Goal: Task Accomplishment & Management: Manage account settings

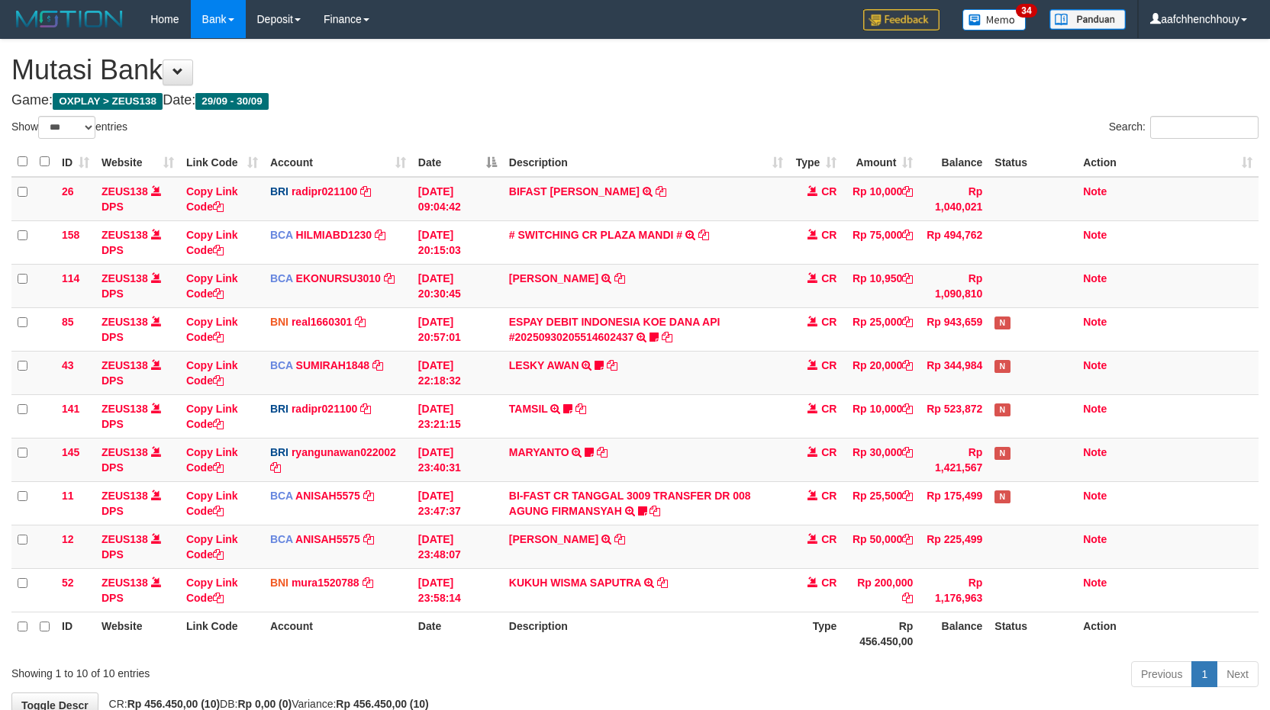
select select "***"
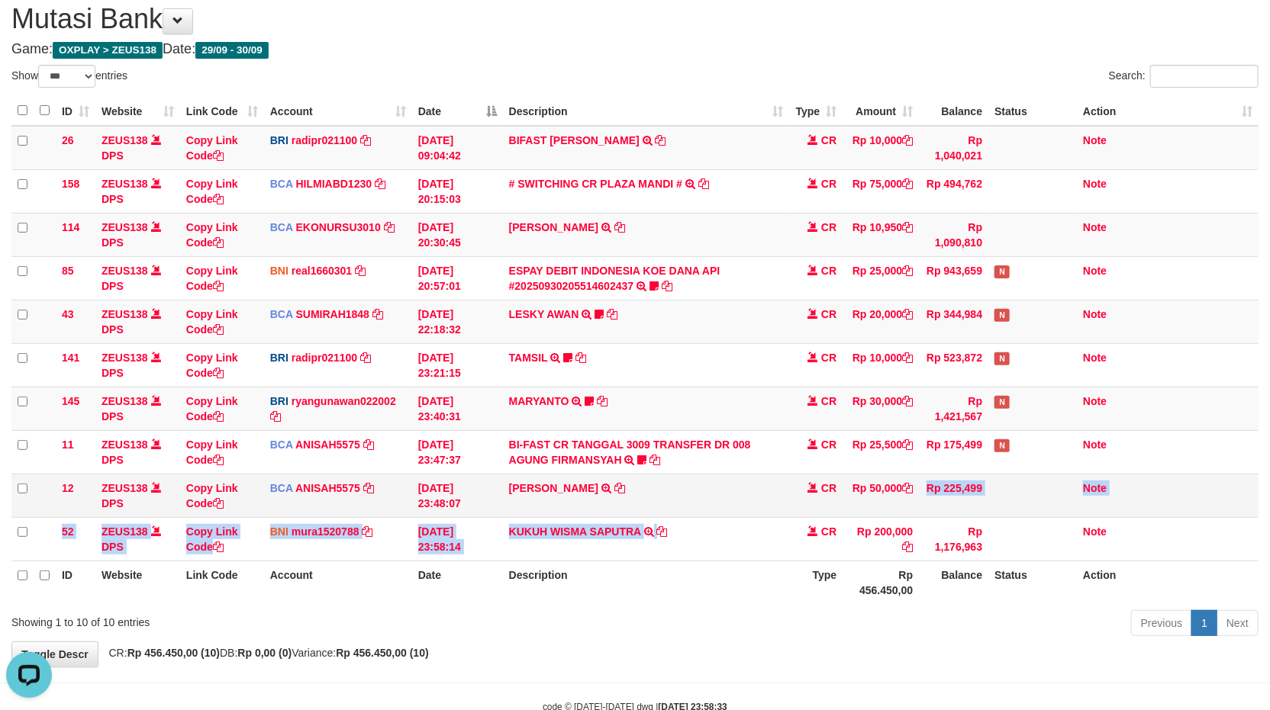
drag, startPoint x: 810, startPoint y: 504, endPoint x: 911, endPoint y: 476, distance: 104.6
click at [919, 475] on tbody "26 ZEUS138 DPS Copy Link Code BRI radipr021100 DPS REYNALDI ADI PRATAMA mutasi_…" at bounding box center [634, 344] width 1247 height 436
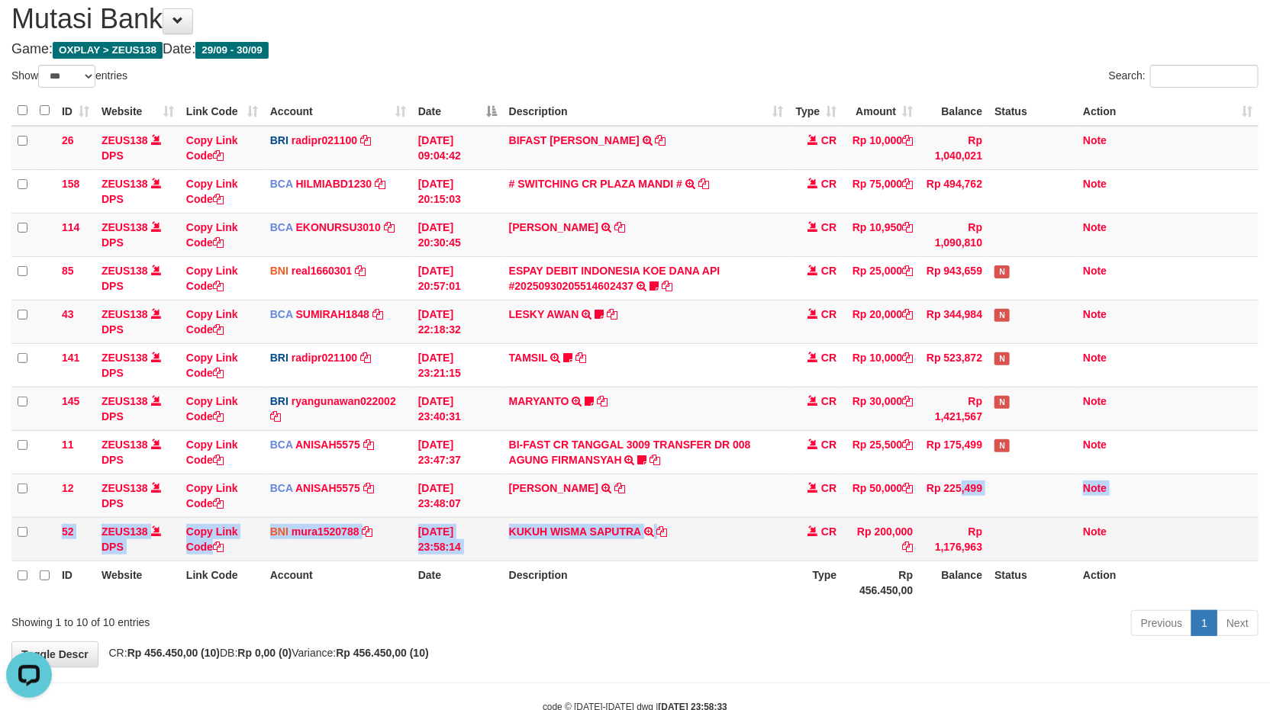
scroll to position [95, 0]
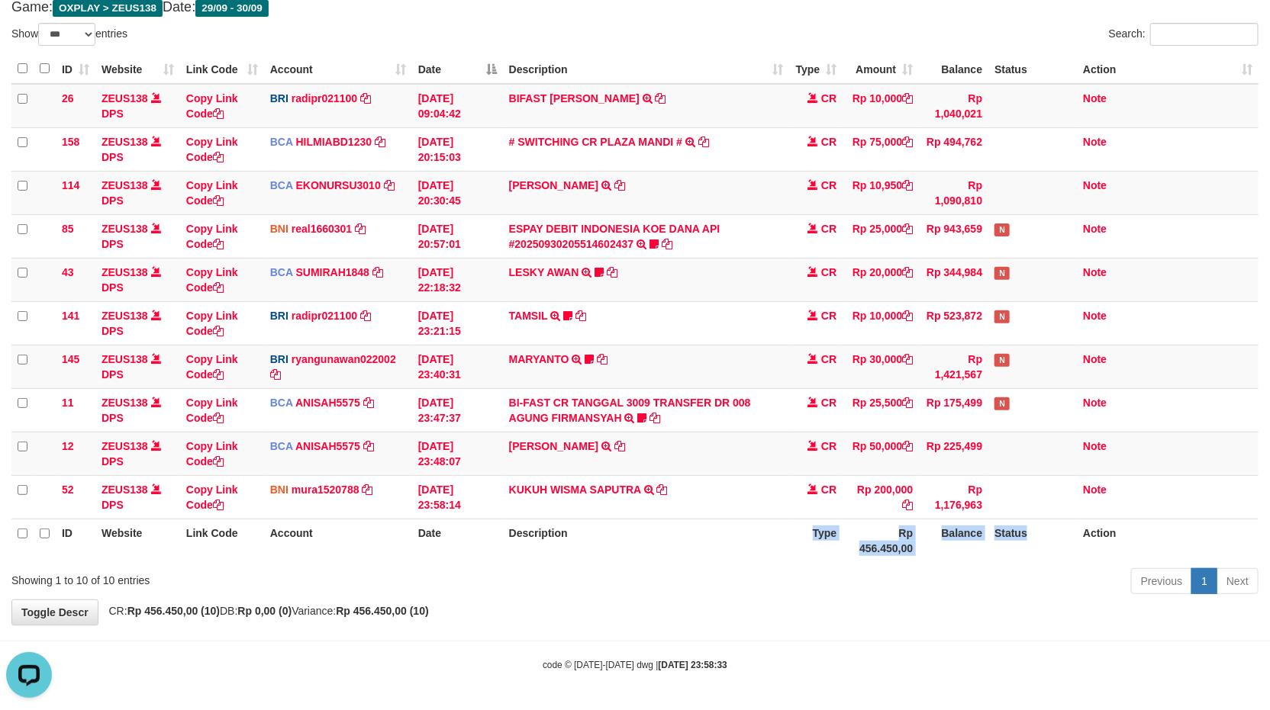
drag, startPoint x: 1061, startPoint y: 520, endPoint x: 1415, endPoint y: 608, distance: 364.0
click at [1269, 608] on html "Toggle navigation Home Bank Account List Load By Website Group [OXPLAY] ZEUS138…" at bounding box center [635, 308] width 1270 height 803
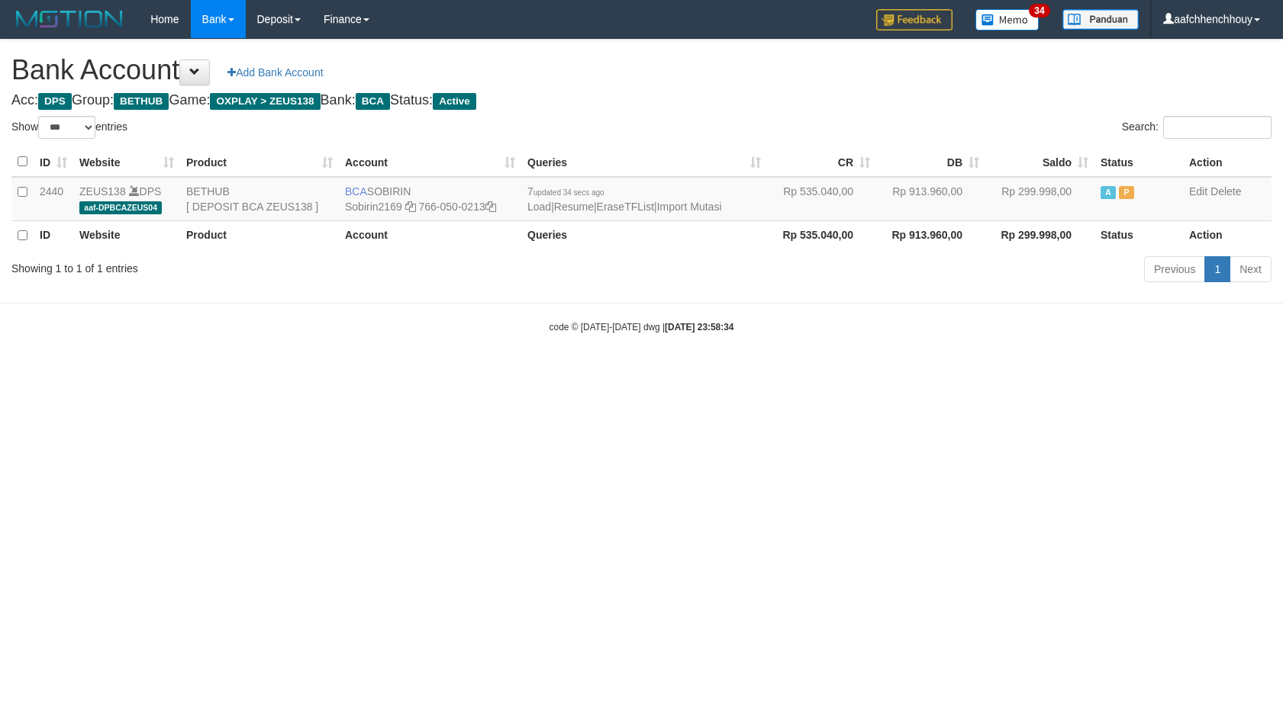
select select "***"
drag, startPoint x: 344, startPoint y: 181, endPoint x: 456, endPoint y: 191, distance: 112.6
click at [456, 191] on td "BCA [GEOGRAPHIC_DATA] Sobirin2169 766-050-0213" at bounding box center [430, 199] width 182 height 44
click at [1003, 230] on th "Rp 299.998,00" at bounding box center [1039, 235] width 109 height 29
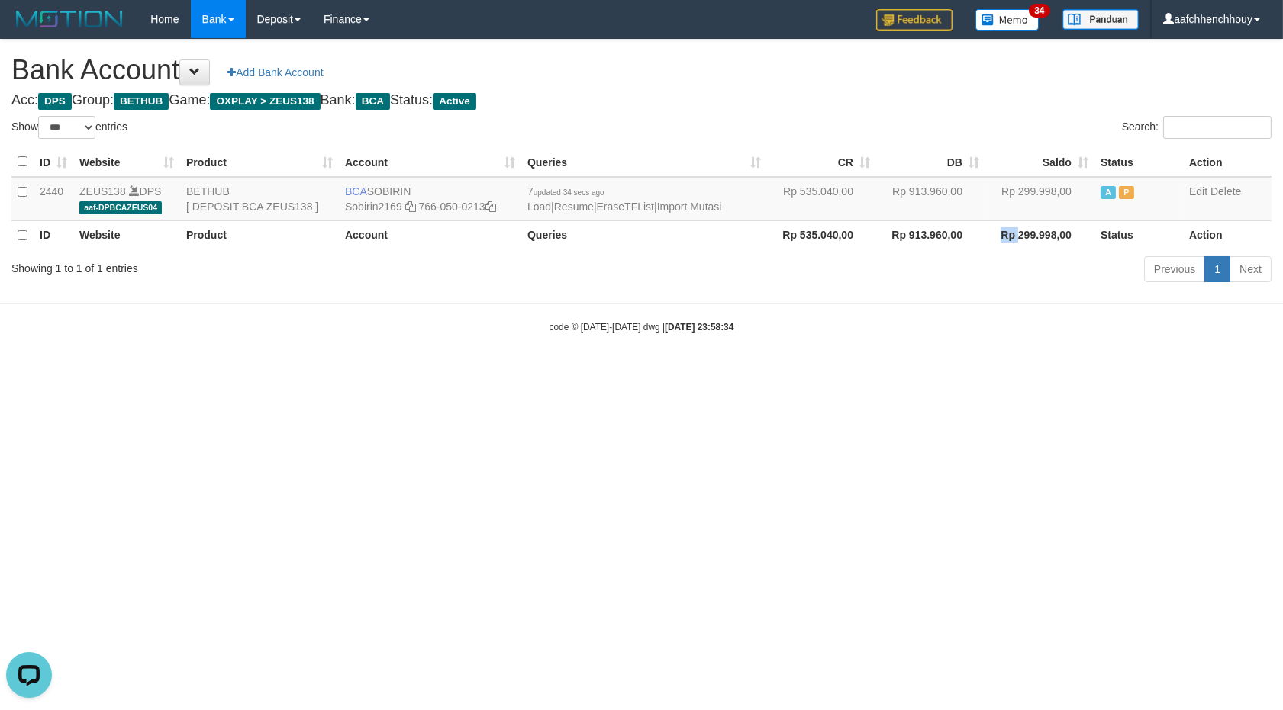
click at [1003, 230] on th "Rp 299.998,00" at bounding box center [1039, 235] width 109 height 29
copy th "Rp"
drag, startPoint x: 707, startPoint y: 472, endPoint x: 855, endPoint y: 377, distance: 175.7
click at [774, 372] on html "Toggle navigation Home Bank Account List Load By Website Group [OXPLAY] ZEUS138…" at bounding box center [641, 186] width 1283 height 372
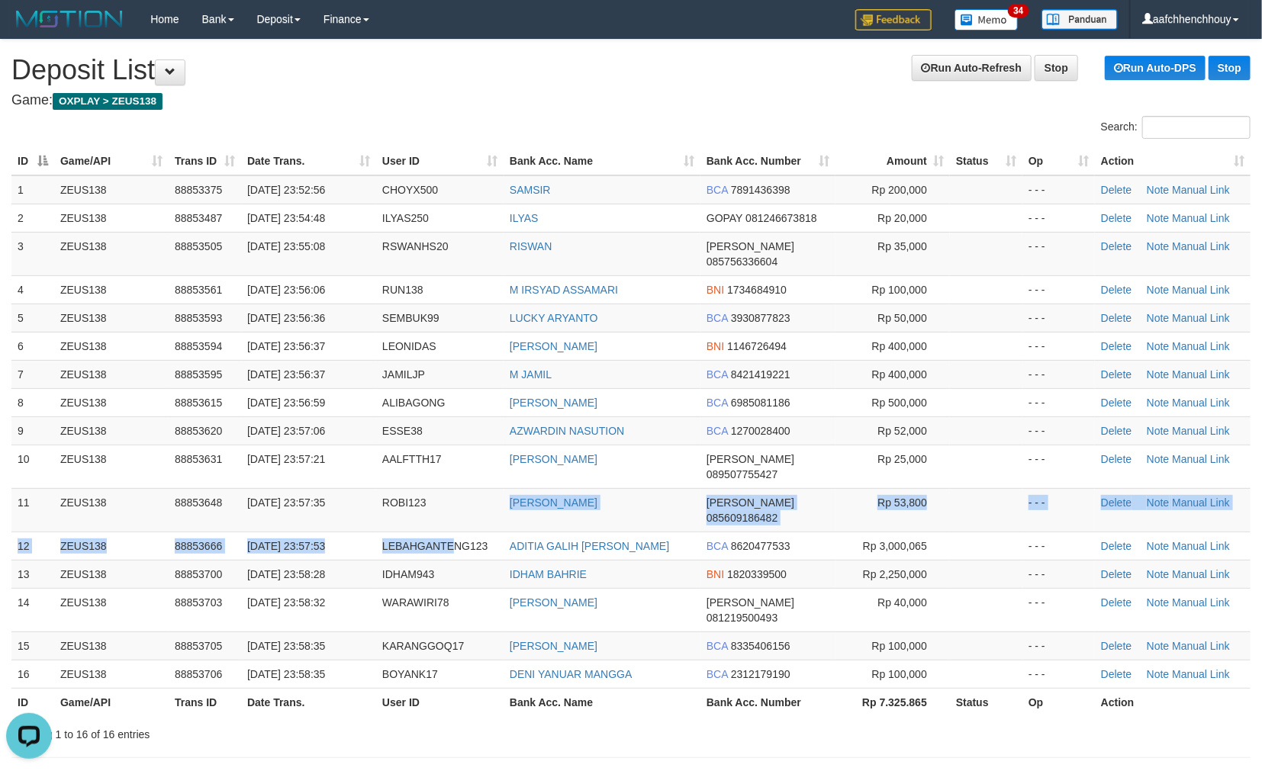
drag, startPoint x: 488, startPoint y: 476, endPoint x: 5, endPoint y: 511, distance: 484.2
click at [413, 469] on tbody "1 ZEUS138 88853375 30/09/2025 23:52:56 CHOYX500 SAMSIR BCA 7891436398 Rp 200,00…" at bounding box center [630, 431] width 1239 height 513
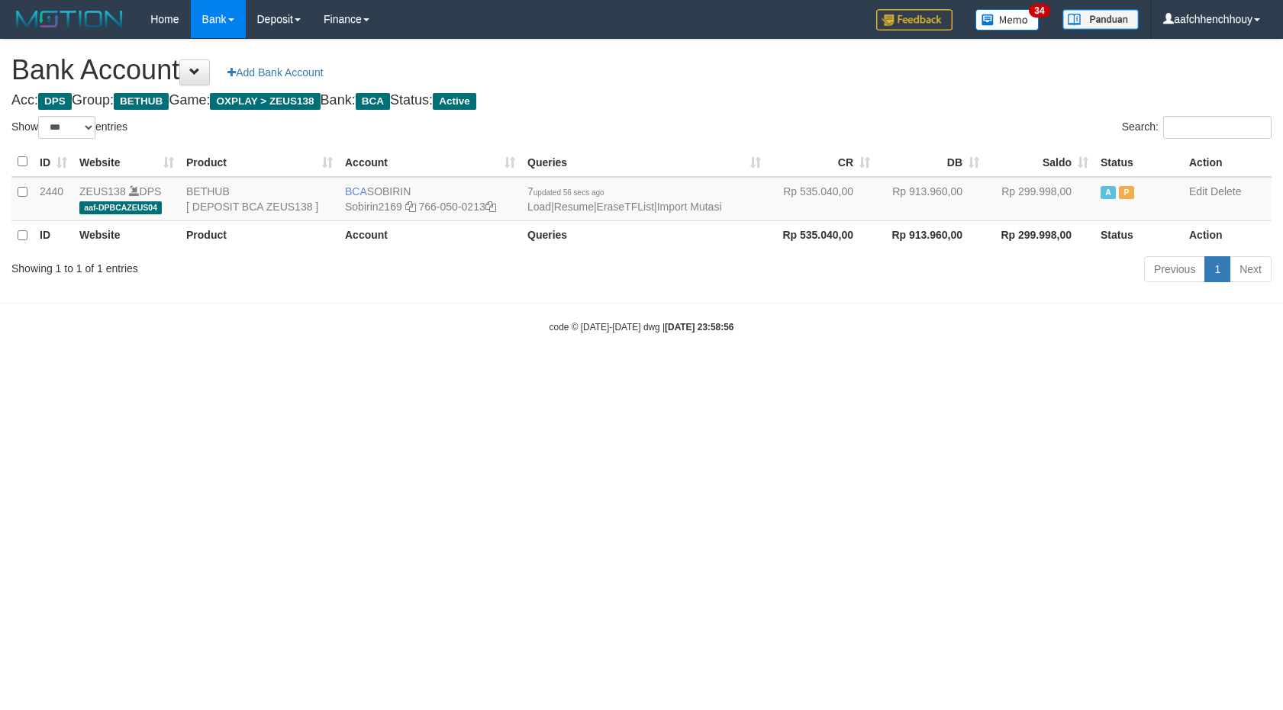
select select "***"
click at [810, 311] on body "Toggle navigation Home Bank Account List Load By Website Group [OXPLAY] ZEUS138…" at bounding box center [641, 186] width 1283 height 372
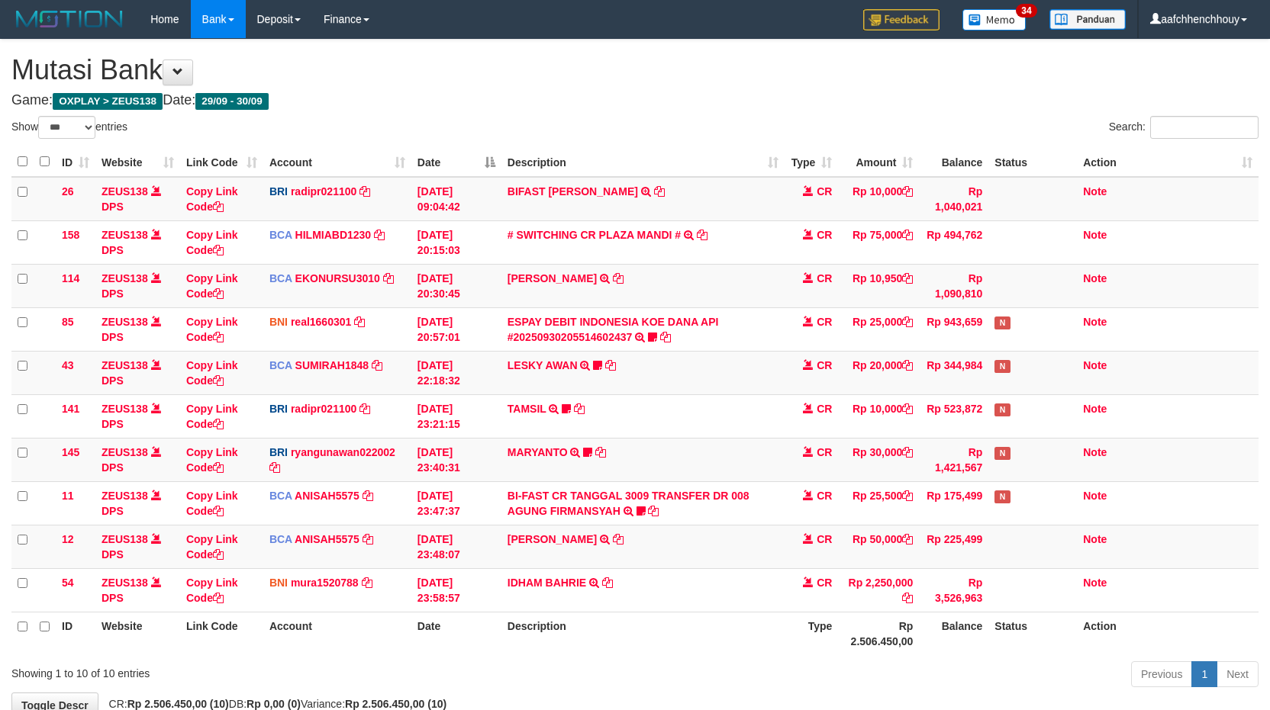
select select "***"
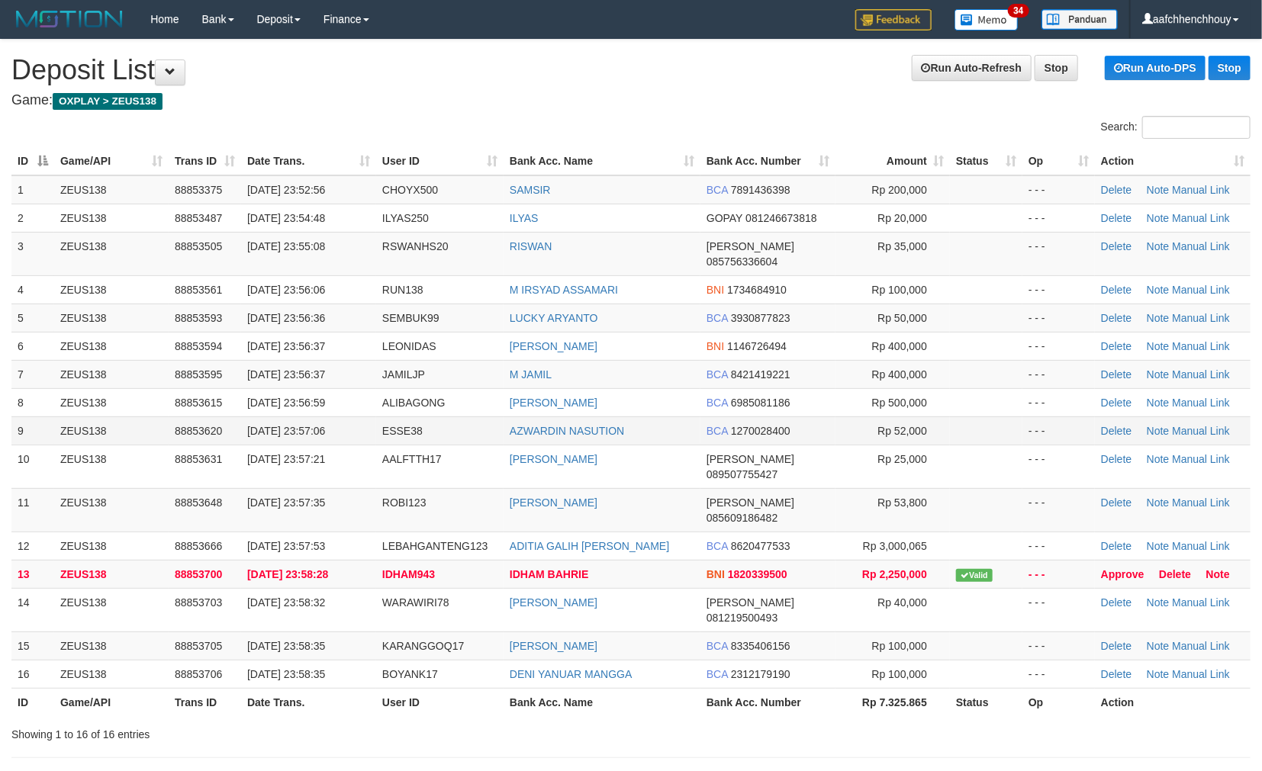
click at [142, 417] on td "ZEUS138" at bounding box center [111, 431] width 114 height 28
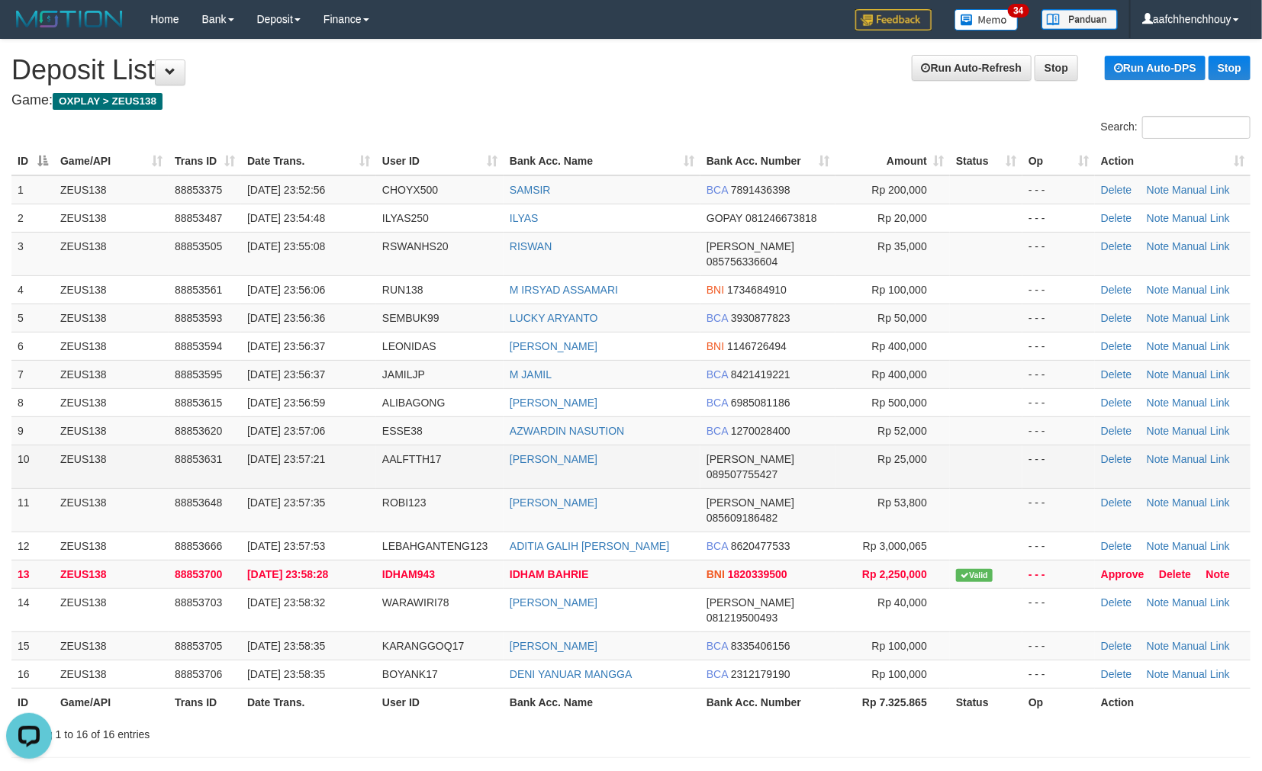
click at [232, 456] on tr "10 ZEUS138 88853631 30/09/2025 23:57:21 AALFTTH17 AHMAD ALFATTAH DANA 089507755…" at bounding box center [630, 466] width 1239 height 43
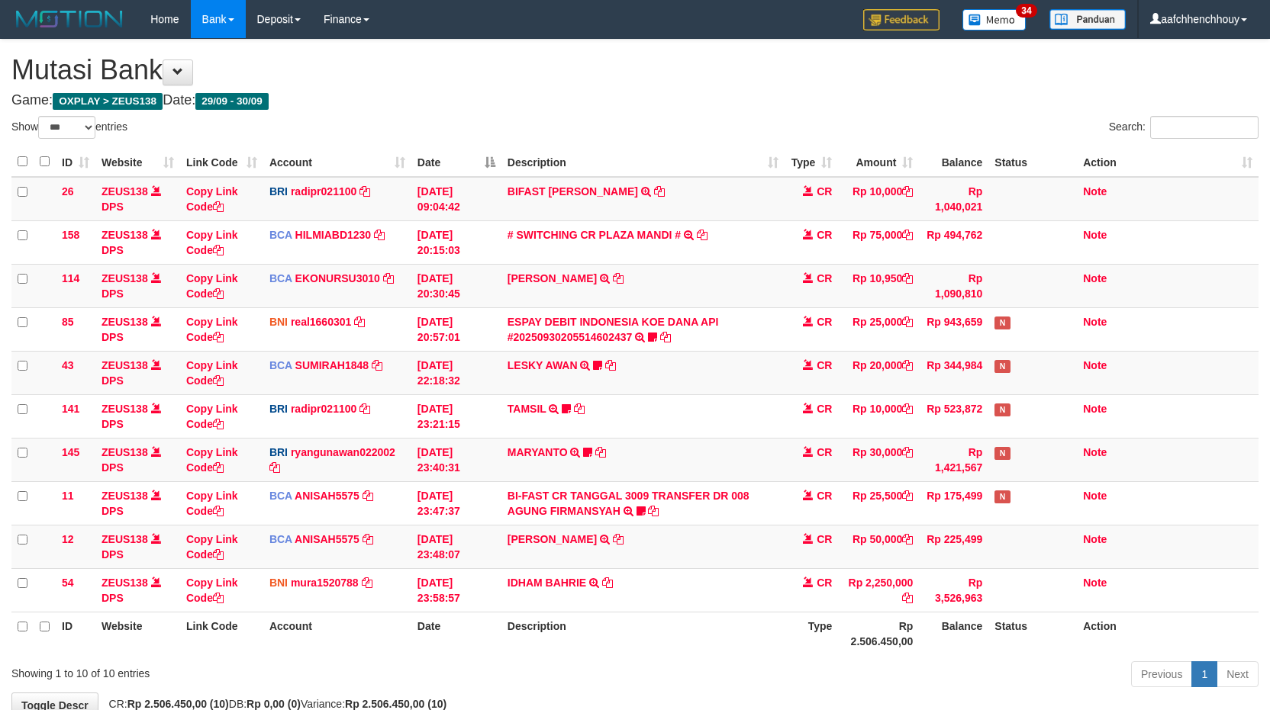
select select "***"
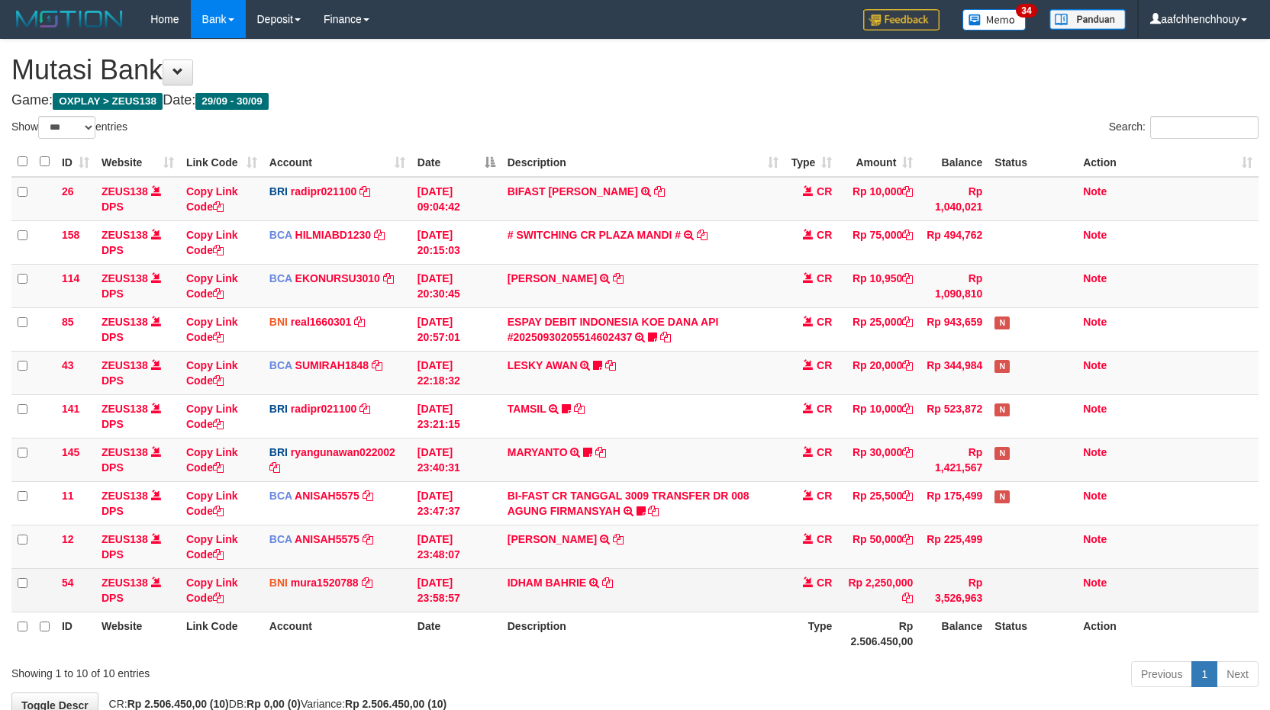
scroll to position [95, 0]
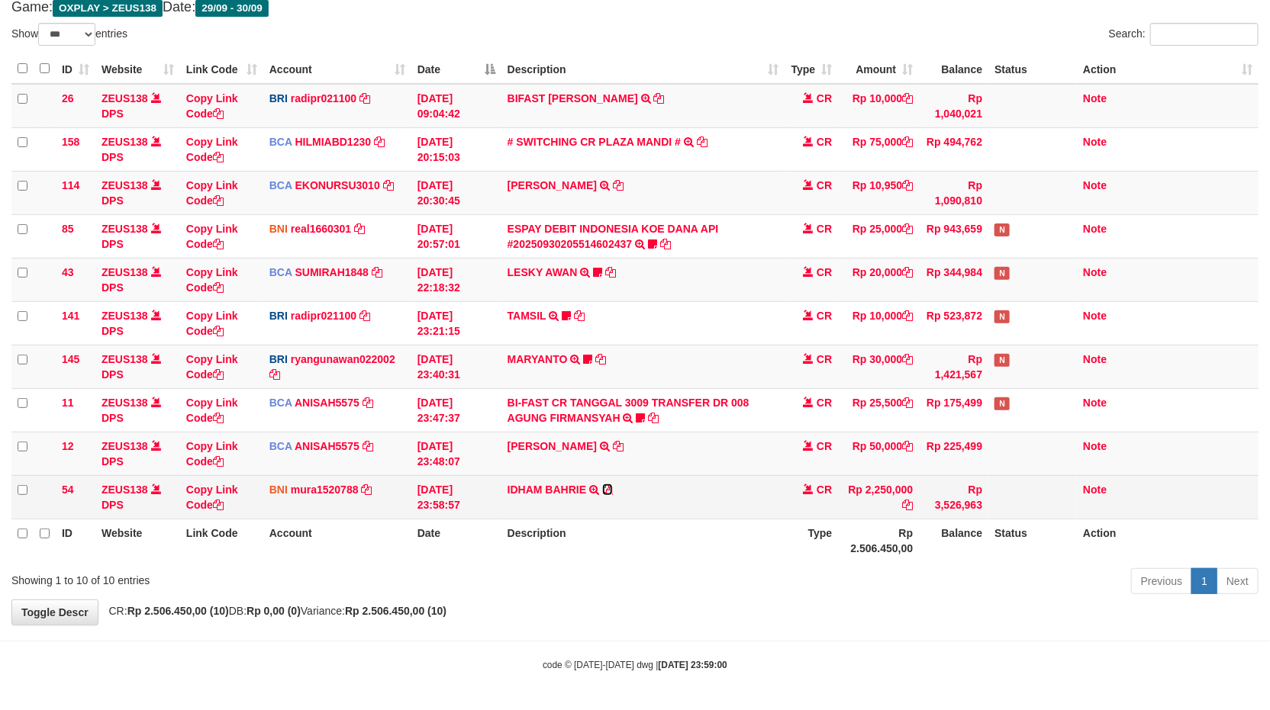
click at [606, 485] on icon at bounding box center [607, 489] width 11 height 11
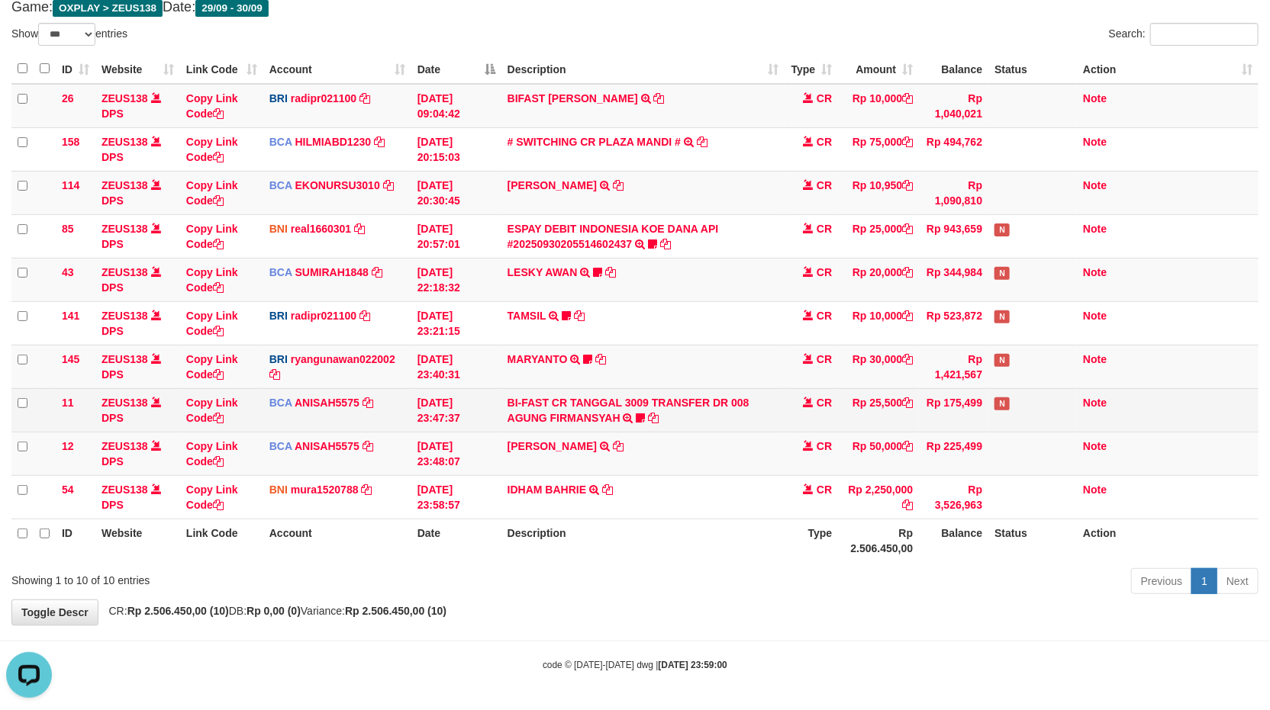
scroll to position [0, 0]
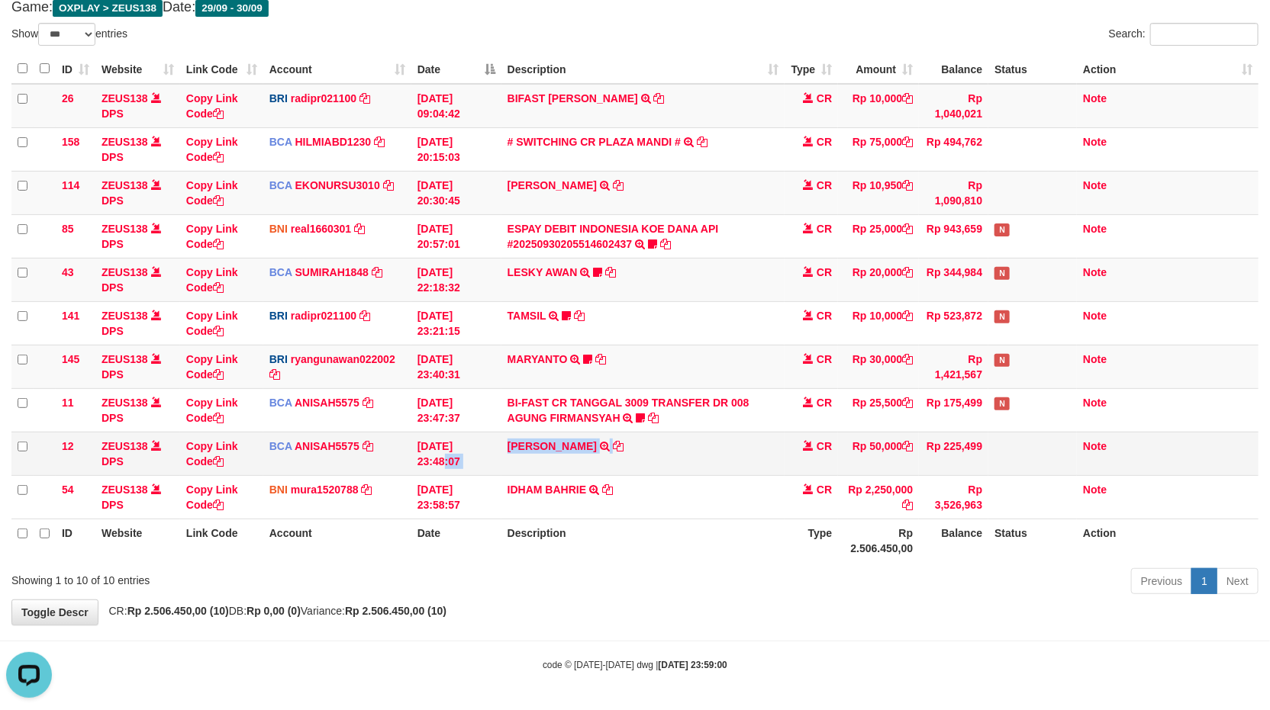
drag, startPoint x: 691, startPoint y: 430, endPoint x: 672, endPoint y: 443, distance: 22.4
click at [676, 440] on tr "12 ZEUS138 DPS Copy Link Code BCA ANISAH5575 DPS ANISAH mutasi_20250930_3827 | …" at bounding box center [634, 453] width 1247 height 43
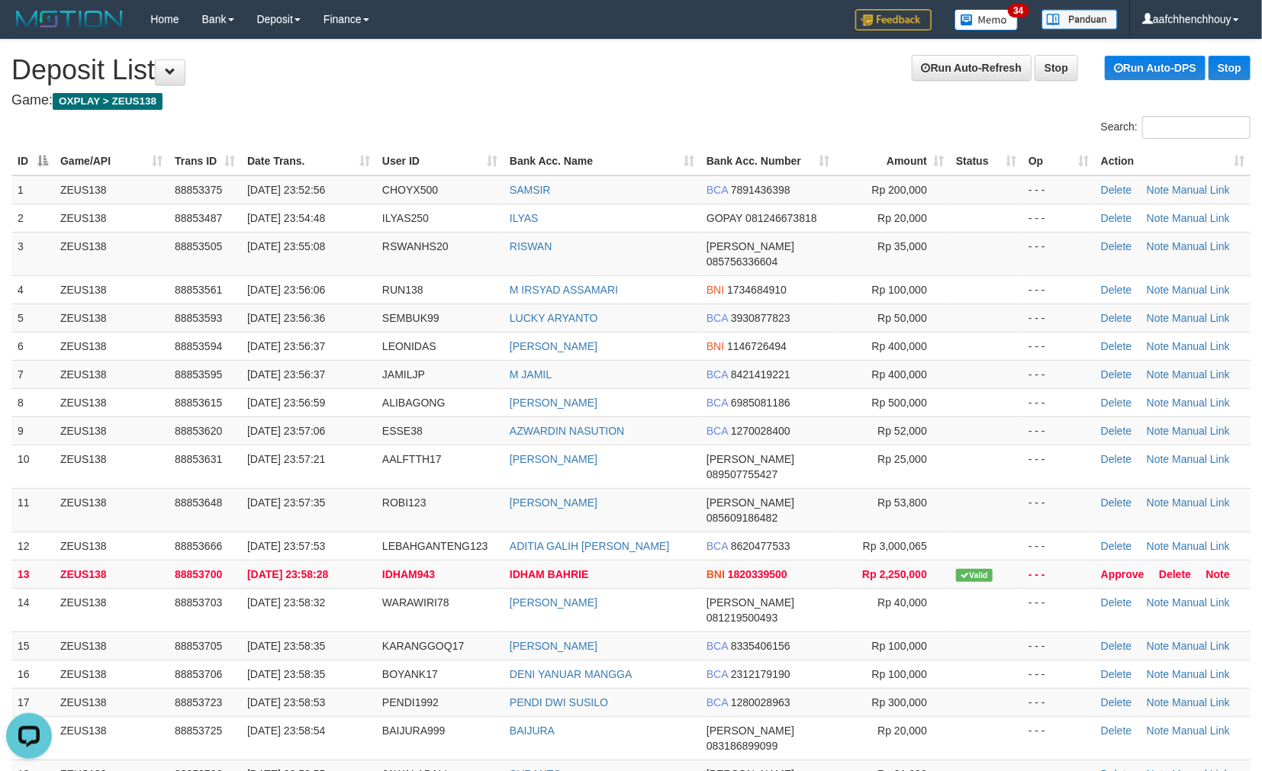
drag, startPoint x: 448, startPoint y: 95, endPoint x: 470, endPoint y: 155, distance: 64.2
drag, startPoint x: 539, startPoint y: 208, endPoint x: 529, endPoint y: 214, distance: 11.3
click at [547, 207] on td "ILYAS" at bounding box center [602, 218] width 197 height 28
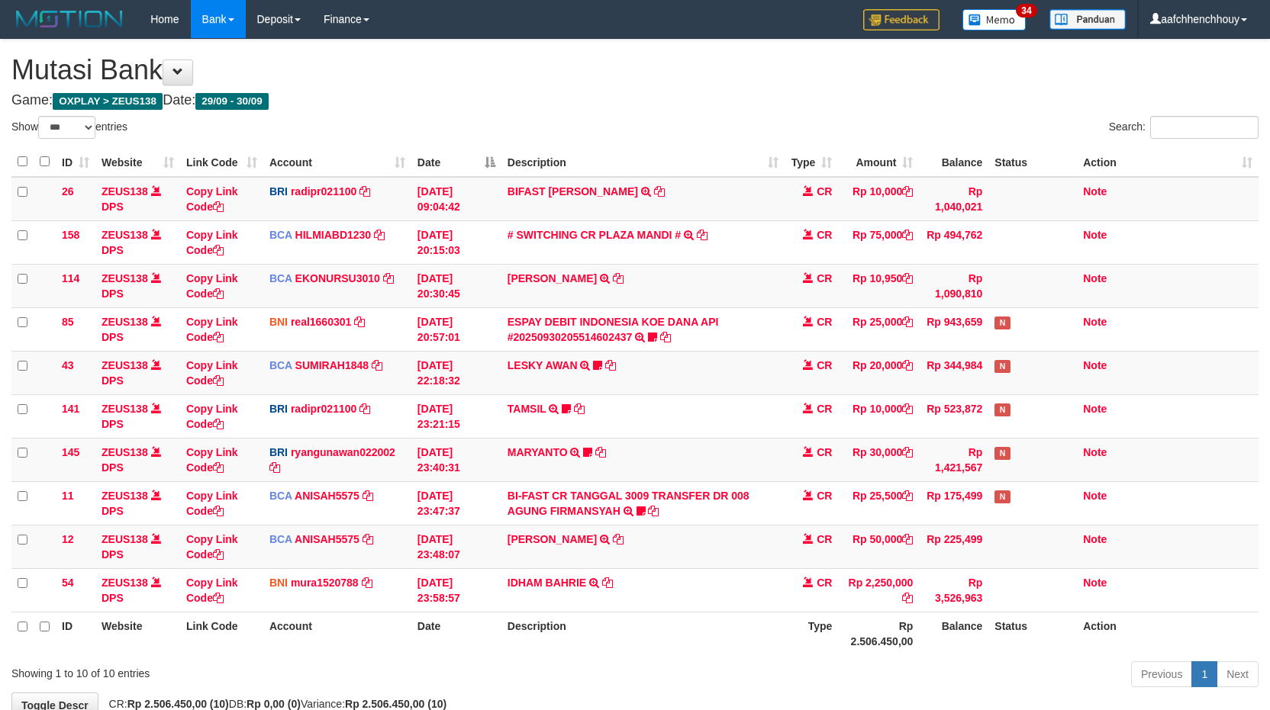
select select "***"
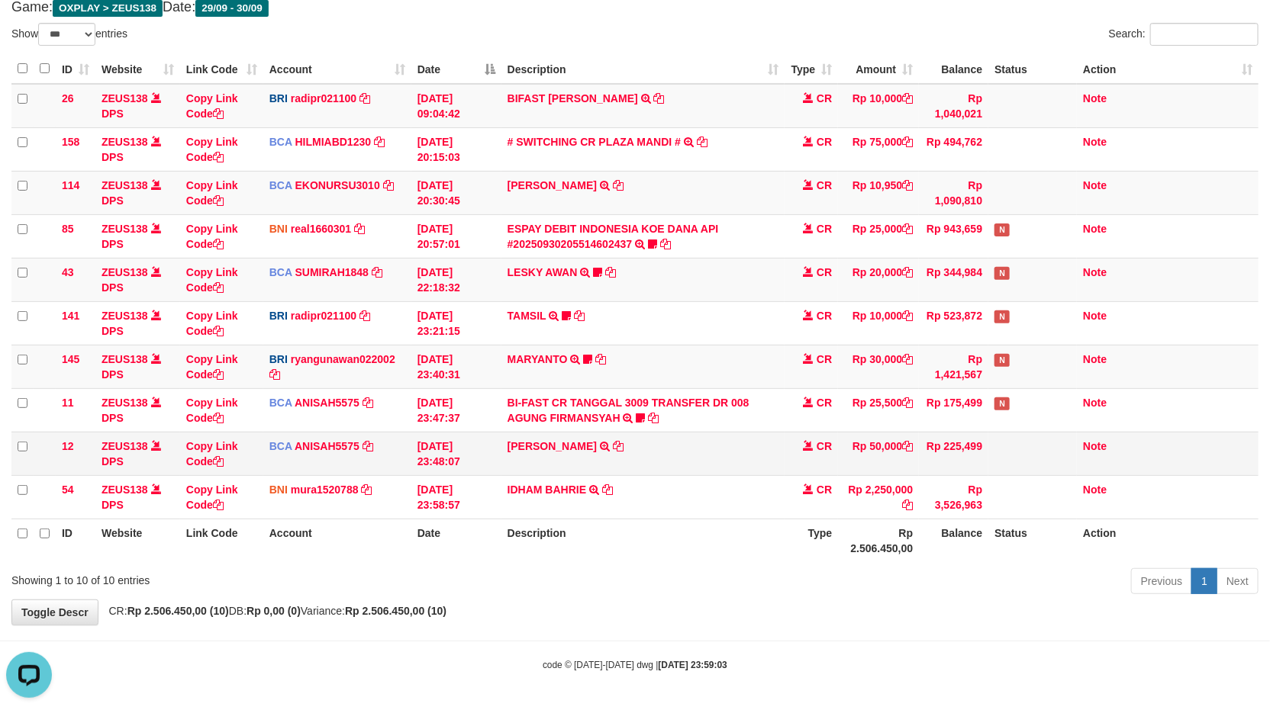
drag, startPoint x: 0, startPoint y: 0, endPoint x: 650, endPoint y: 452, distance: 791.6
click at [657, 447] on td "FAHMI RAMADH TRSF E-BANKING CR 3009/FTSCY/WS95051 50000.002025093088959346 TRFD…" at bounding box center [643, 453] width 284 height 43
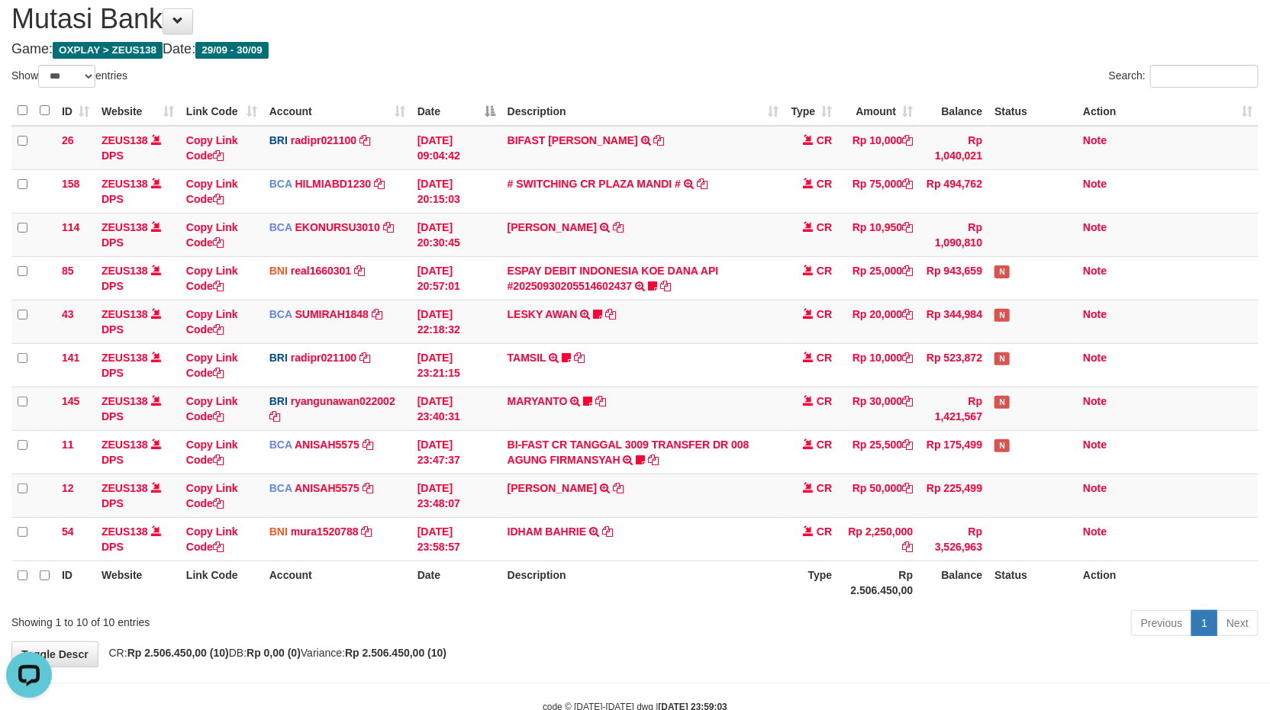
scroll to position [95, 0]
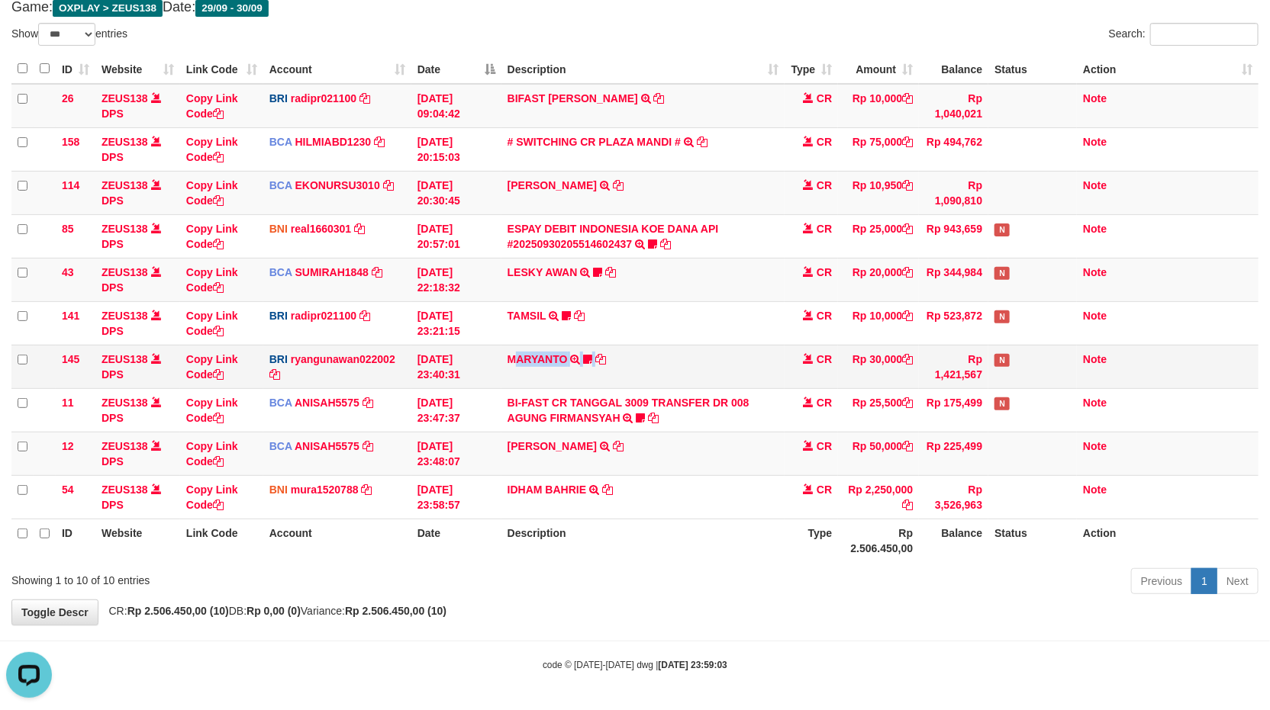
drag, startPoint x: 722, startPoint y: 372, endPoint x: 509, endPoint y: 385, distance: 213.3
click at [589, 381] on td "MARYANTO TRANSFER NBMB MARYANTO TO RYAN GUNAWAN TENGOL" at bounding box center [643, 366] width 284 height 43
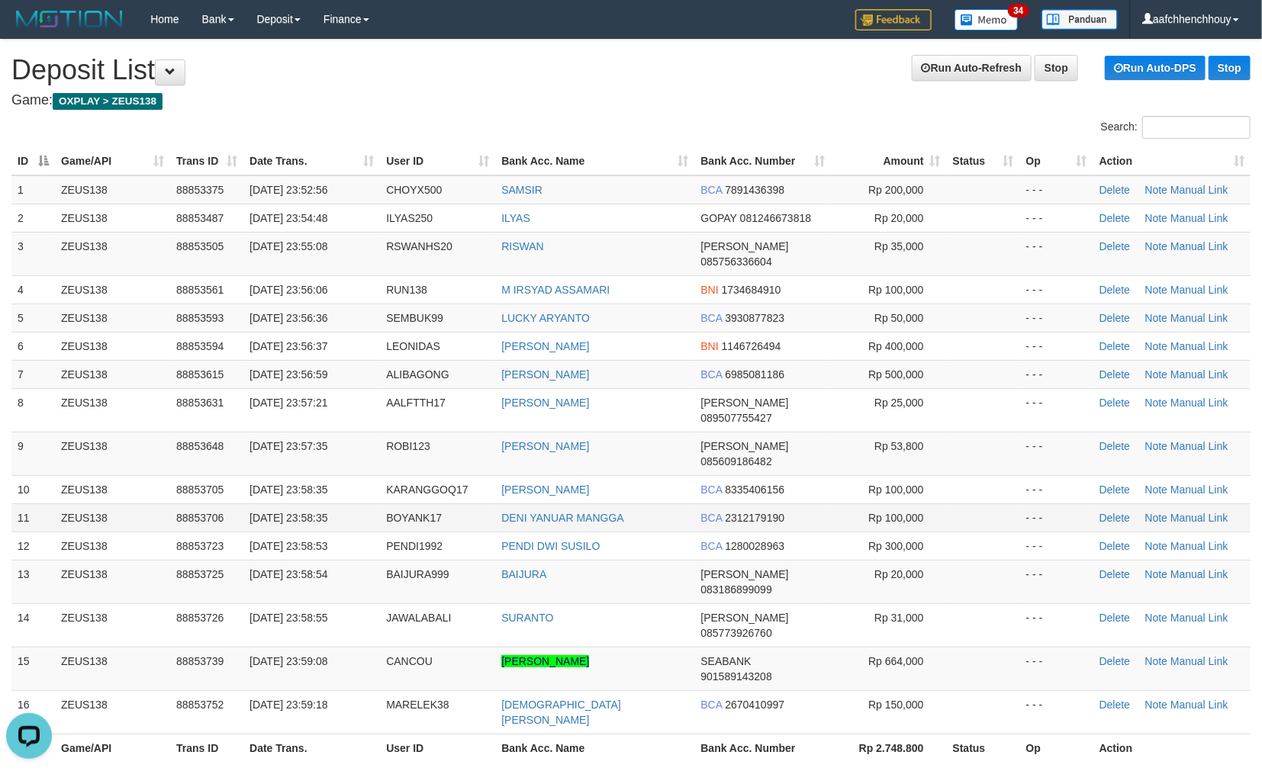
click at [336, 504] on td "[DATE] 23:58:35" at bounding box center [311, 518] width 137 height 28
drag, startPoint x: 706, startPoint y: 477, endPoint x: 700, endPoint y: 471, distance: 8.1
click at [701, 512] on span "BCA" at bounding box center [711, 518] width 21 height 12
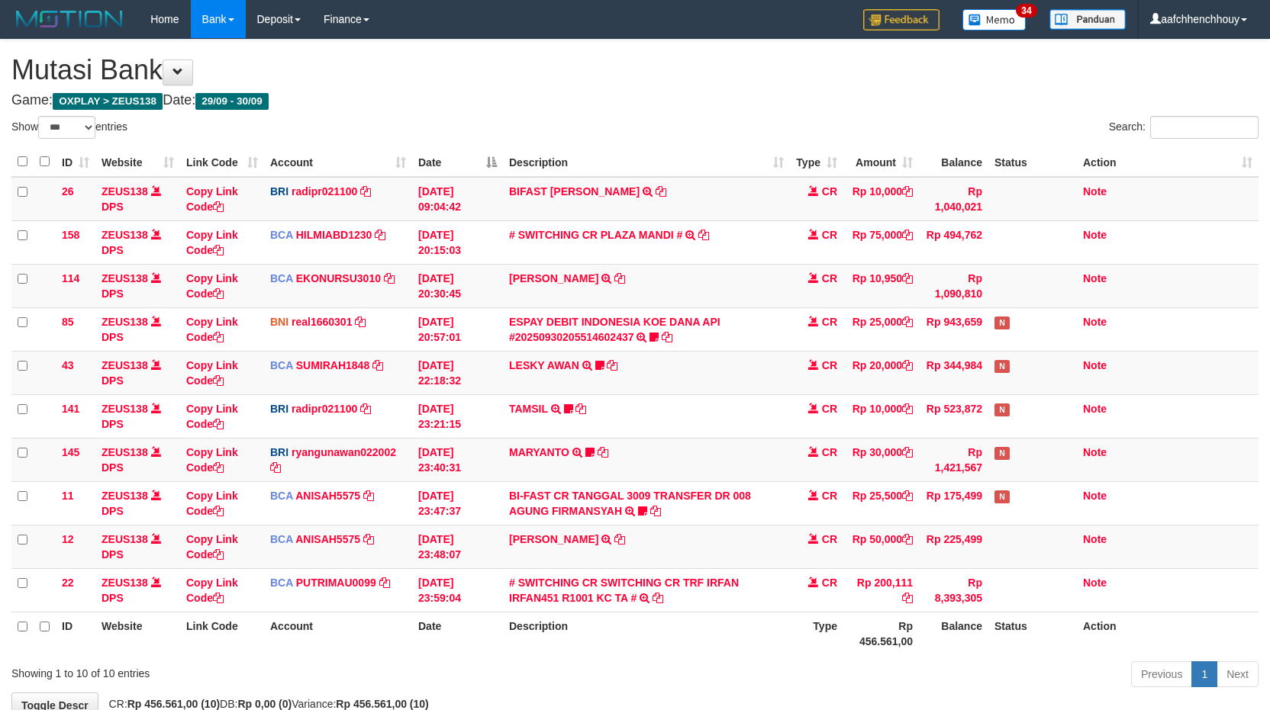
select select "***"
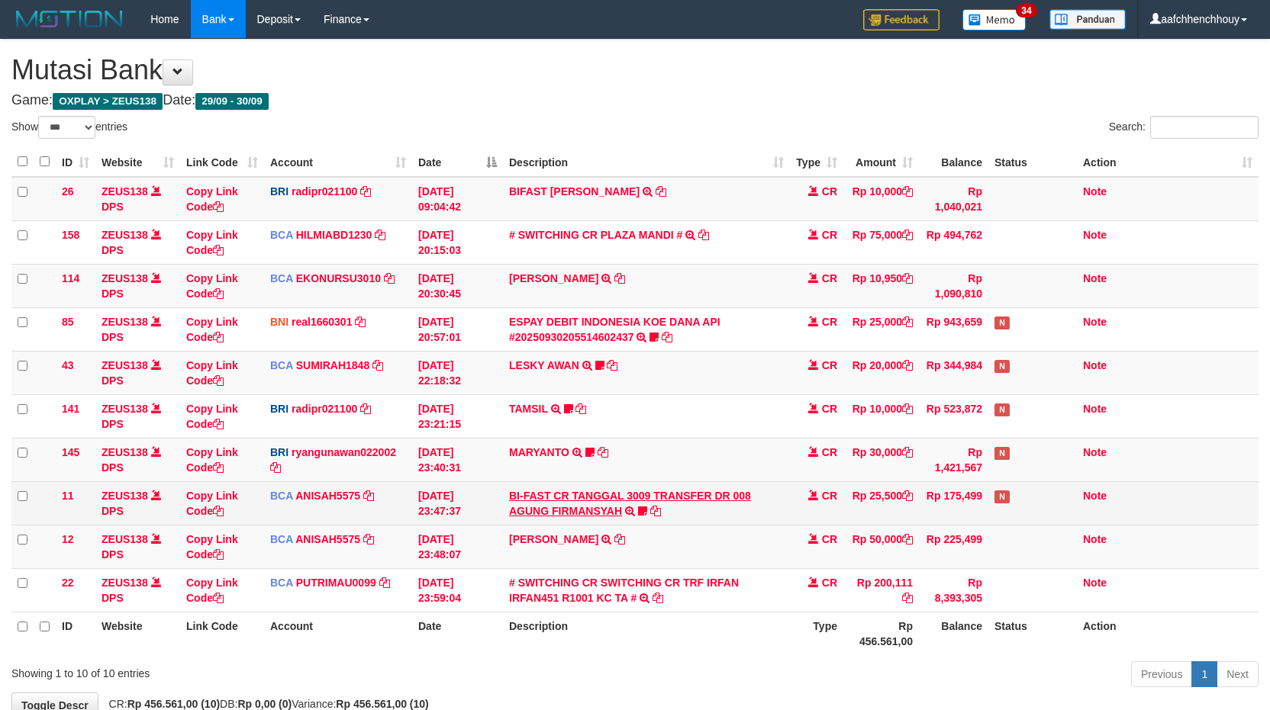
scroll to position [95, 0]
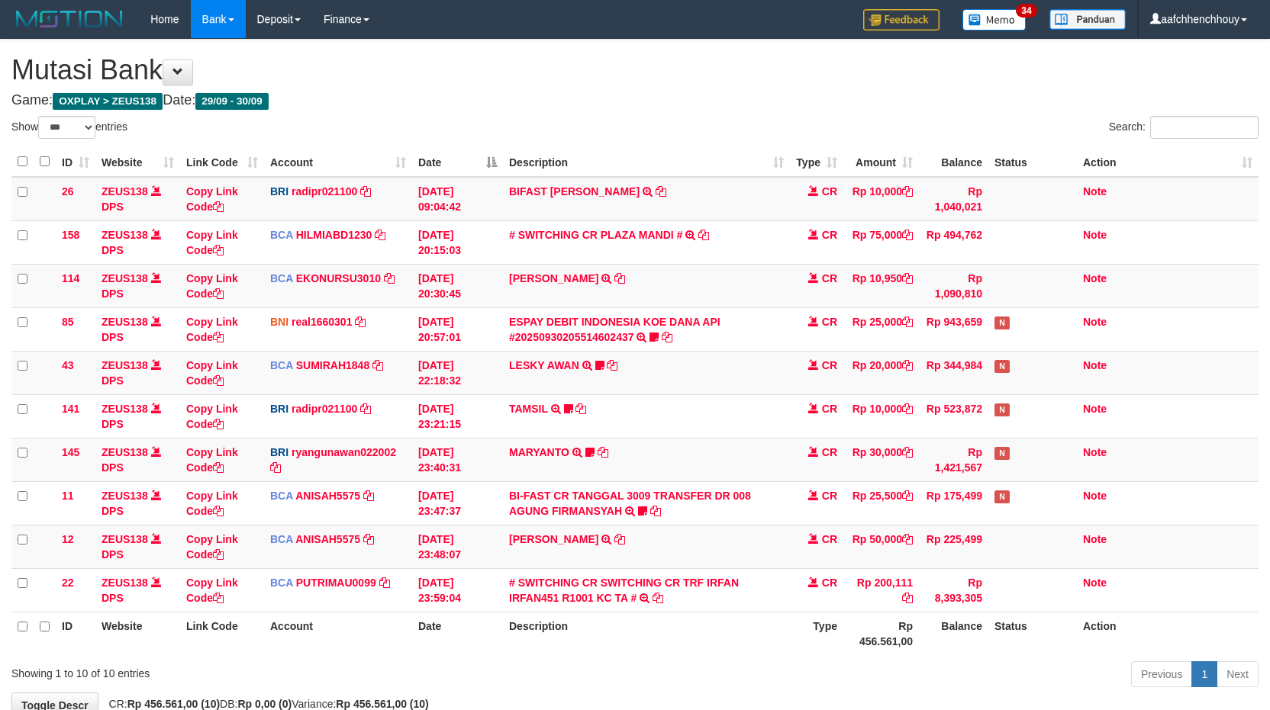
select select "***"
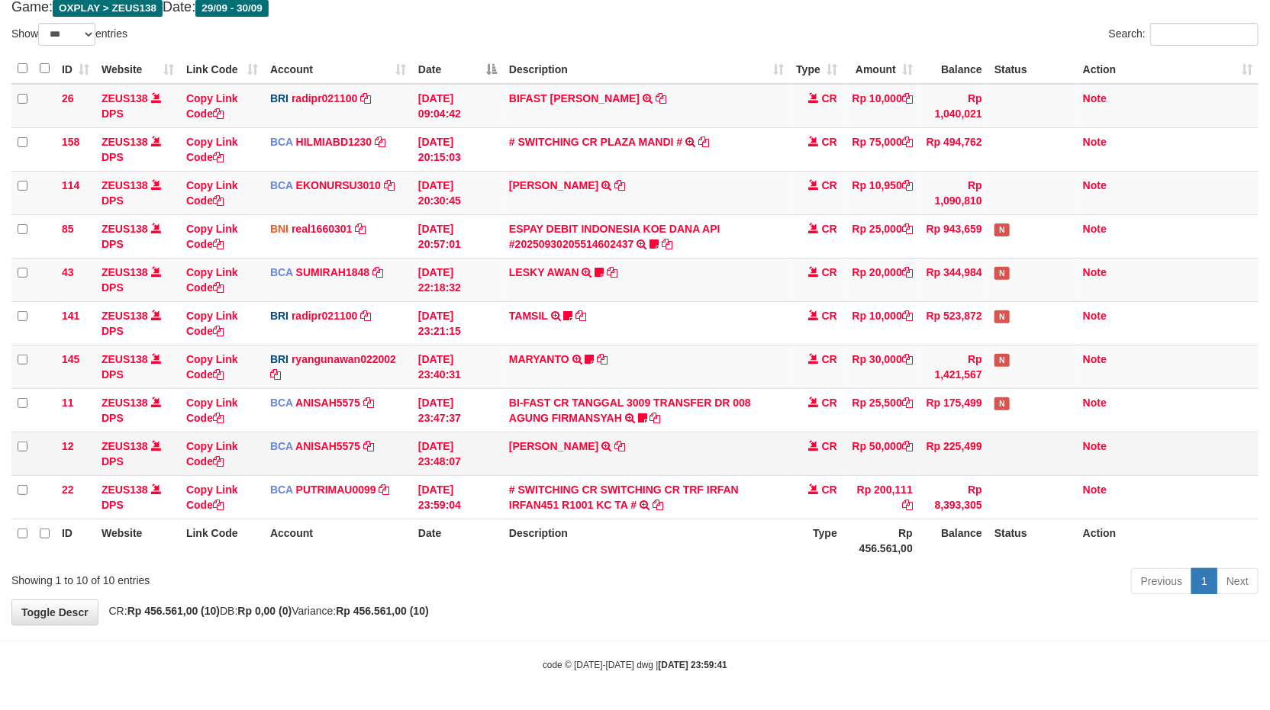
click at [668, 462] on td "[PERSON_NAME] TRSF E-BANKING CR 3009/FTSCY/WS95051 50000.002025093088959346 TRF…" at bounding box center [646, 453] width 287 height 43
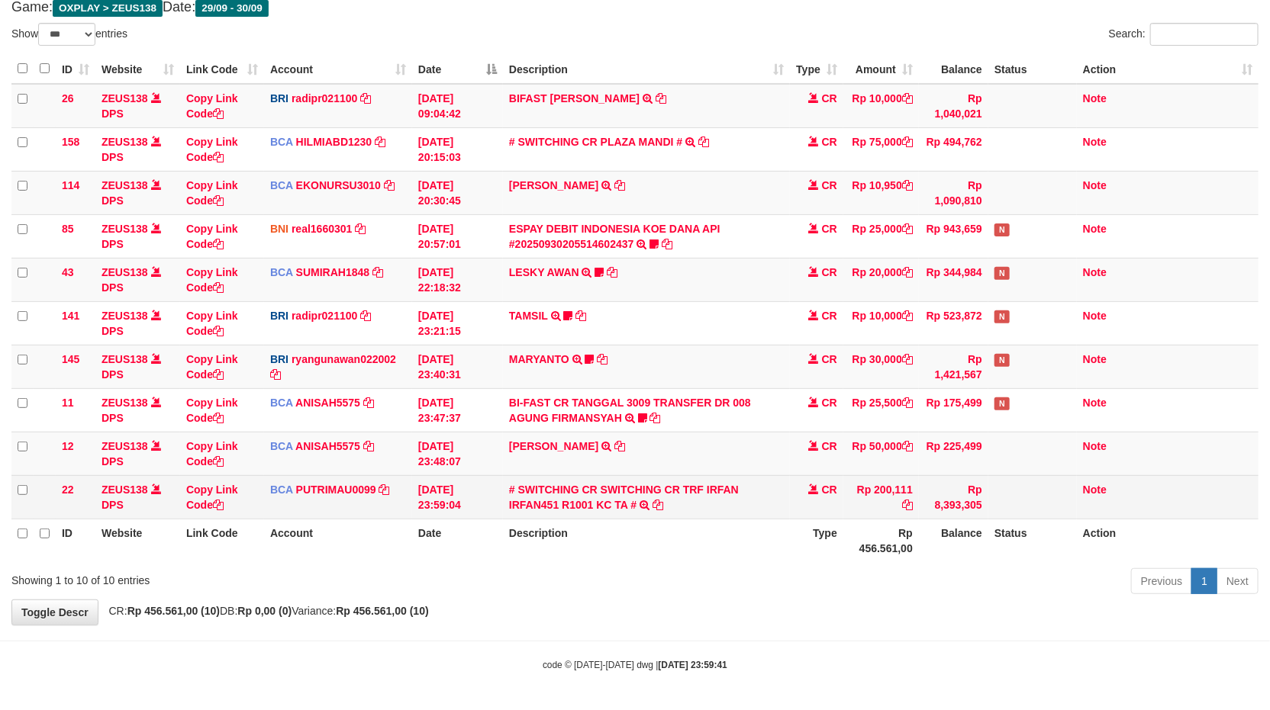
click at [691, 494] on td "# SWITCHING CR SWITCHING CR TRF IRFAN IRFAN451 R1001 KC TA # SWITCHING CR TRF […" at bounding box center [646, 496] width 287 height 43
click at [697, 492] on link "# SWITCHING CR SWITCHING CR TRF IRFAN IRFAN451 R1001 KC TA #" at bounding box center [624, 497] width 230 height 27
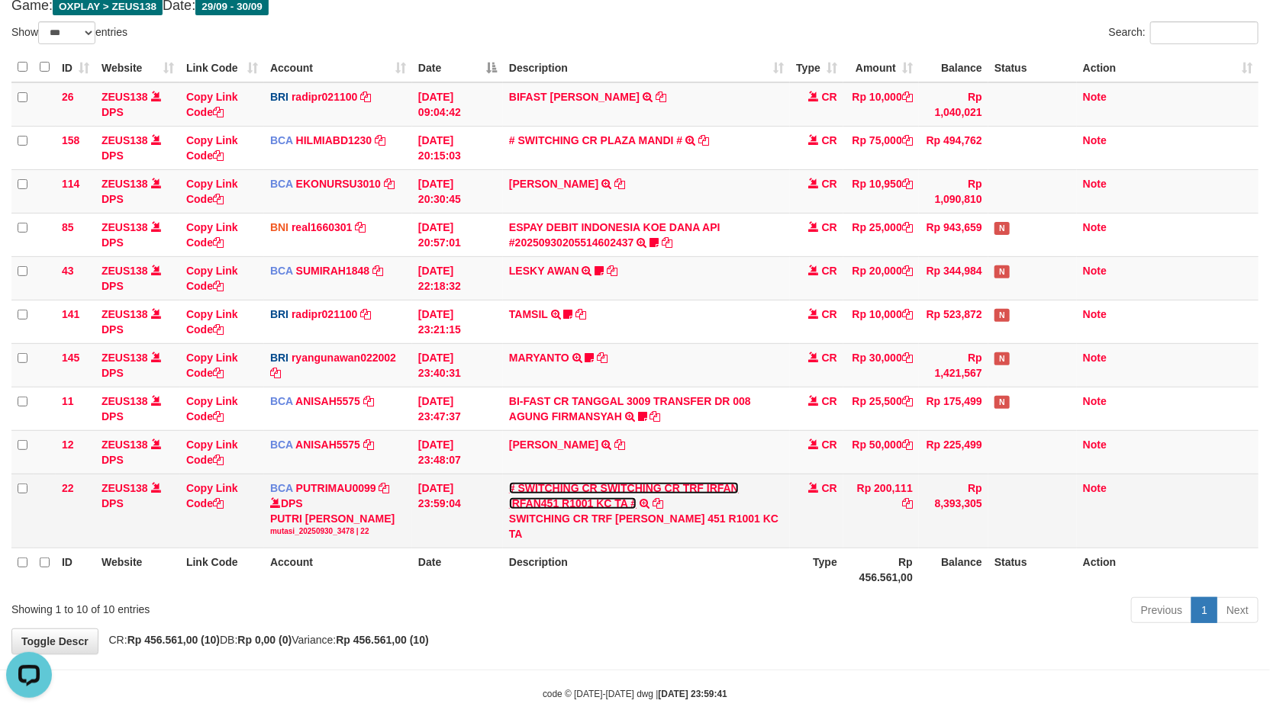
scroll to position [0, 0]
click at [623, 517] on div "SWITCHING CR TRF [PERSON_NAME] 451 R1001 KC TA" at bounding box center [646, 526] width 275 height 31
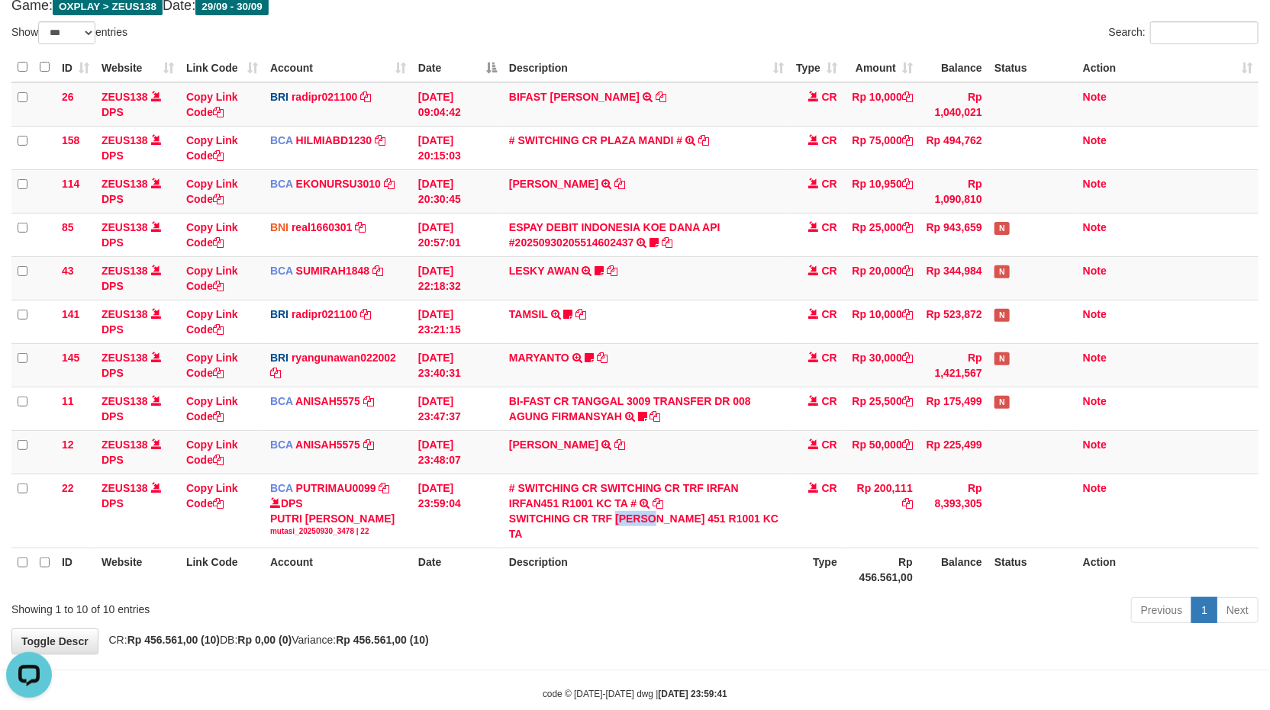
copy div "IRFAN"
click at [681, 378] on tbody "26 ZEUS138 DPS Copy Link Code BRI radipr021100 DPS [PERSON_NAME] mutasi_2025093…" at bounding box center [634, 315] width 1247 height 466
click at [361, 3] on h4 "Game: OXPLAY > ZEUS138 Date: 29/09 - 30/09" at bounding box center [634, 5] width 1247 height 15
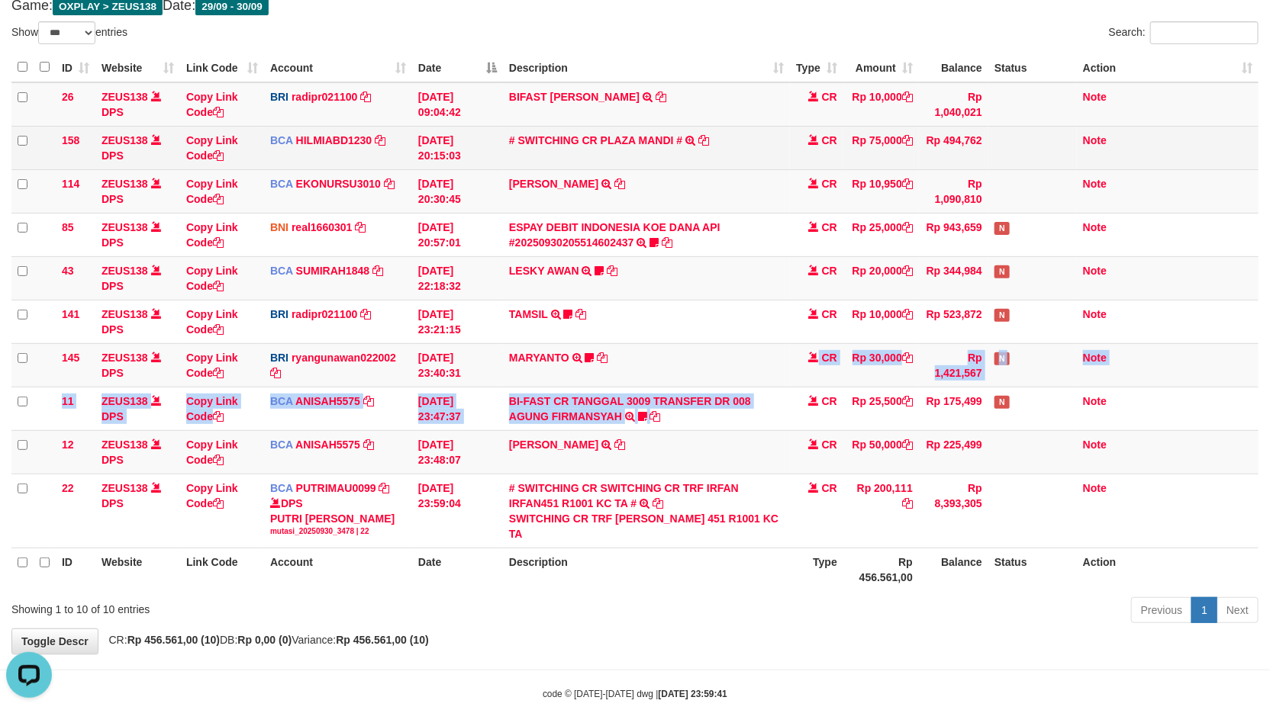
drag, startPoint x: 604, startPoint y: 406, endPoint x: 347, endPoint y: 150, distance: 362.0
click at [606, 380] on tbody "26 ZEUS138 DPS Copy Link Code BRI radipr021100 DPS [PERSON_NAME] mutasi_2025093…" at bounding box center [634, 315] width 1247 height 466
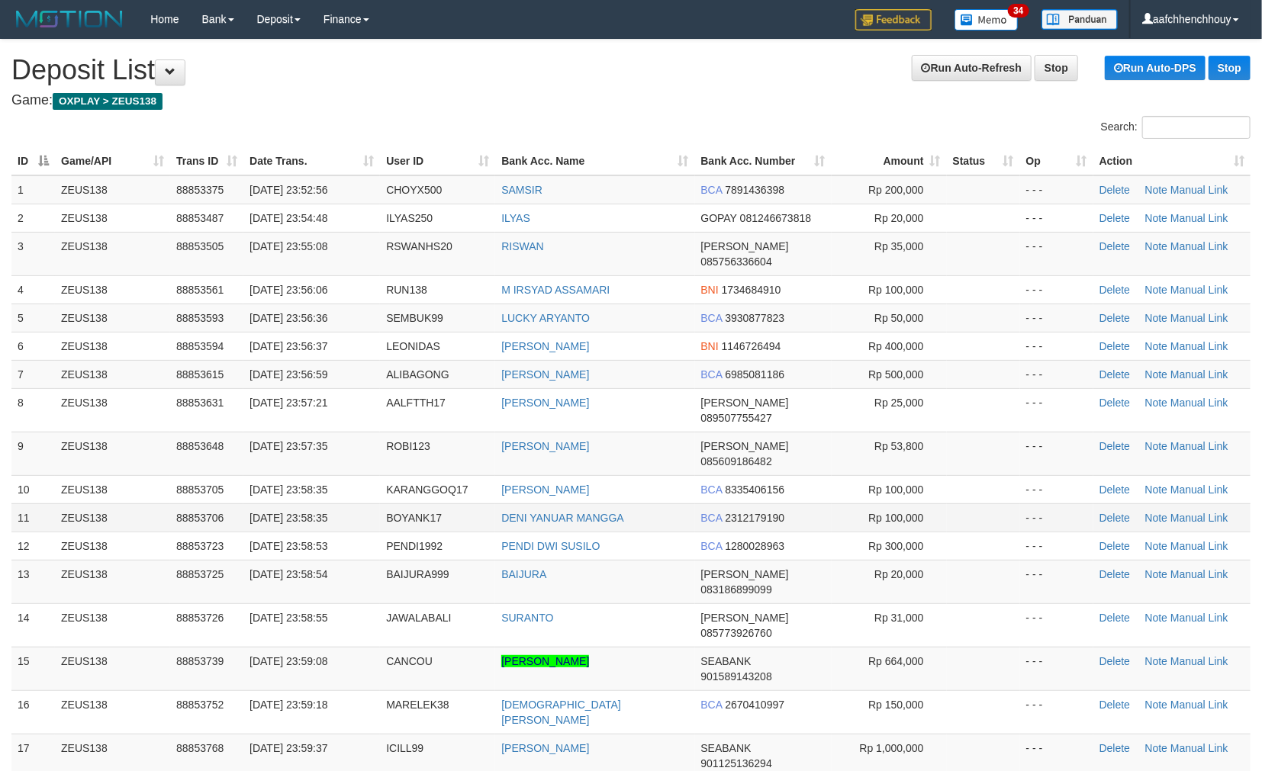
click at [719, 496] on tbody "1 ZEUS138 88853375 30/09/2025 23:52:56 CHOYX500 SAMSIR BCA 7891436398 Rp 200,00…" at bounding box center [630, 476] width 1239 height 603
click at [687, 532] on td "PENDI DWI SUSILO" at bounding box center [594, 546] width 199 height 28
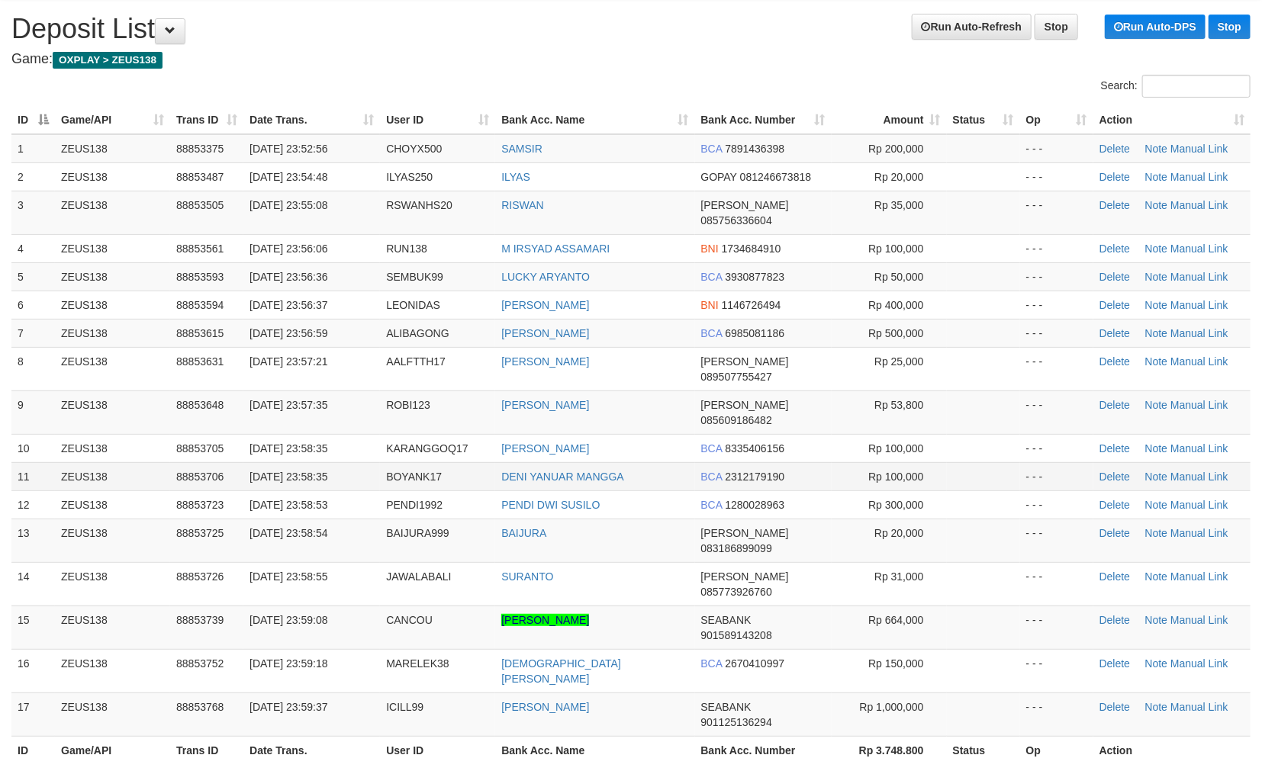
click at [662, 462] on td "DENI YANUAR MANGGA" at bounding box center [594, 476] width 199 height 28
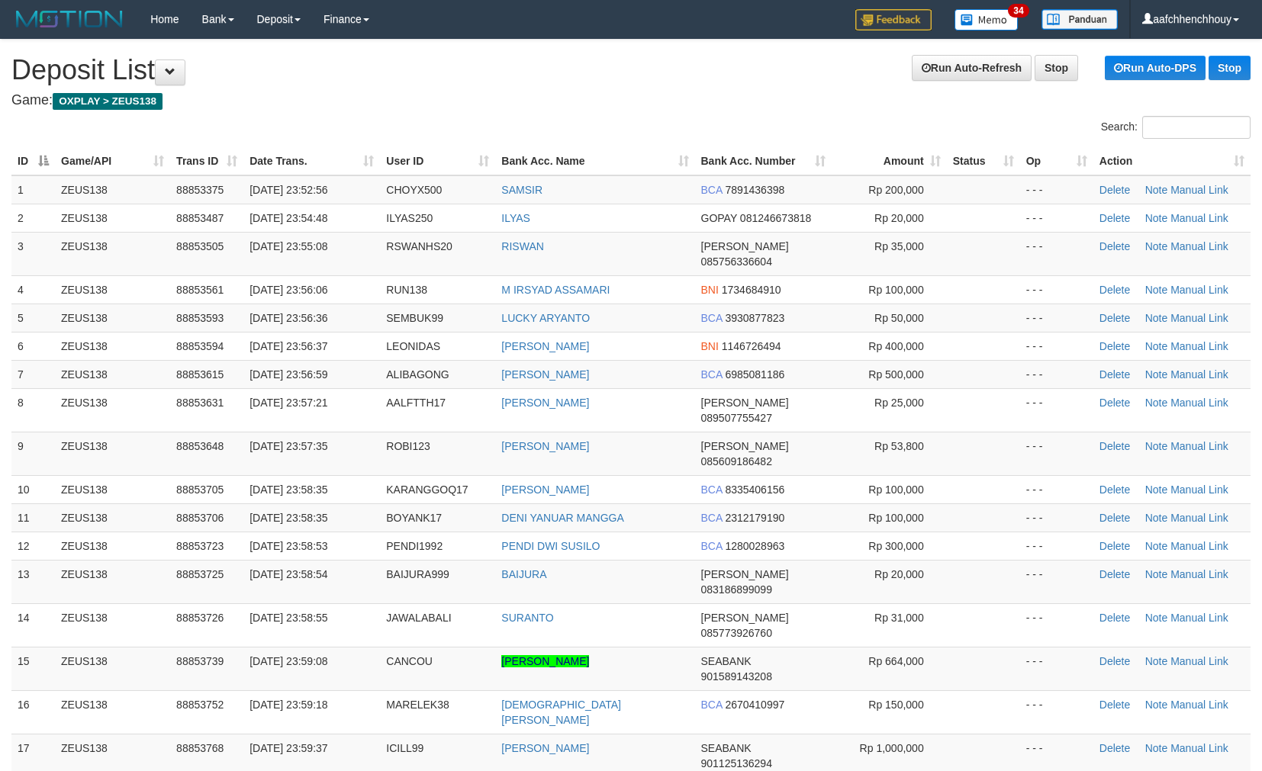
scroll to position [41, 0]
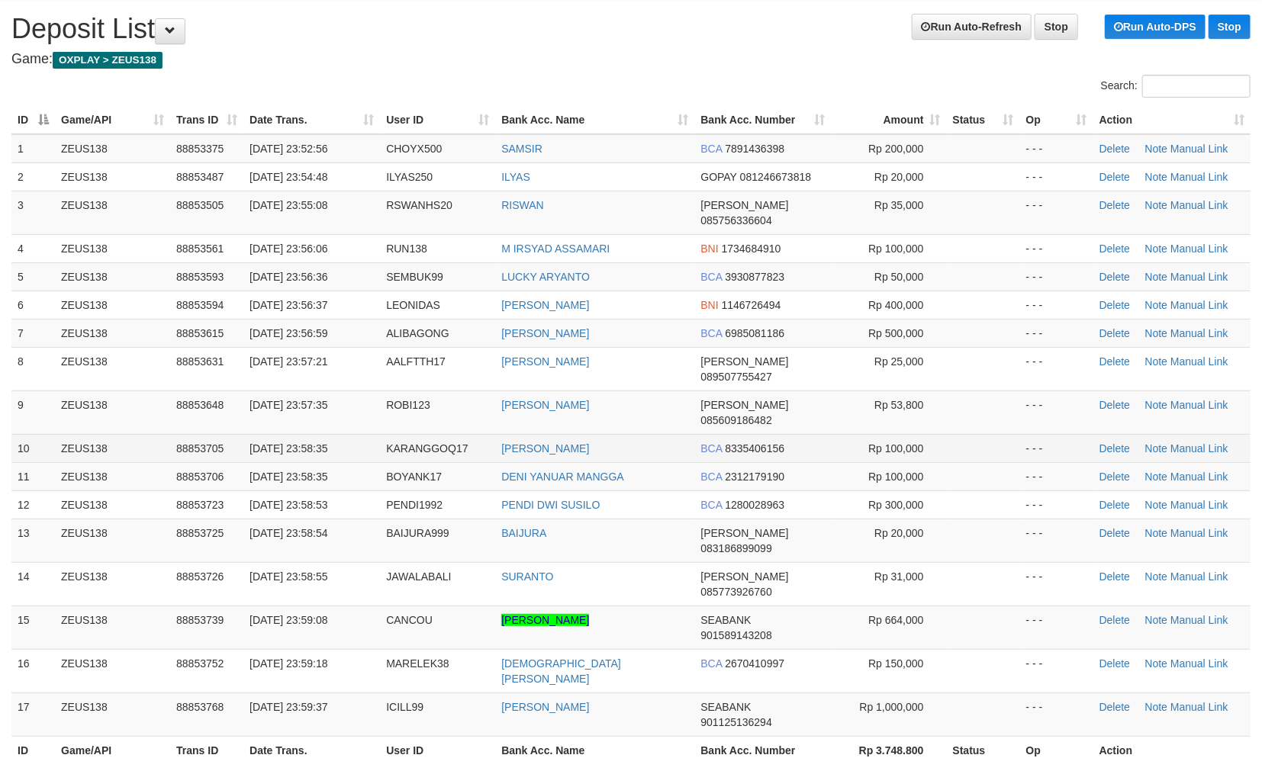
drag, startPoint x: 611, startPoint y: 427, endPoint x: 635, endPoint y: 414, distance: 27.0
click at [635, 462] on td "DENI YANUAR MANGGA" at bounding box center [594, 476] width 199 height 28
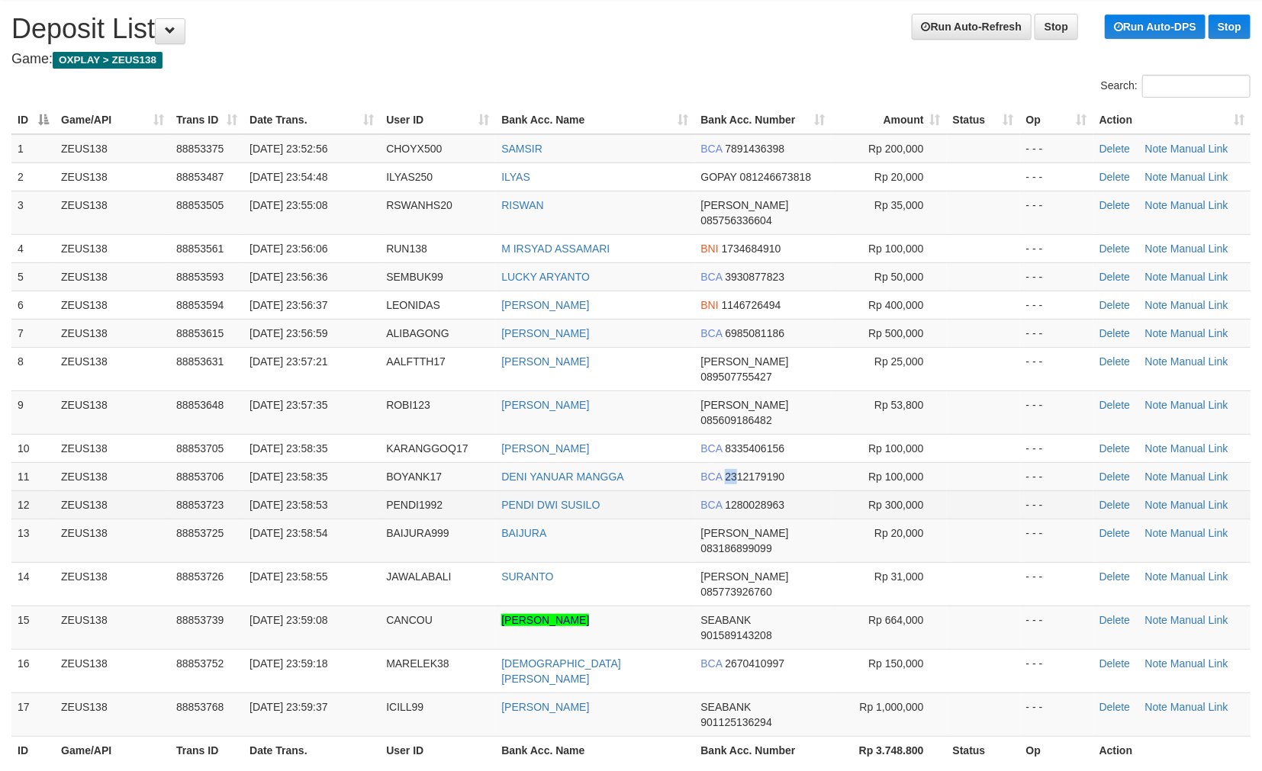
drag, startPoint x: 731, startPoint y: 418, endPoint x: 286, endPoint y: 454, distance: 446.3
click at [734, 462] on td "BCA 2312179190" at bounding box center [763, 476] width 137 height 28
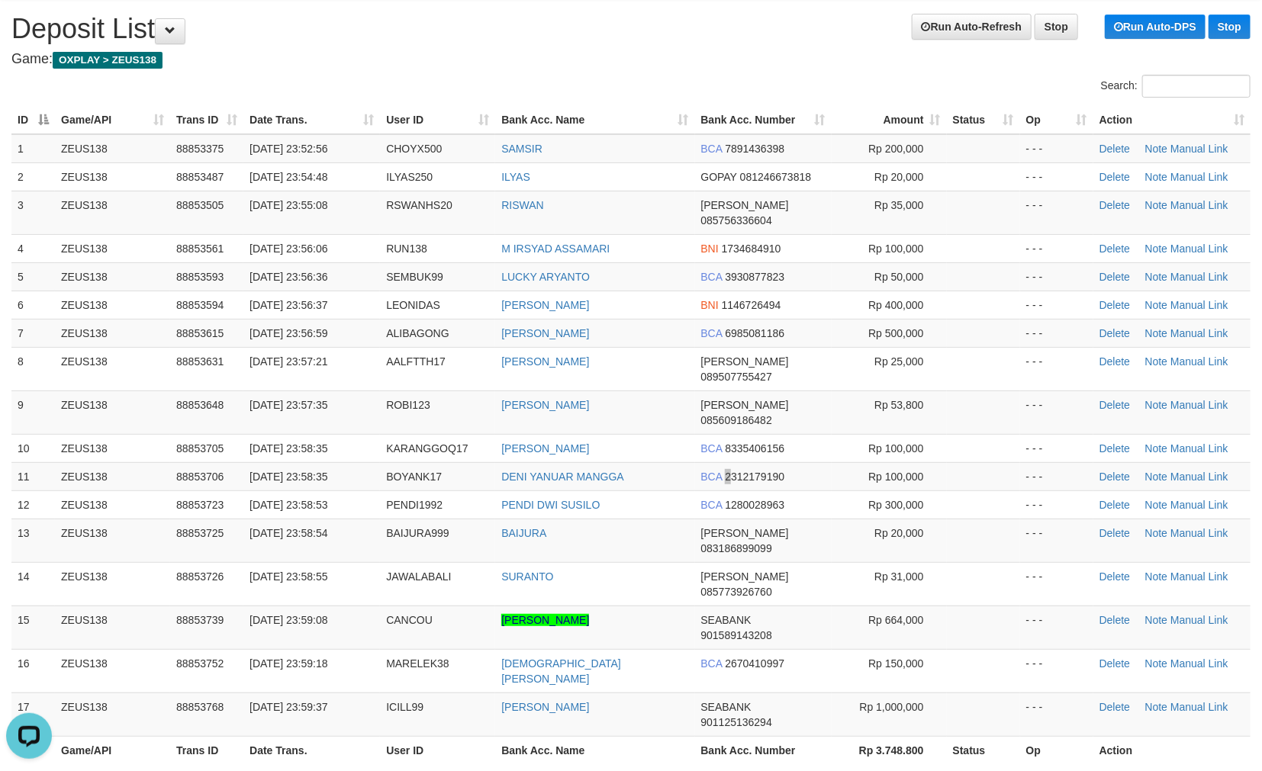
scroll to position [0, 0]
drag, startPoint x: 719, startPoint y: 370, endPoint x: 697, endPoint y: 372, distance: 22.9
click at [699, 391] on tr "9 ZEUS138 88853648 30/09/2025 23:57:35 ROBI123 ROBI FASLA DANA 085609186482 Rp …" at bounding box center [630, 412] width 1239 height 43
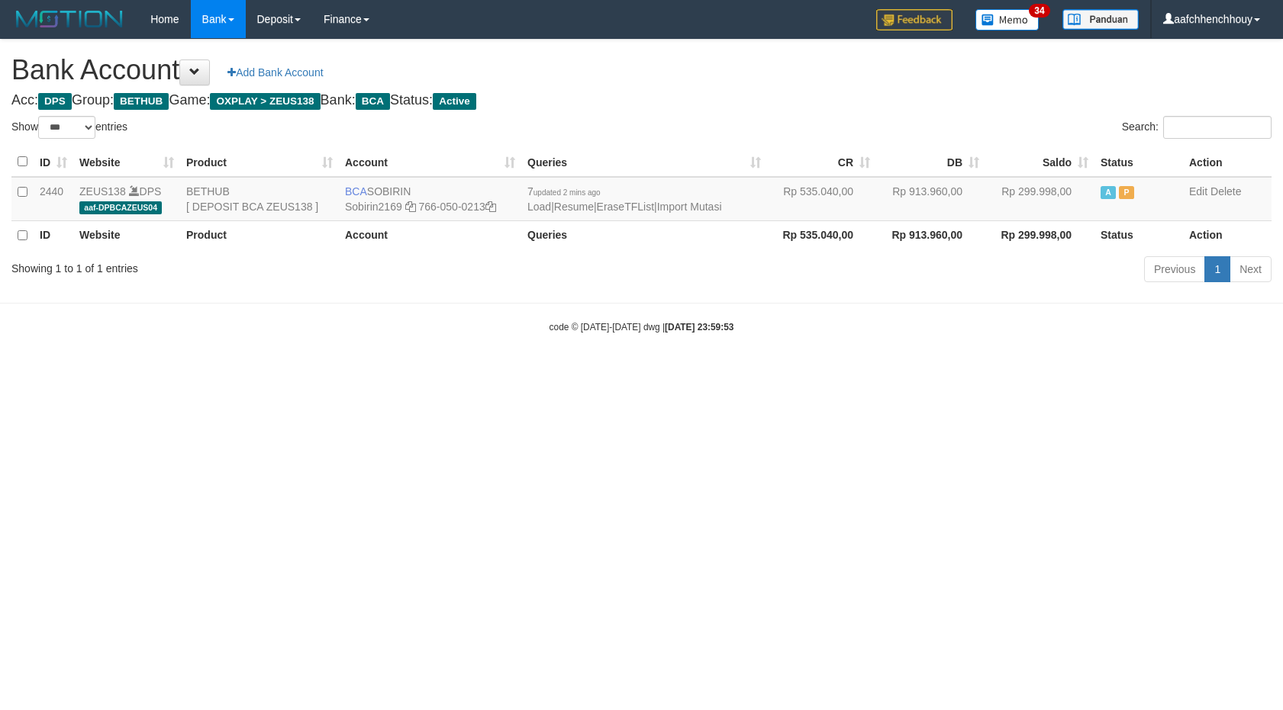
select select "***"
drag, startPoint x: 752, startPoint y: 371, endPoint x: 309, endPoint y: 317, distance: 445.7
click at [698, 334] on body "Toggle navigation Home Bank Account List Load By Website Group [OXPLAY] ZEUS138…" at bounding box center [641, 186] width 1283 height 372
drag, startPoint x: 1139, startPoint y: 451, endPoint x: 1276, endPoint y: 467, distance: 137.5
click at [1186, 372] on html "Toggle navigation Home Bank Account List Load By Website Group [OXPLAY] ZEUS138…" at bounding box center [641, 186] width 1283 height 372
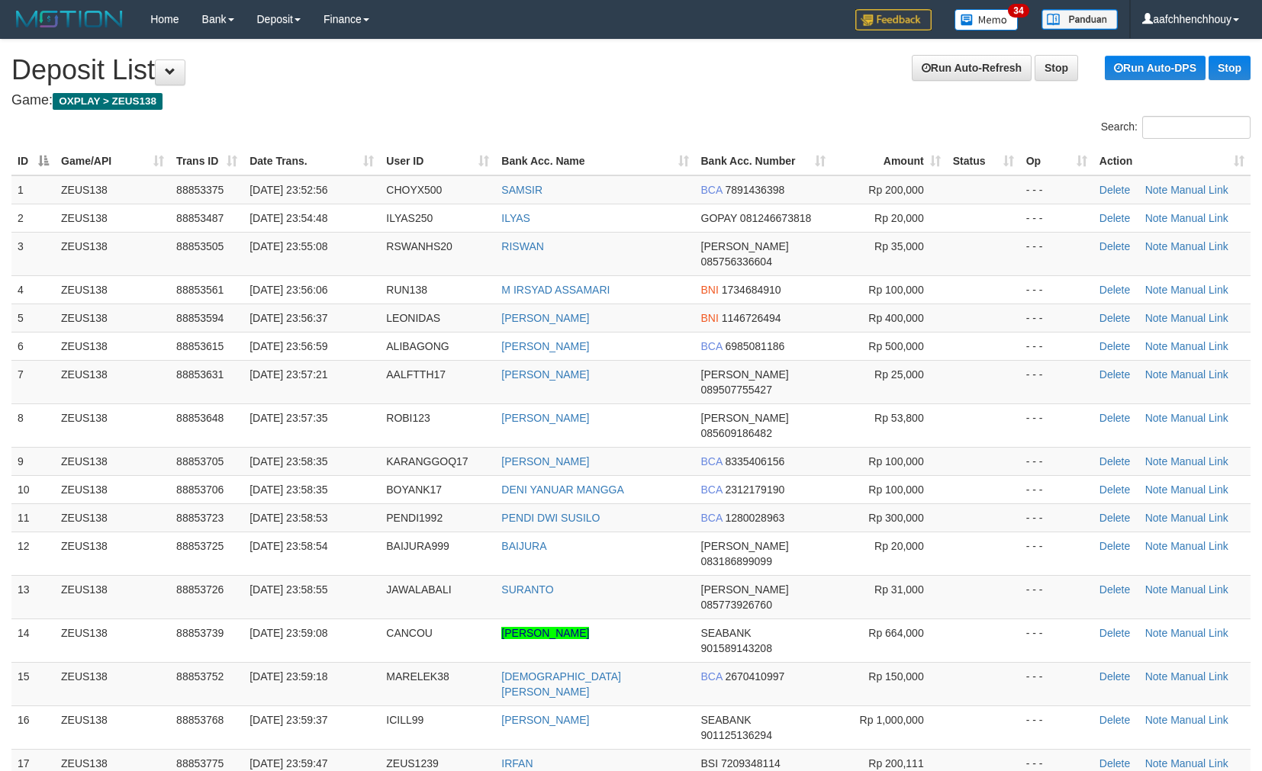
scroll to position [41, 0]
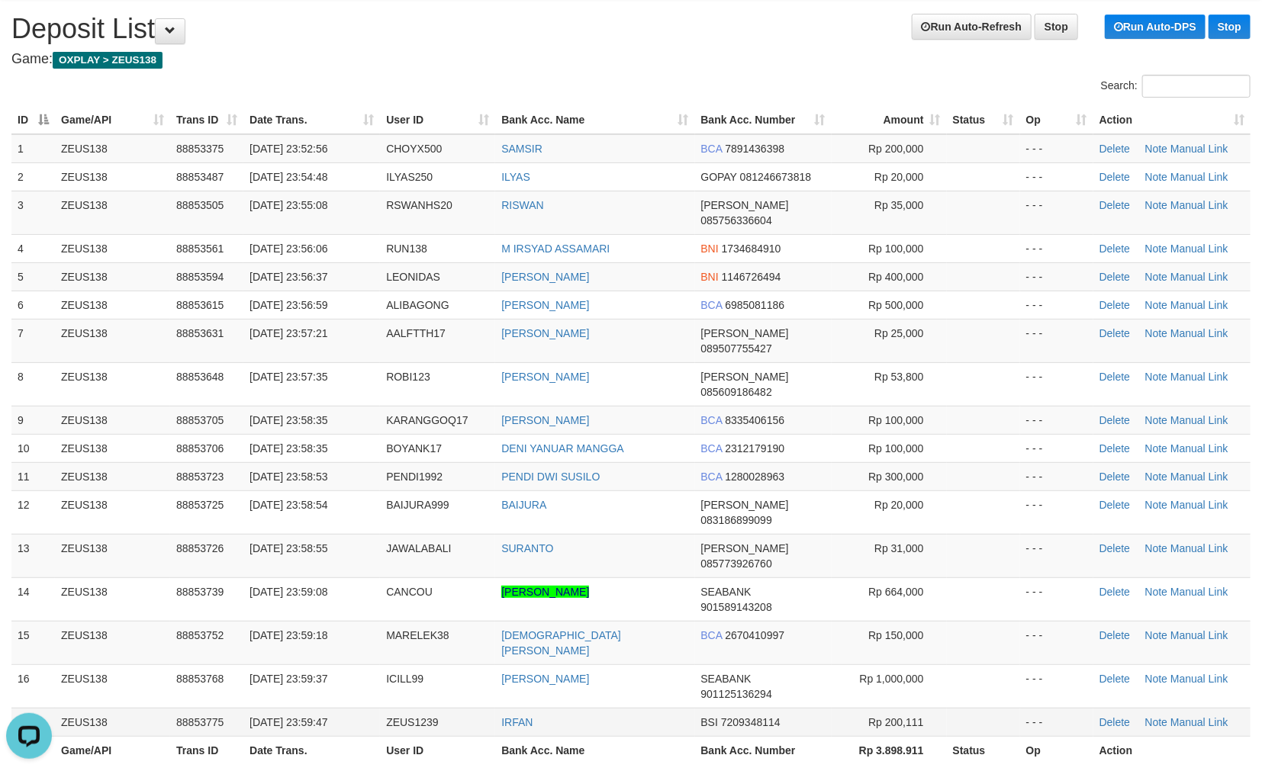
click at [1202, 708] on td "Delete Note Manual Link" at bounding box center [1171, 722] width 157 height 28
click at [1202, 716] on link "Manual Link" at bounding box center [1199, 722] width 58 height 12
click at [1200, 716] on link "Manual Link" at bounding box center [1199, 722] width 58 height 12
click at [524, 633] on table "ID Game/API Trans ID Date Trans. User ID Bank Acc. Name Bank Acc. Number Amount…" at bounding box center [630, 435] width 1239 height 658
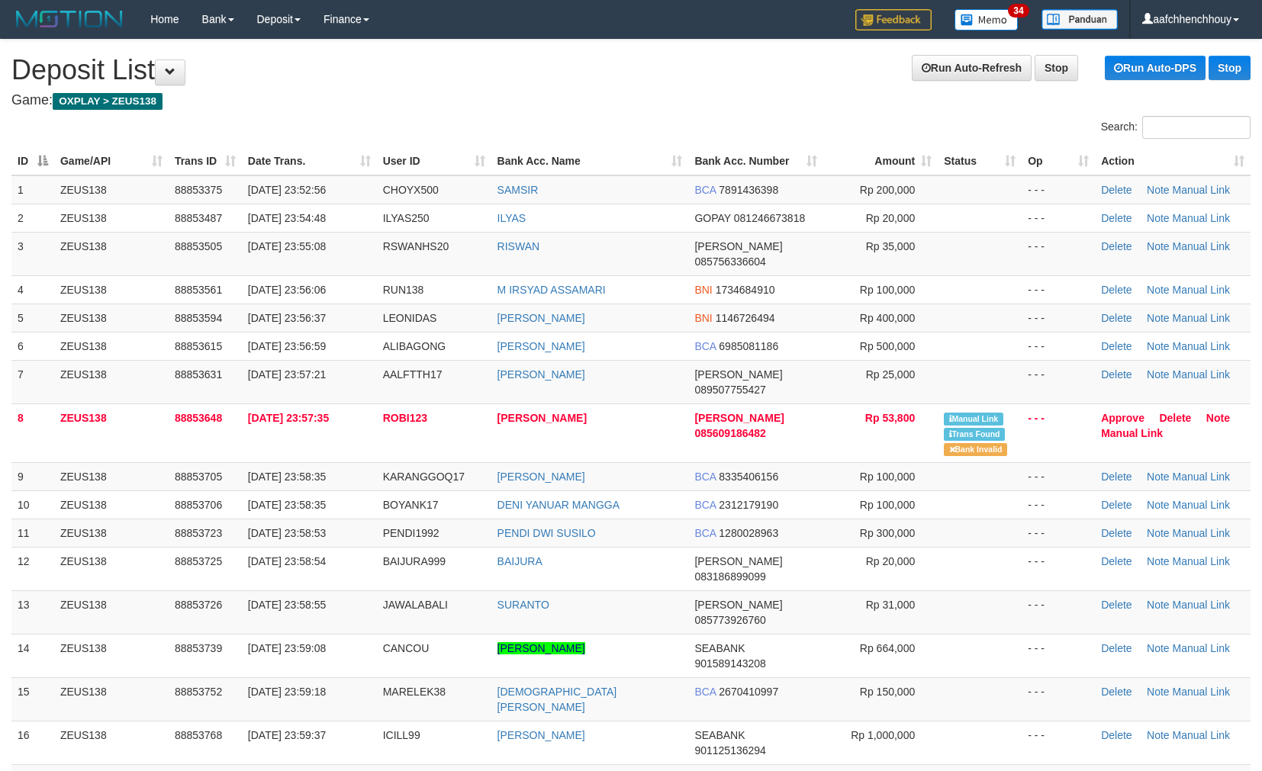
scroll to position [41, 0]
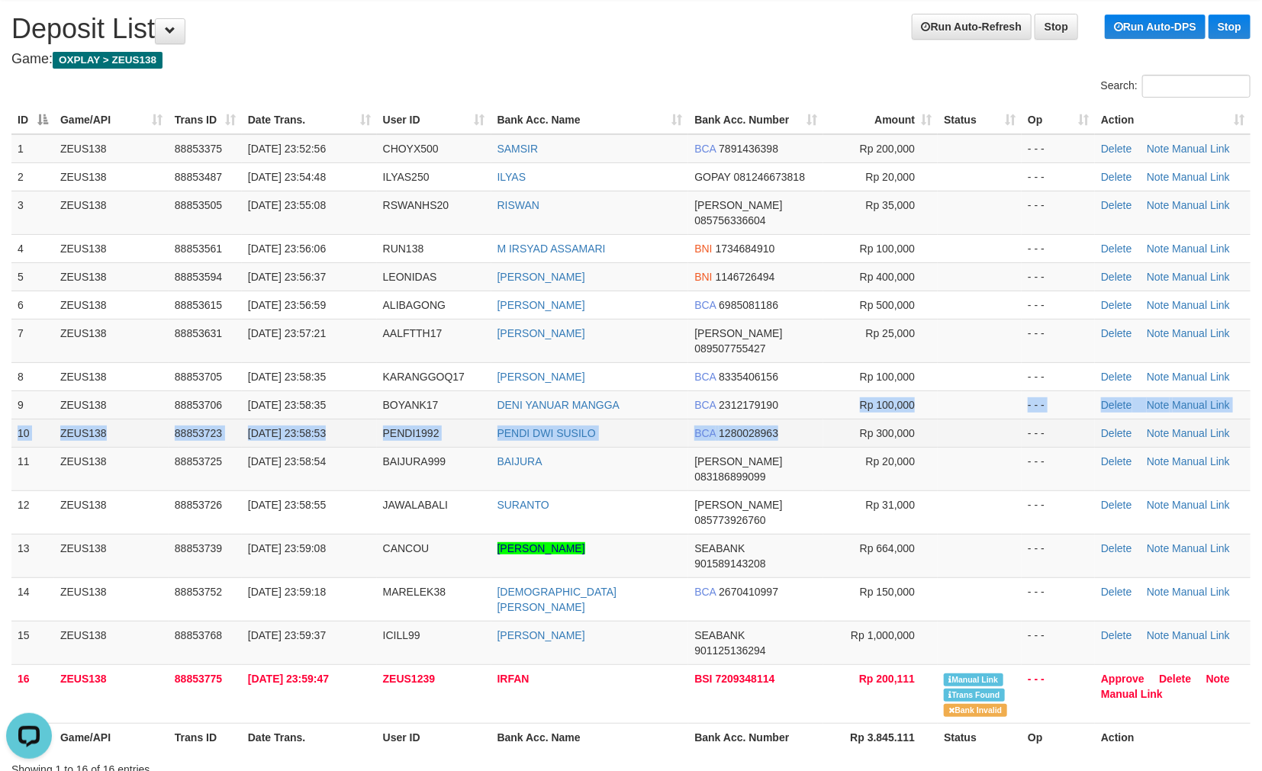
drag, startPoint x: 814, startPoint y: 385, endPoint x: 589, endPoint y: 414, distance: 227.0
click at [803, 385] on tbody "1 ZEUS138 88853375 30/09/2025 23:52:56 CHOYX500 SAMSIR BCA 7891436398 Rp 200,00…" at bounding box center [630, 429] width 1239 height 590
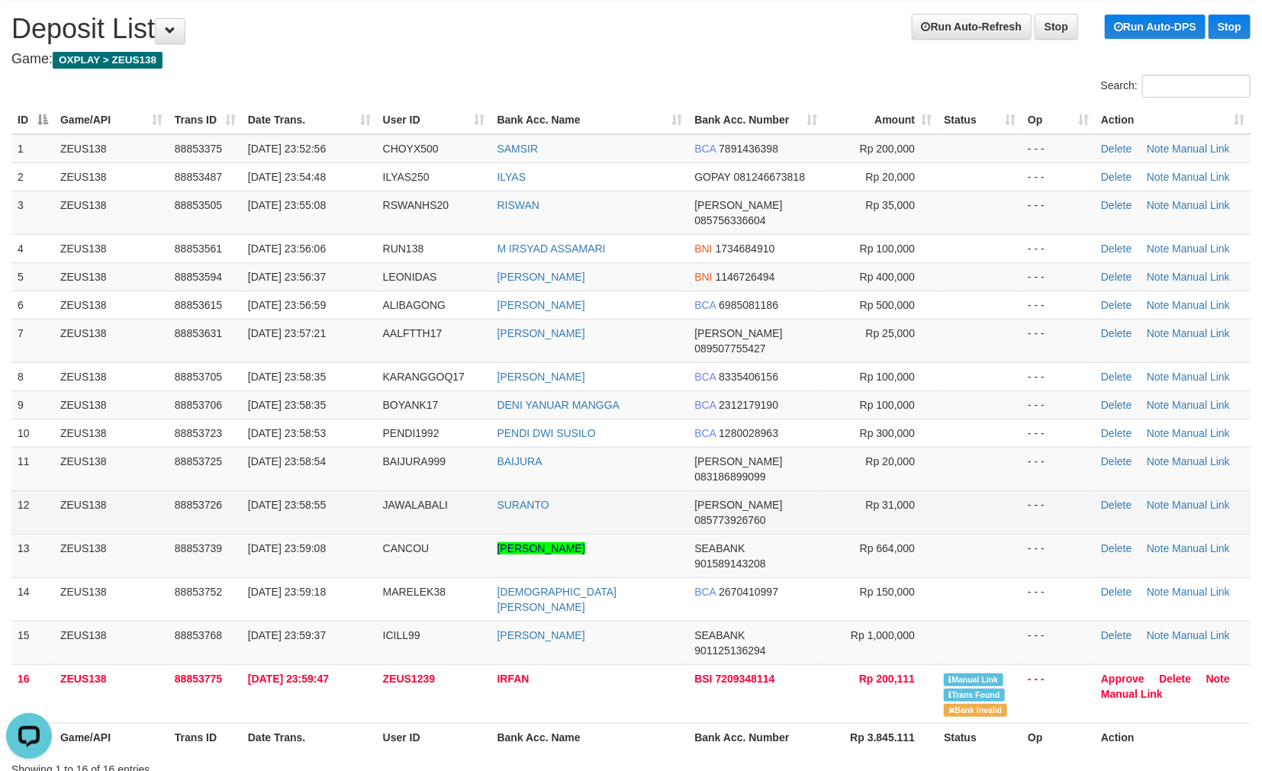
click at [147, 468] on tbody "1 ZEUS138 88853375 30/09/2025 23:52:56 CHOYX500 SAMSIR BCA 7891436398 Rp 200,00…" at bounding box center [630, 429] width 1239 height 590
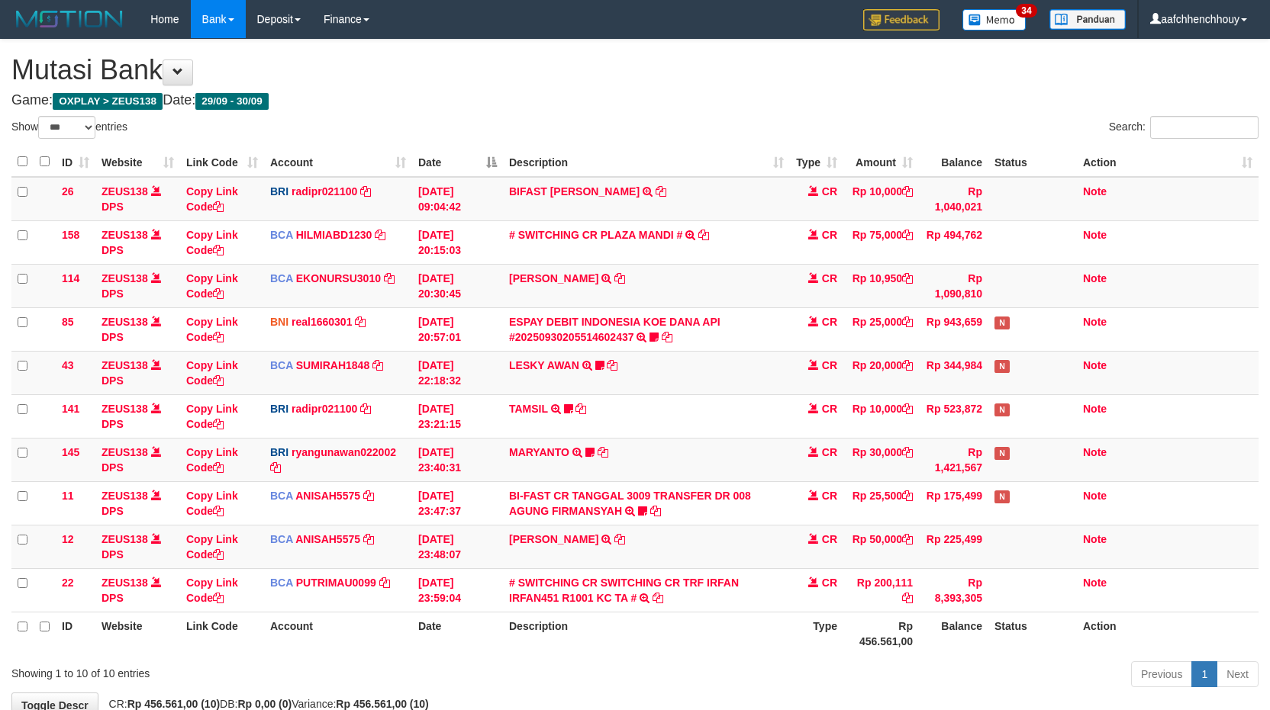
select select "***"
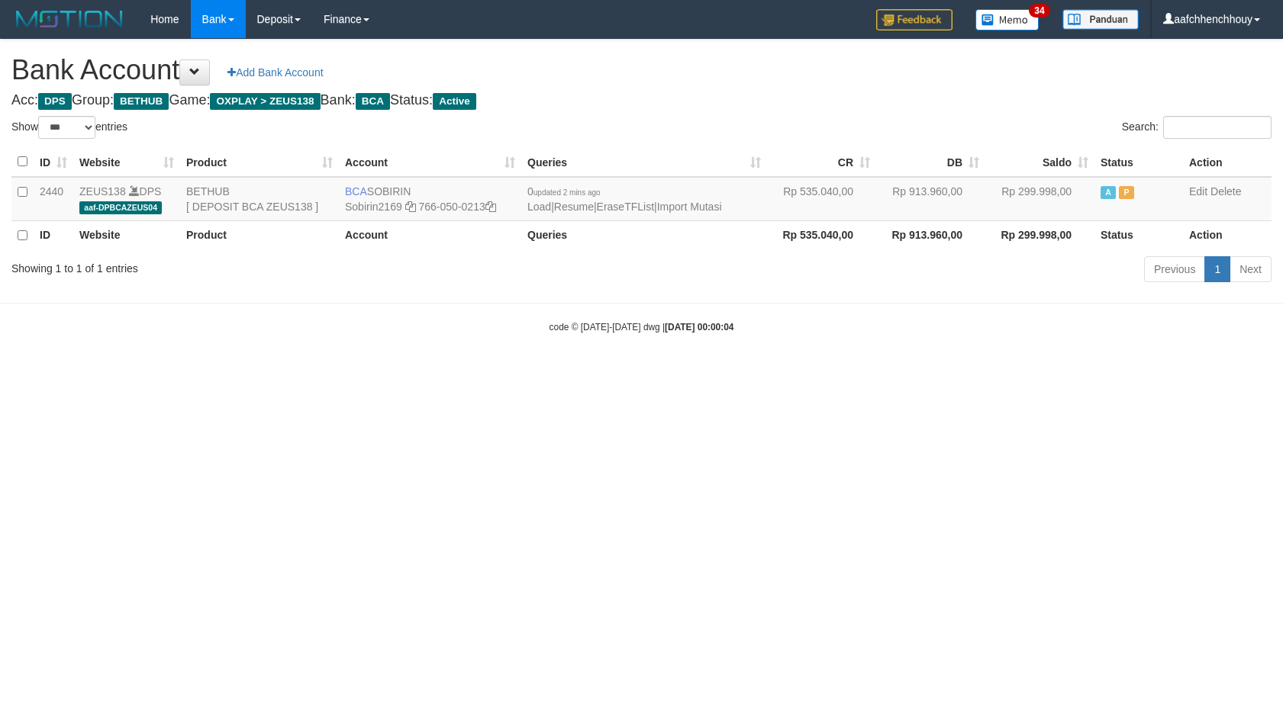
select select "***"
click at [414, 201] on icon at bounding box center [410, 206] width 11 height 11
click at [413, 201] on icon at bounding box center [410, 206] width 11 height 11
click at [726, 214] on td "0 updated 2 mins ago Load | Resume | EraseTFList | Import Mutasi" at bounding box center [644, 199] width 246 height 44
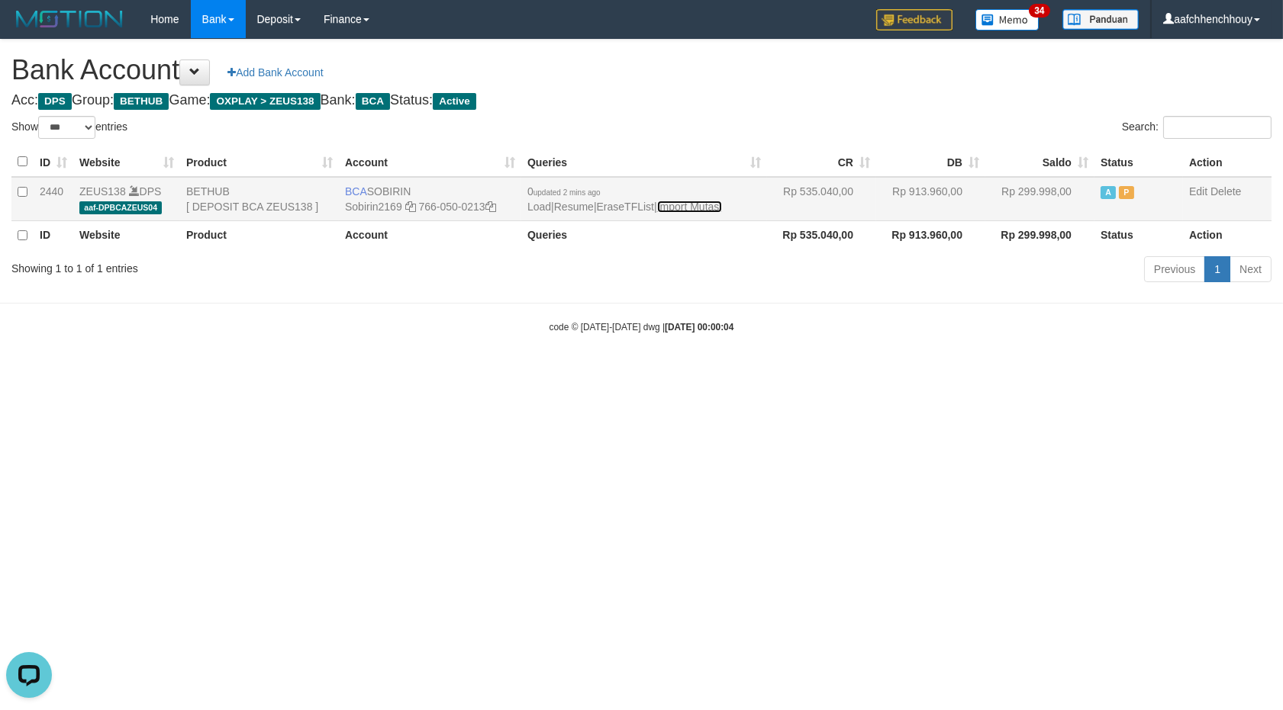
click at [722, 207] on link "Import Mutasi" at bounding box center [689, 207] width 65 height 12
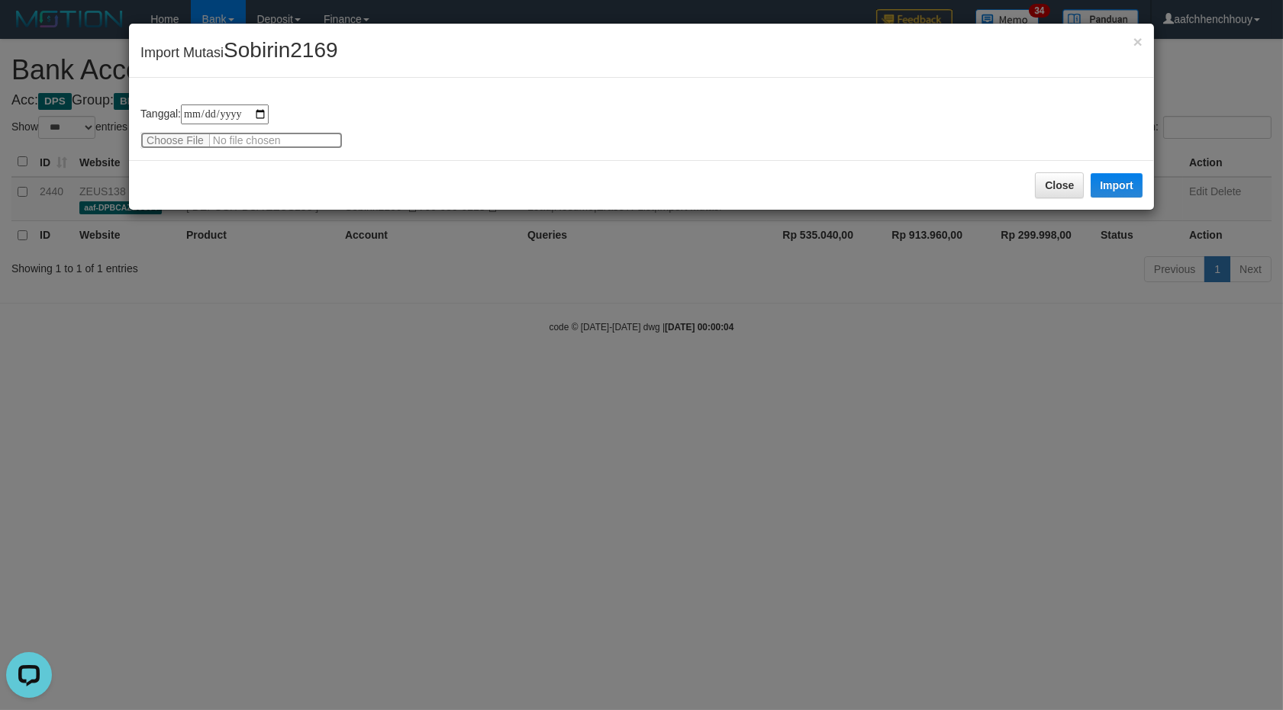
click at [160, 139] on input "file" at bounding box center [241, 140] width 202 height 17
type input "**********"
click at [168, 52] on span "Import Mutasi Sobirin2169" at bounding box center [238, 52] width 197 height 15
click at [1117, 180] on button "Import" at bounding box center [1116, 185] width 52 height 24
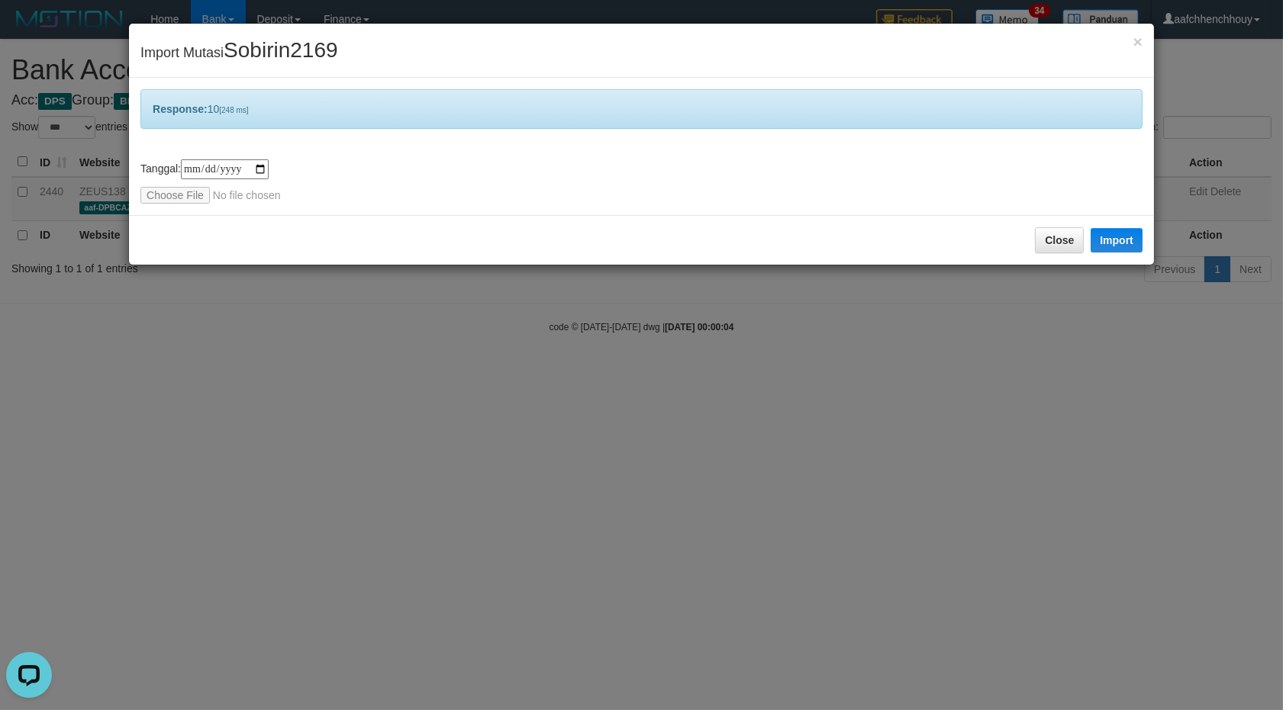
click at [668, 116] on div "Response: 10 [248 ms]" at bounding box center [641, 109] width 1002 height 40
drag, startPoint x: 596, startPoint y: 224, endPoint x: 526, endPoint y: 216, distance: 69.9
click at [593, 224] on div "Close Import" at bounding box center [641, 240] width 1025 height 50
click at [195, 195] on input "file" at bounding box center [241, 195] width 202 height 17
drag, startPoint x: 195, startPoint y: 195, endPoint x: 512, endPoint y: 288, distance: 330.0
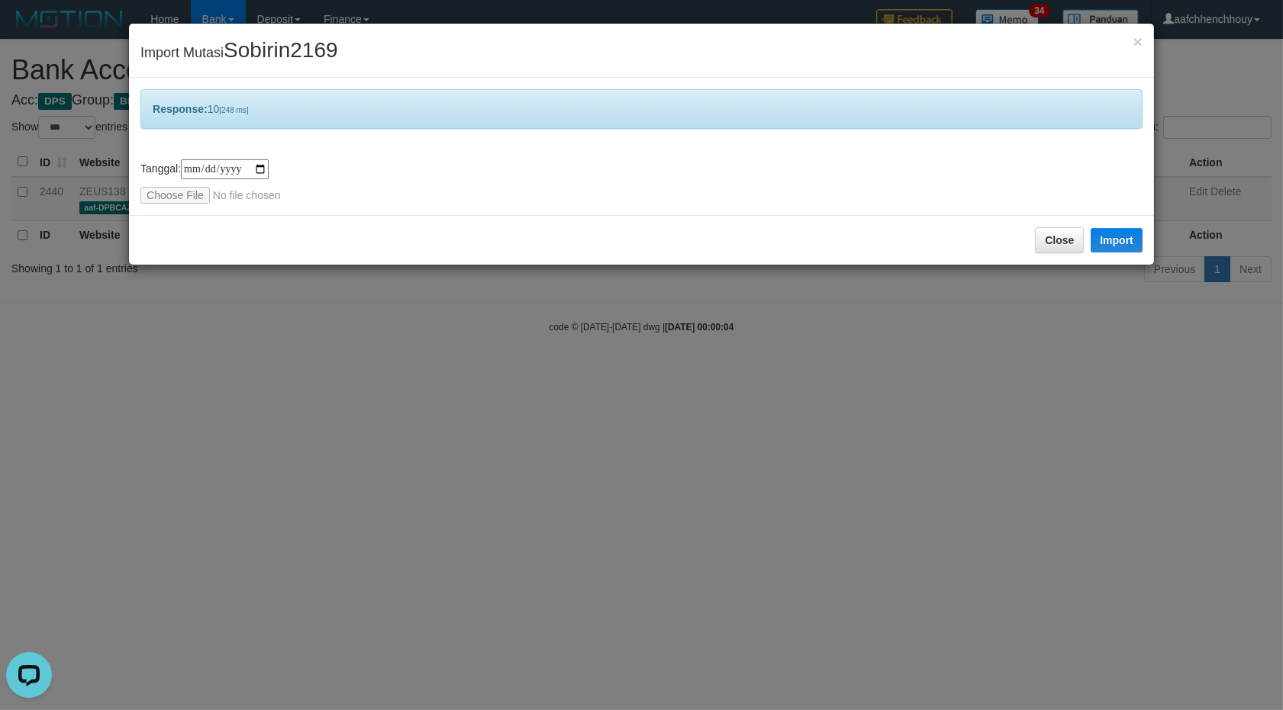
click at [512, 288] on div "**********" at bounding box center [641, 355] width 1283 height 710
click at [992, 234] on div "Close Import" at bounding box center [641, 240] width 1025 height 50
click at [1035, 237] on div "Close Import" at bounding box center [641, 240] width 1025 height 50
click at [1049, 240] on button "Close" at bounding box center [1059, 240] width 49 height 26
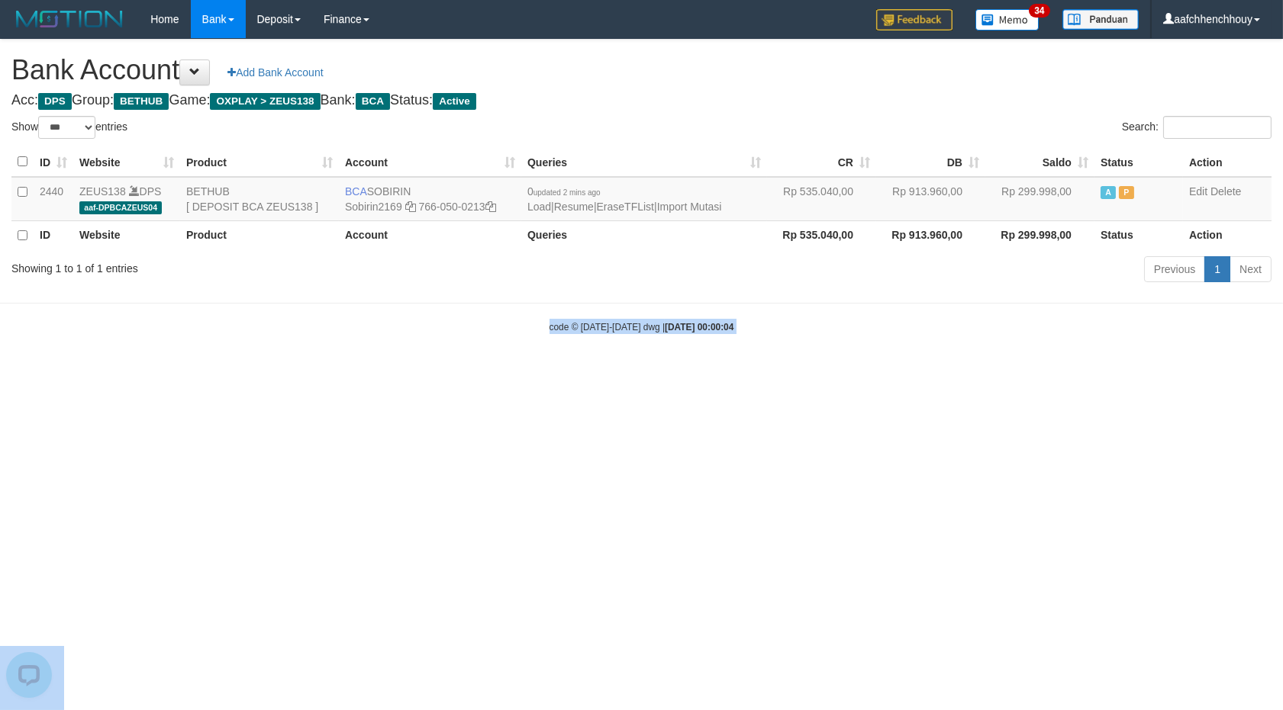
drag, startPoint x: 1073, startPoint y: 240, endPoint x: 1, endPoint y: 285, distance: 1072.9
click at [871, 230] on body "Toggle navigation Home Bank Account List Load By Website Group [OXPLAY] ZEUS138…" at bounding box center [641, 186] width 1283 height 372
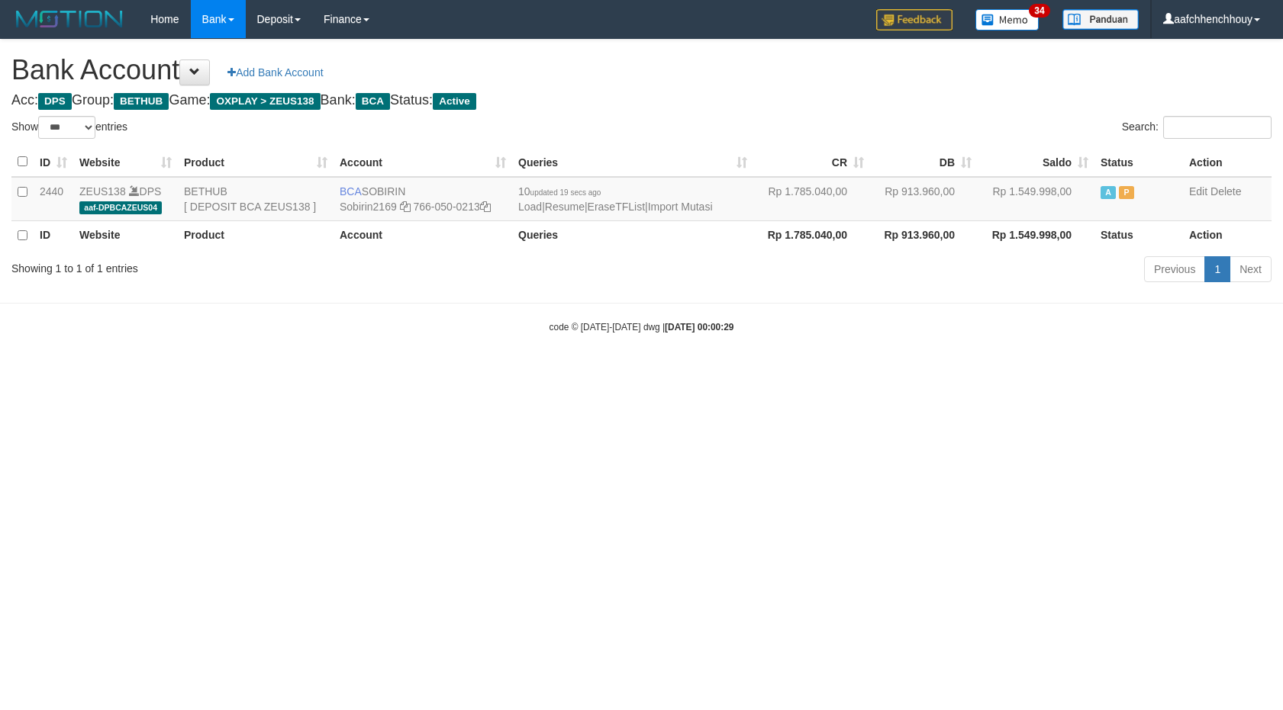
select select "***"
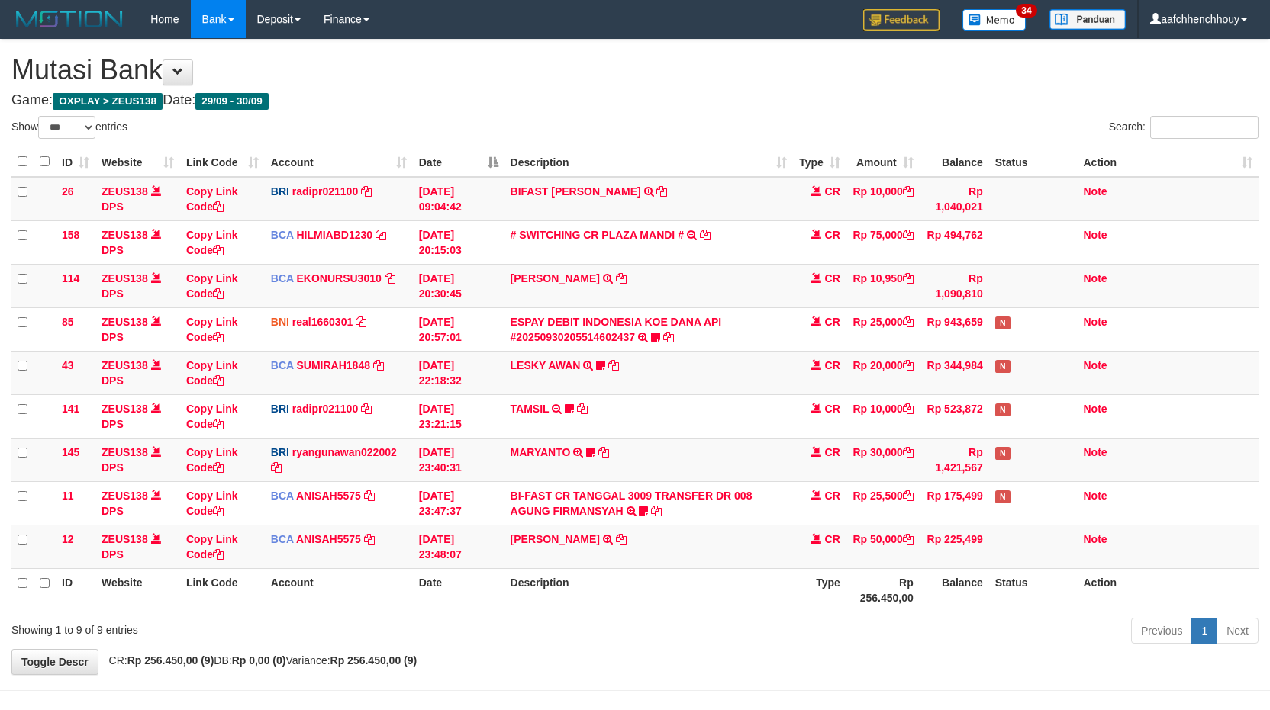
select select "***"
click at [183, 70] on span at bounding box center [177, 71] width 11 height 11
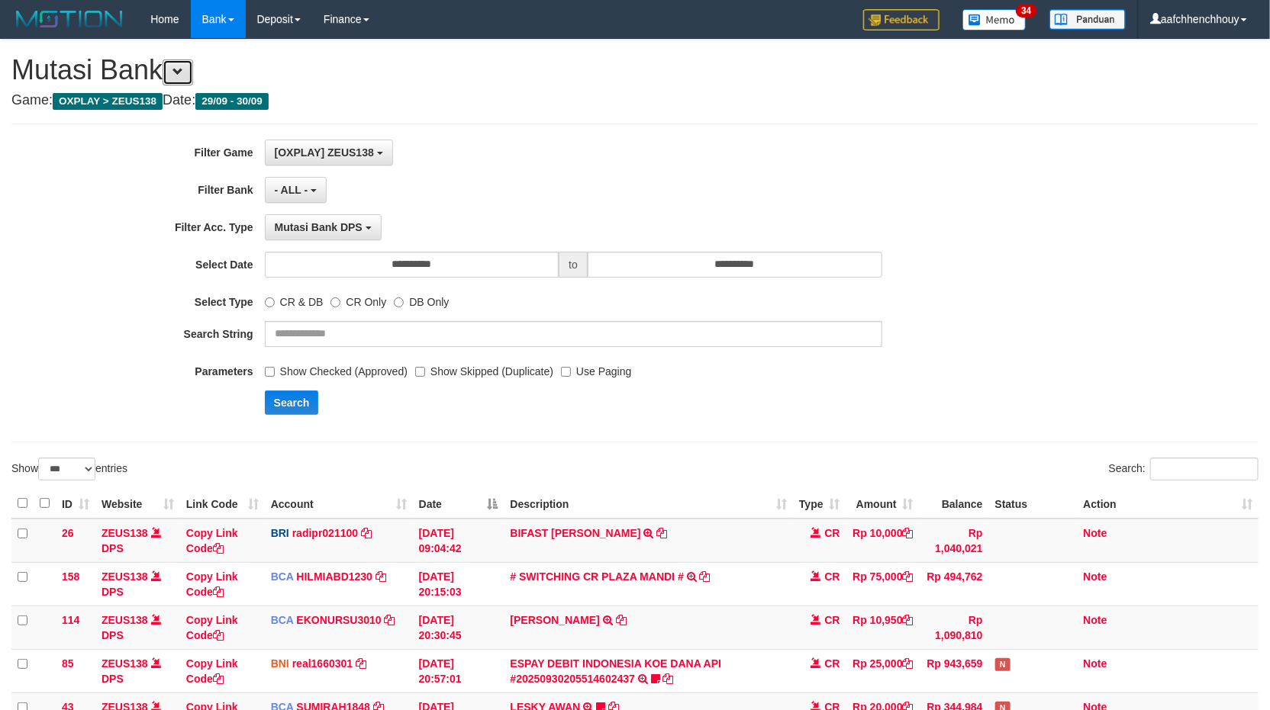
scroll to position [95, 0]
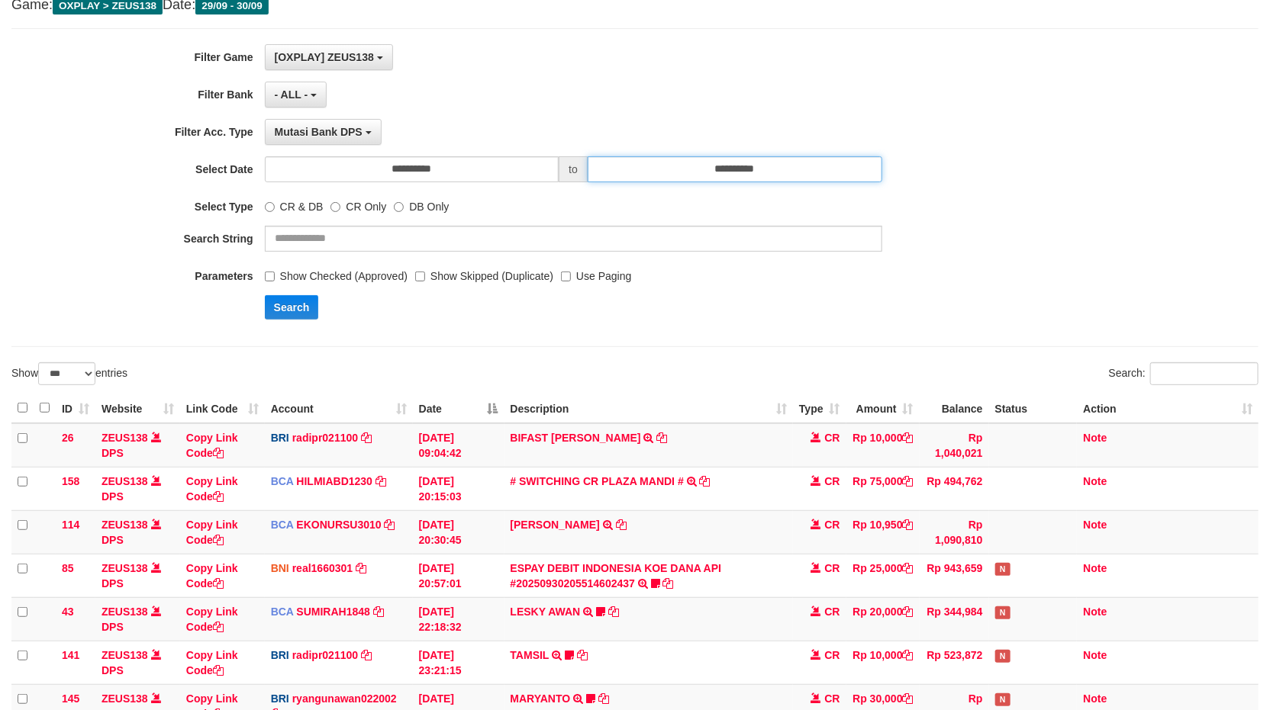
click at [821, 156] on input "**********" at bounding box center [734, 169] width 295 height 26
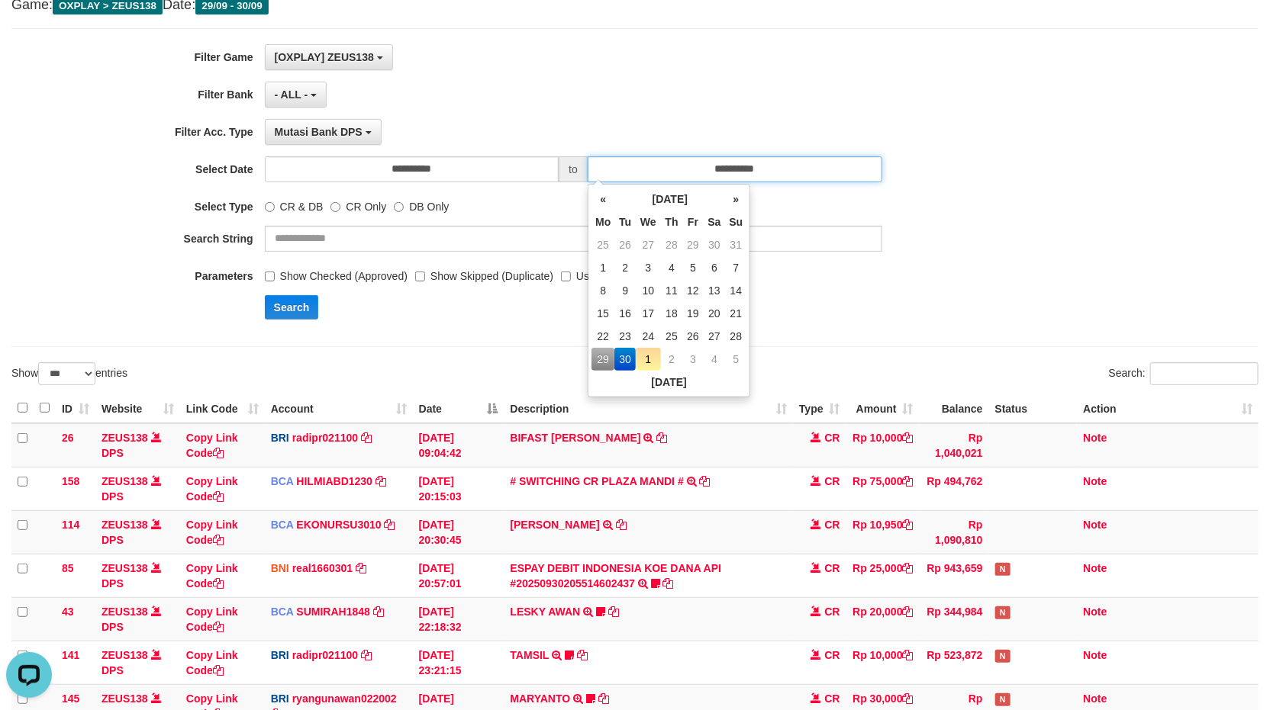
scroll to position [0, 0]
click at [649, 362] on td "1" at bounding box center [648, 359] width 25 height 23
type input "**********"
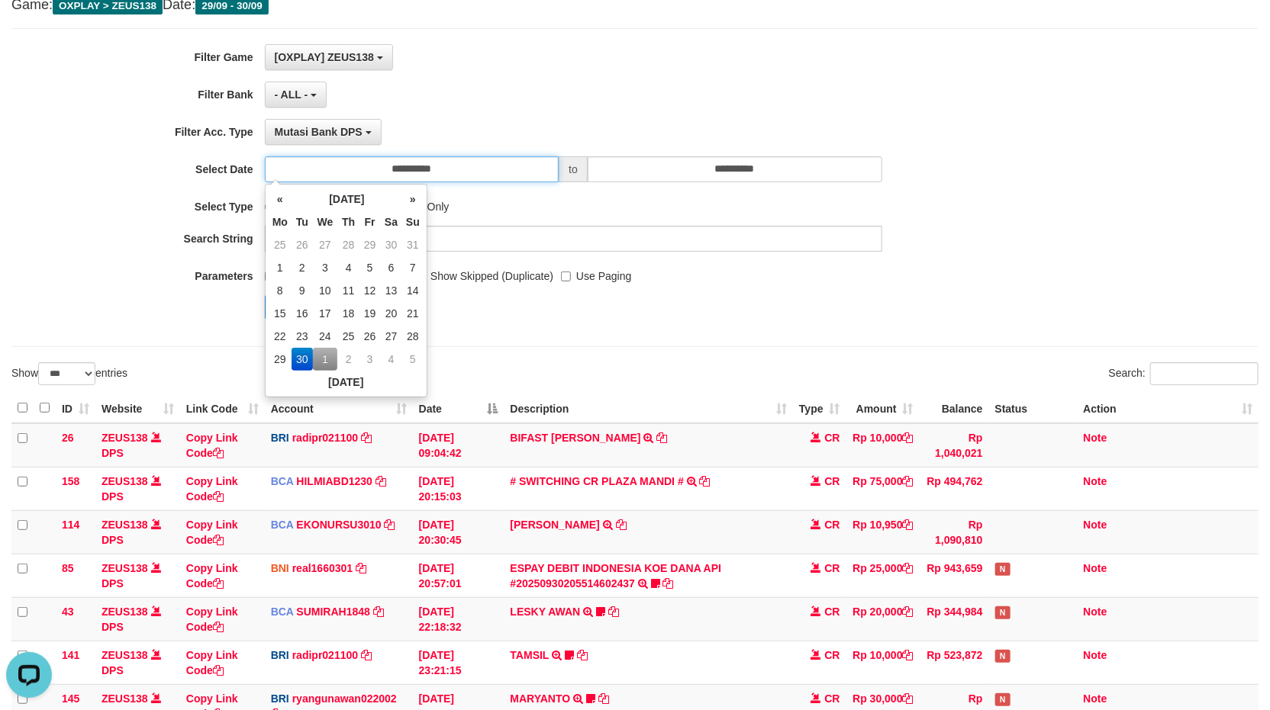
click at [490, 165] on input "**********" at bounding box center [412, 169] width 295 height 26
click at [324, 359] on td "1" at bounding box center [325, 359] width 25 height 23
type input "**********"
click at [576, 333] on div "**********" at bounding box center [634, 187] width 1247 height 319
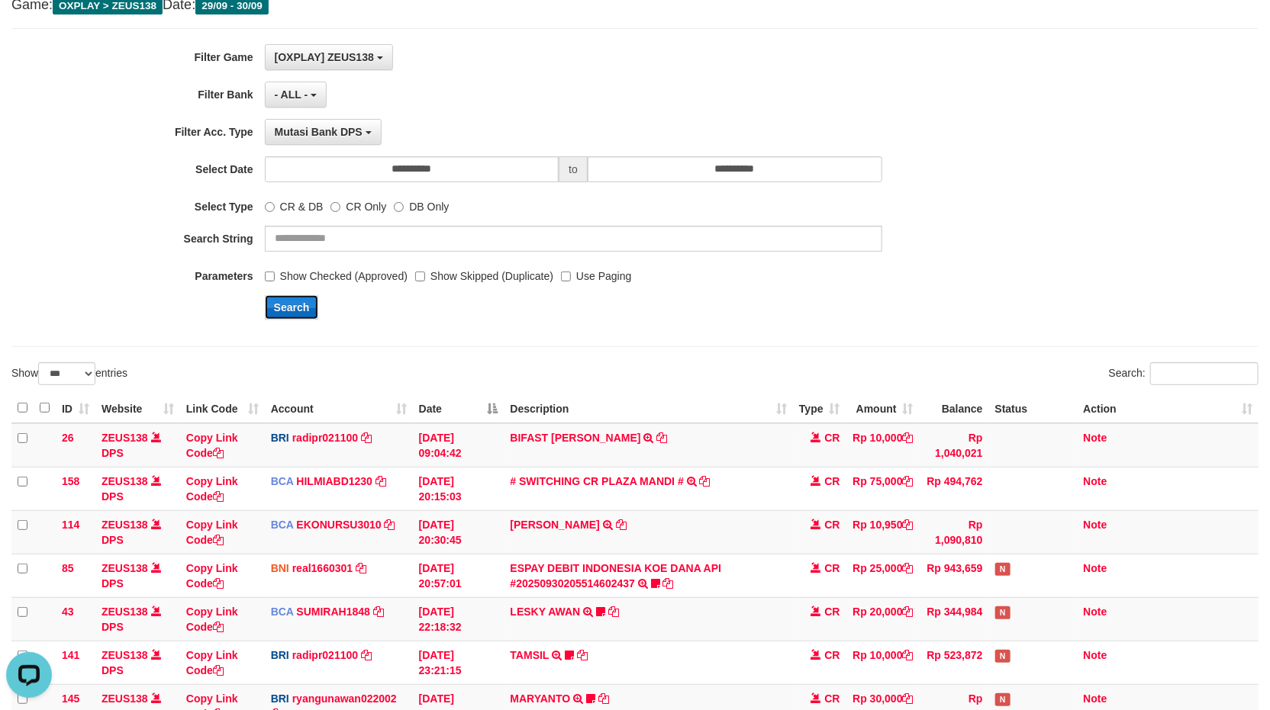
click at [277, 301] on button "Search" at bounding box center [292, 307] width 54 height 24
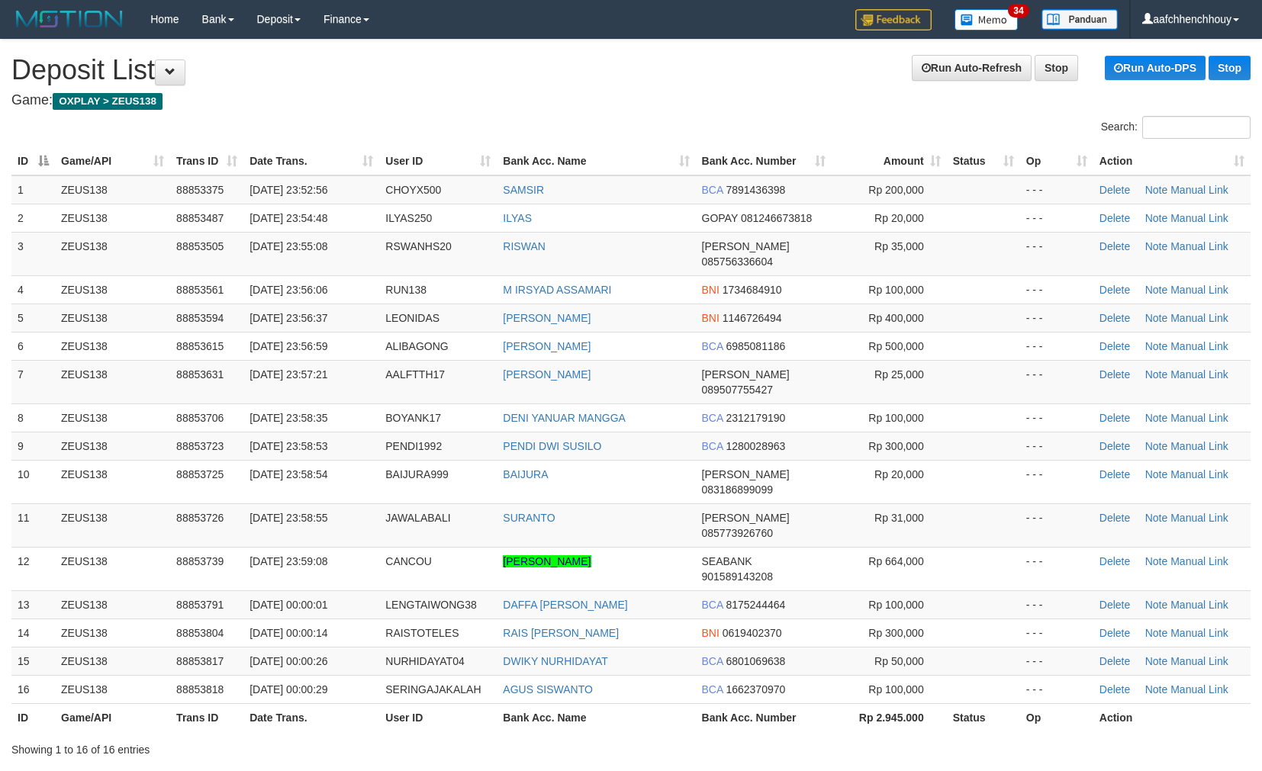
scroll to position [41, 0]
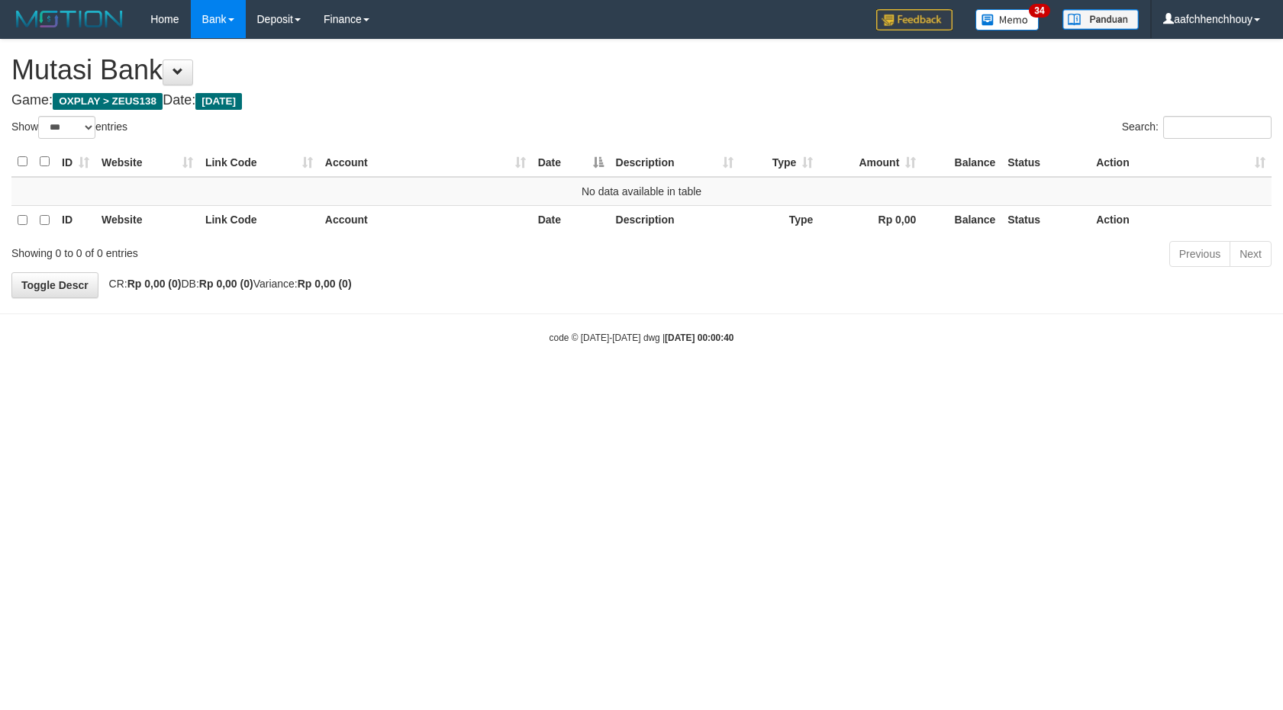
select select "***"
drag, startPoint x: 277, startPoint y: 432, endPoint x: 642, endPoint y: 420, distance: 364.9
click at [366, 383] on html "Toggle navigation Home Bank Account List Load By Website Group [OXPLAY] ZEUS138…" at bounding box center [641, 191] width 1283 height 383
drag, startPoint x: 733, startPoint y: 451, endPoint x: 1282, endPoint y: 378, distance: 553.5
click at [970, 383] on html "Toggle navigation Home Bank Account List Load By Website Group [OXPLAY] ZEUS138…" at bounding box center [641, 191] width 1283 height 383
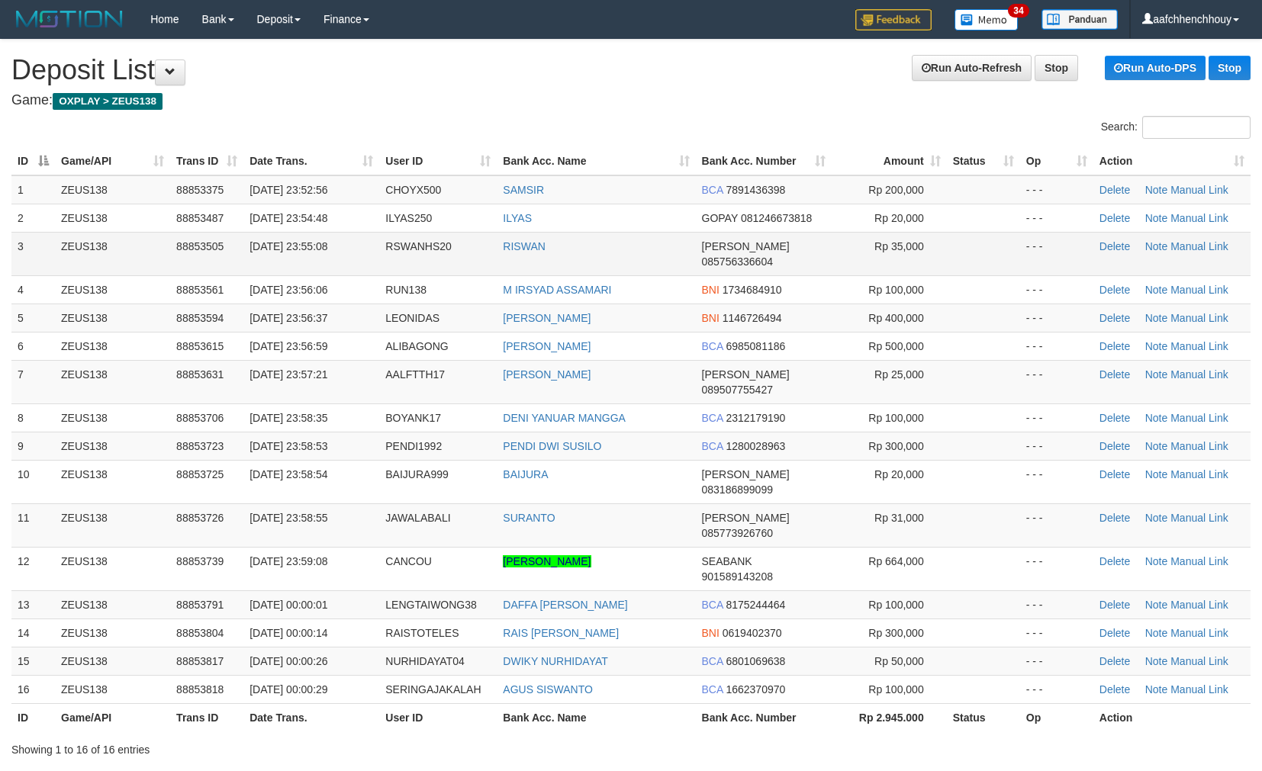
scroll to position [41, 0]
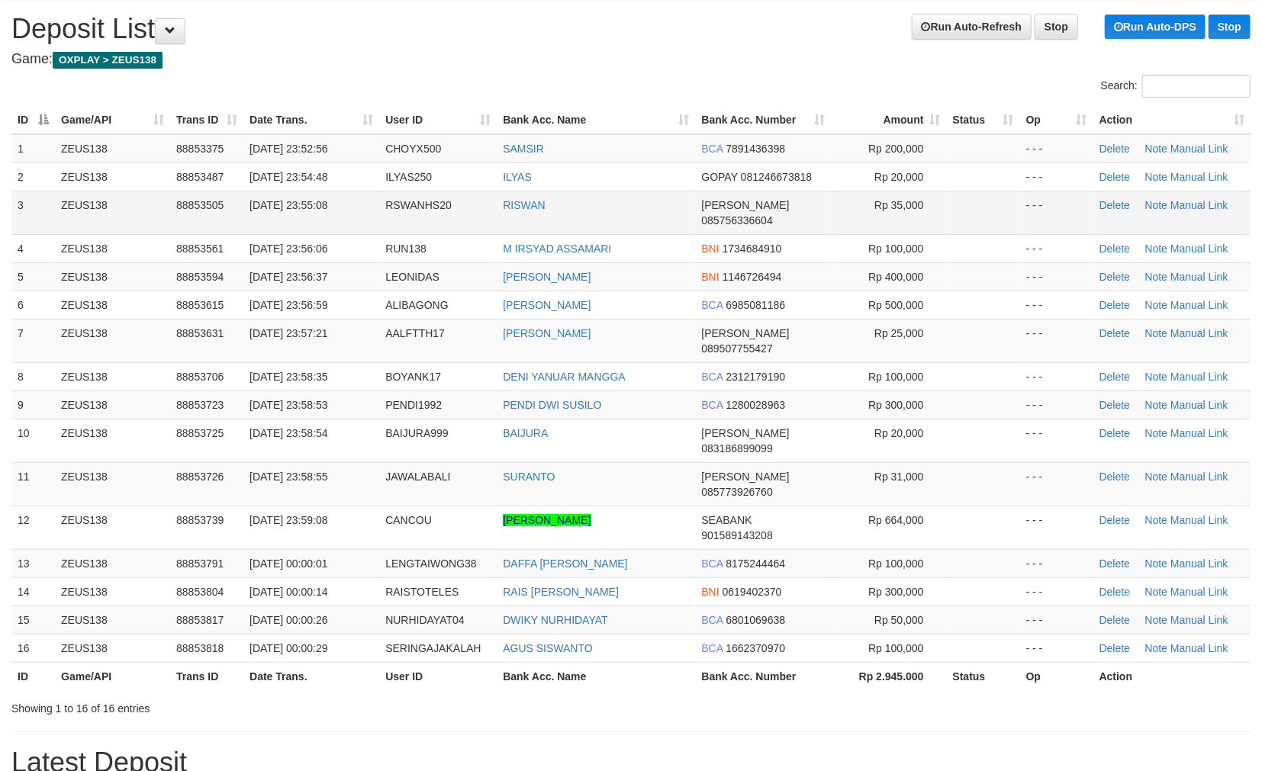
click at [233, 204] on tbody "1 ZEUS138 88853375 30/09/2025 23:52:56 CHOYX500 SAMSIR BCA 7891436398 Rp 200,00…" at bounding box center [630, 398] width 1239 height 529
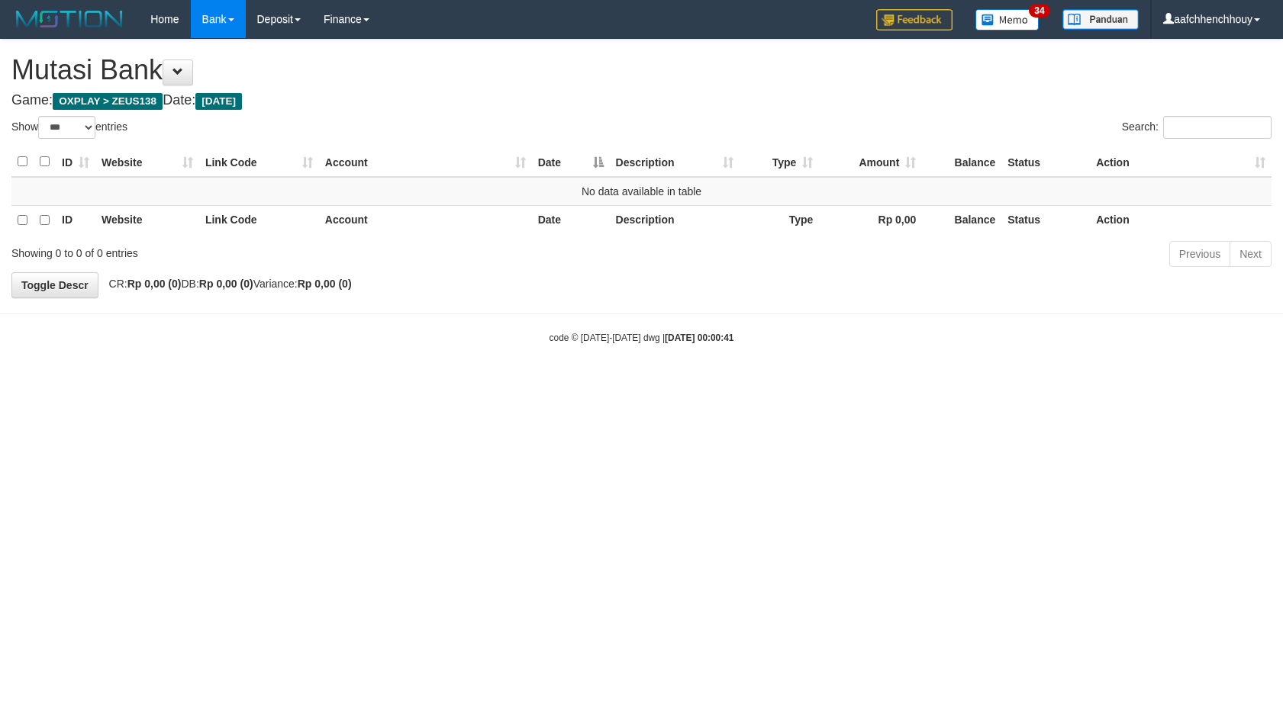
select select "***"
drag, startPoint x: 676, startPoint y: 392, endPoint x: 730, endPoint y: 385, distance: 54.6
click at [697, 383] on html "Toggle navigation Home Bank Account List Load By Website Group [OXPLAY] ZEUS138…" at bounding box center [641, 191] width 1283 height 383
click at [875, 367] on html "Toggle navigation Home Bank Account List Load By Website Group [OXPLAY] ZEUS138…" at bounding box center [641, 191] width 1283 height 383
drag, startPoint x: 1019, startPoint y: 300, endPoint x: 946, endPoint y: 328, distance: 78.5
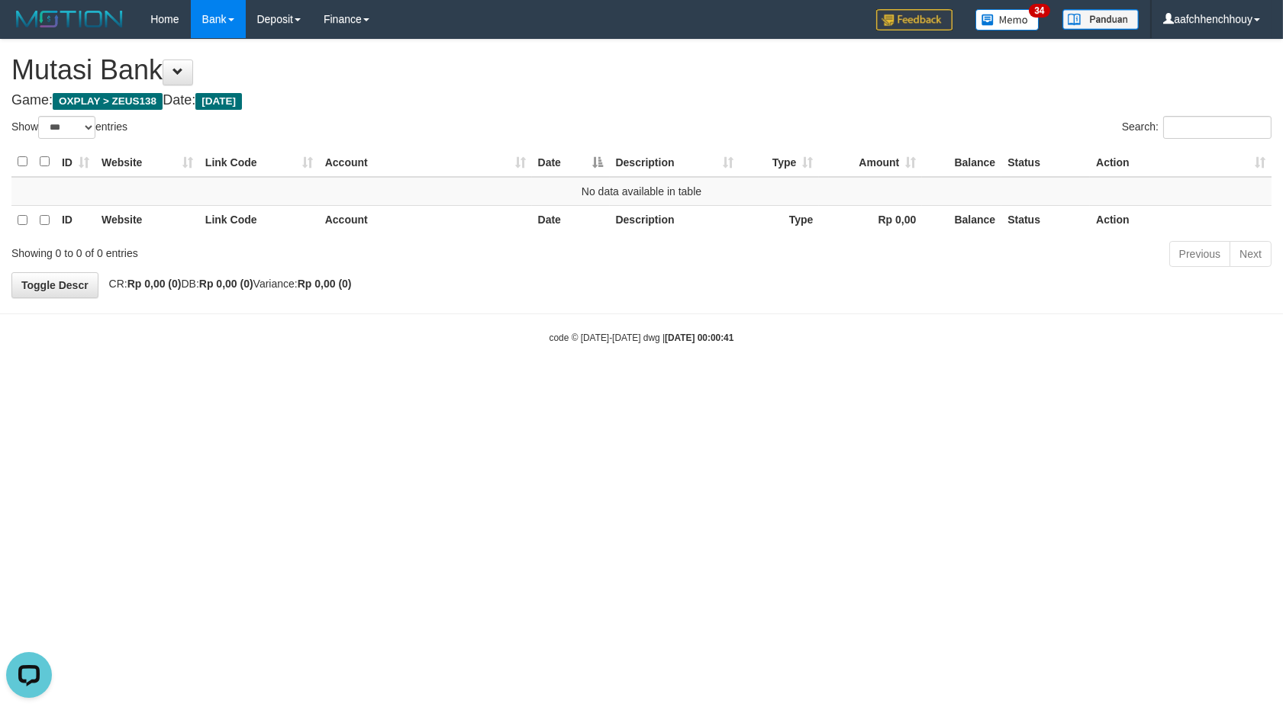
click at [935, 333] on div "code © 2012-2018 dwg | 2025/10/01 00:00:41" at bounding box center [641, 337] width 1283 height 15
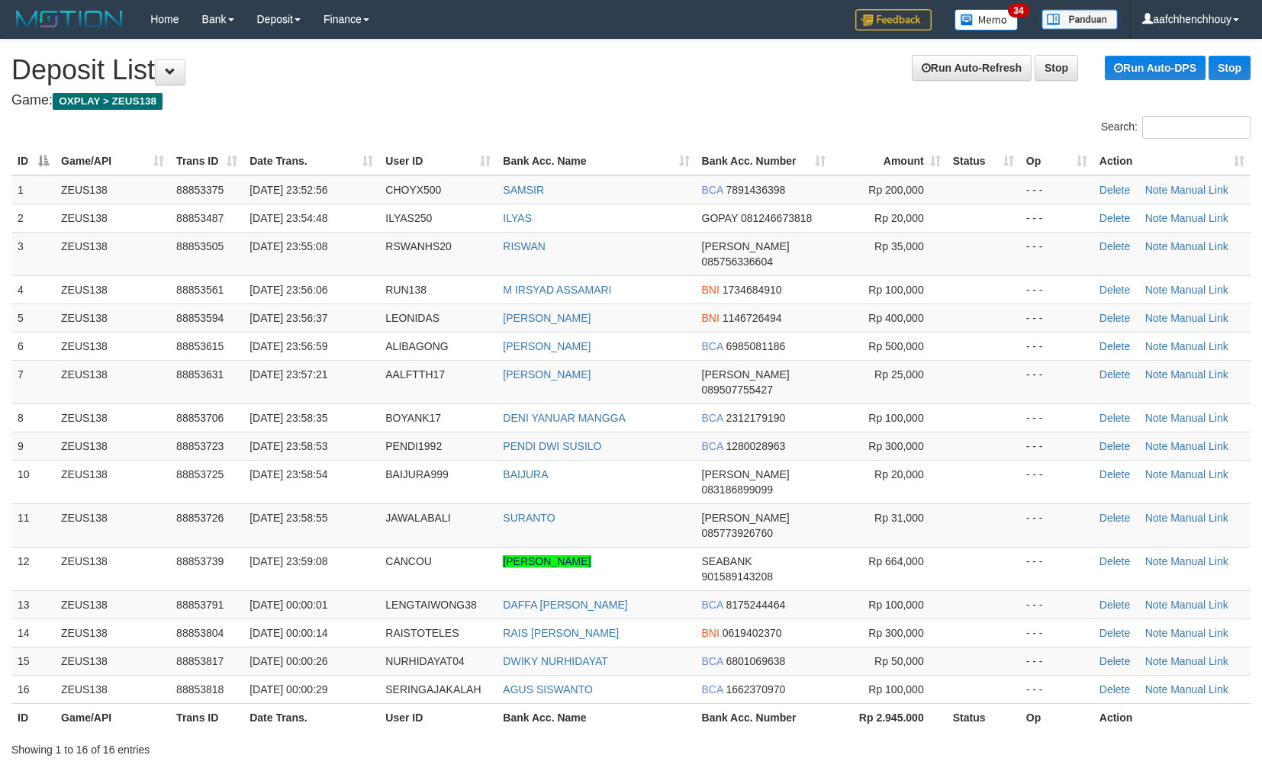
scroll to position [41, 0]
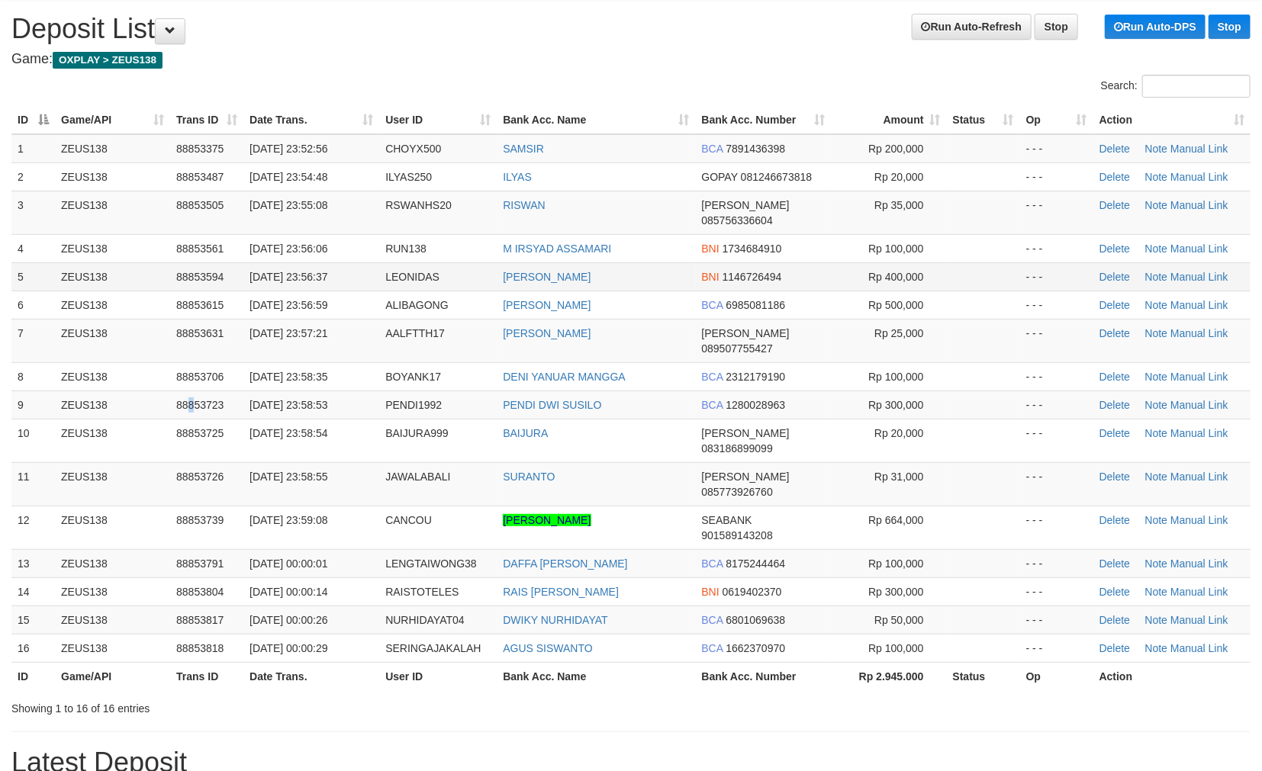
drag, startPoint x: 189, startPoint y: 372, endPoint x: 178, endPoint y: 272, distance: 100.6
click at [187, 391] on td "88853723" at bounding box center [206, 405] width 73 height 28
click at [417, 327] on span "AALFTTH17" at bounding box center [415, 333] width 60 height 12
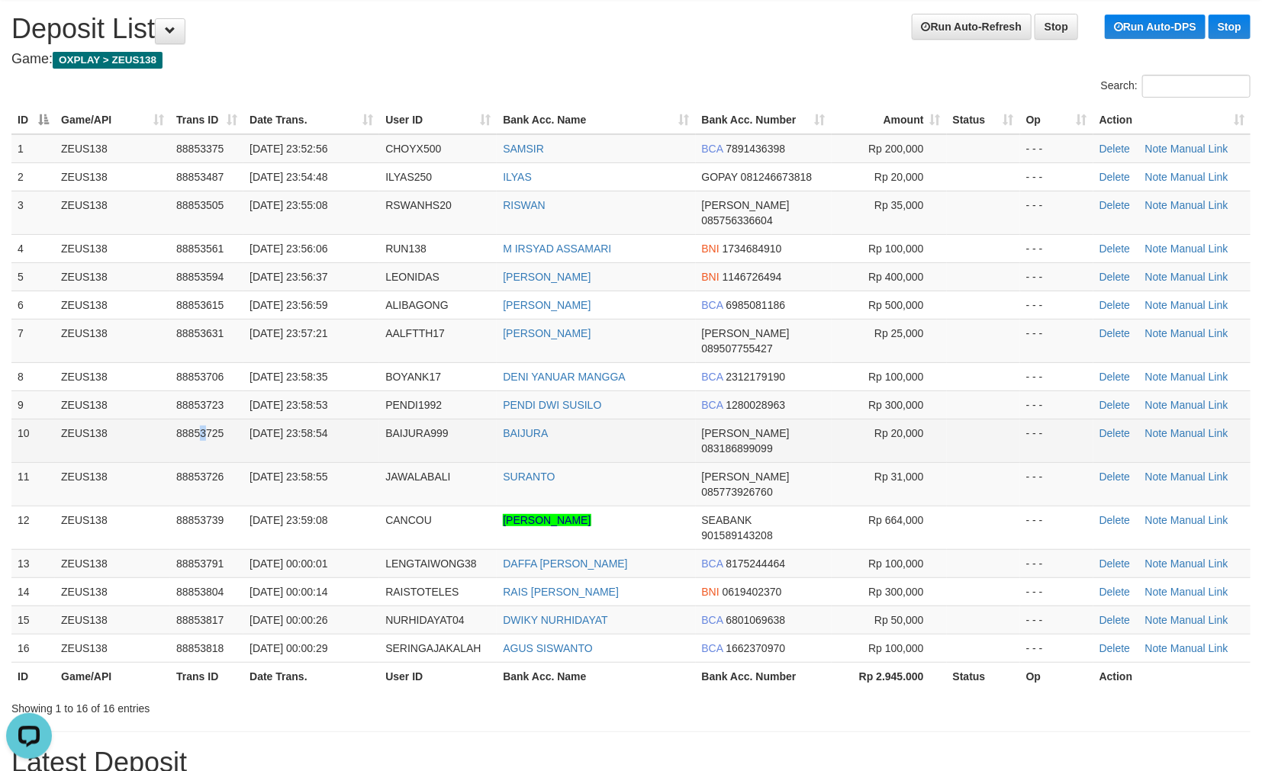
click at [179, 419] on td "88853725" at bounding box center [206, 440] width 73 height 43
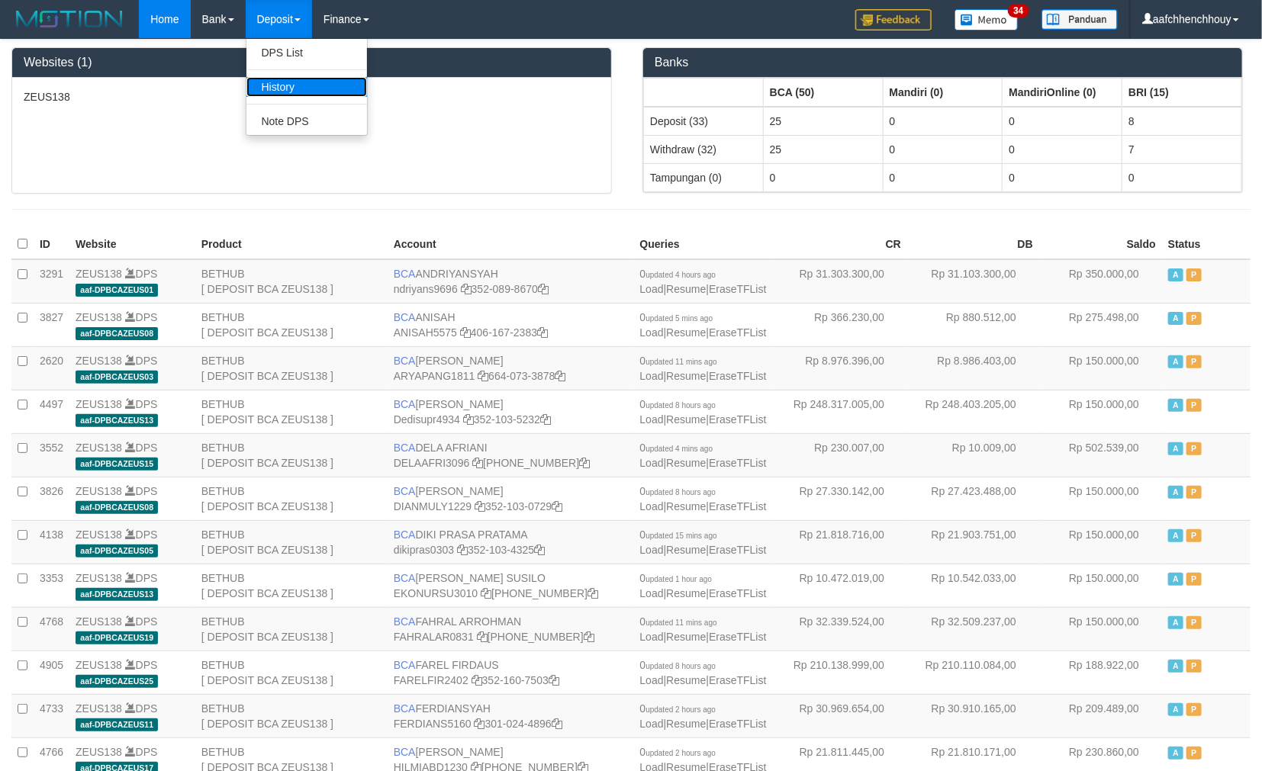
click at [288, 82] on link "History" at bounding box center [306, 87] width 121 height 20
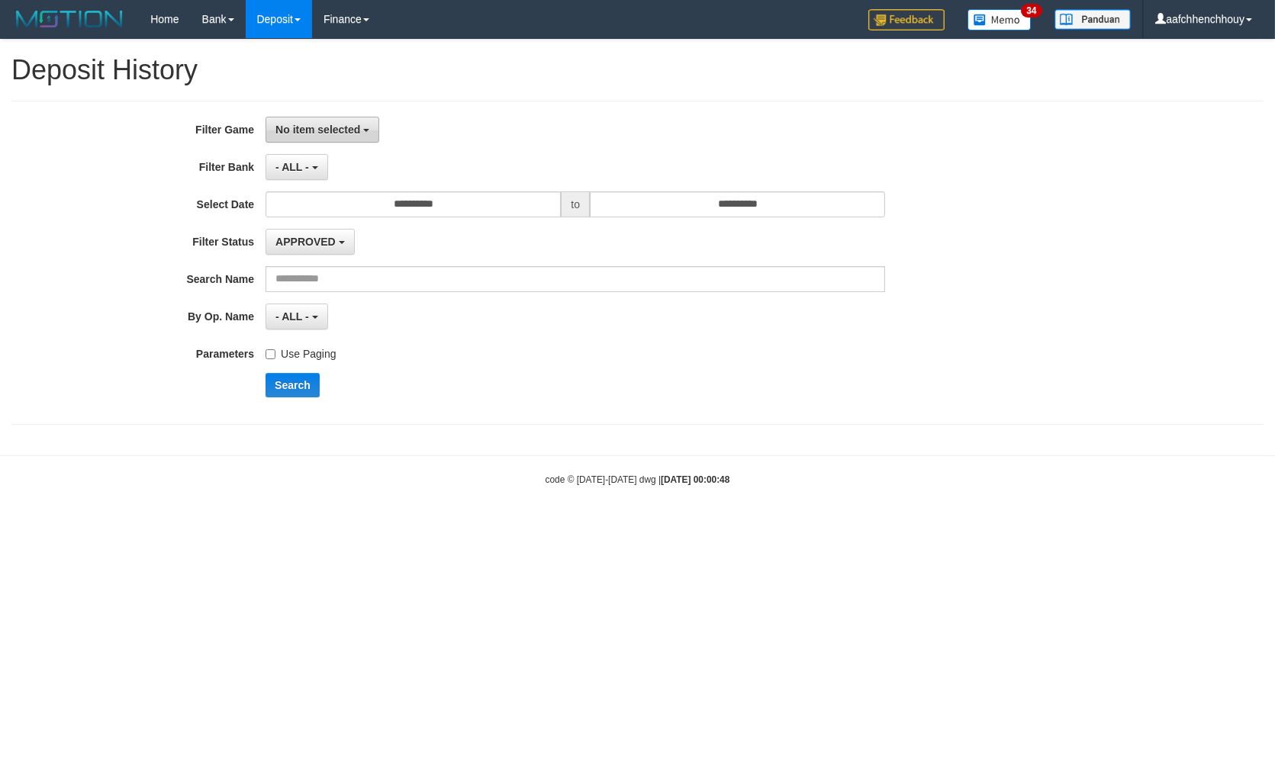
click at [314, 137] on button "No item selected" at bounding box center [323, 130] width 114 height 26
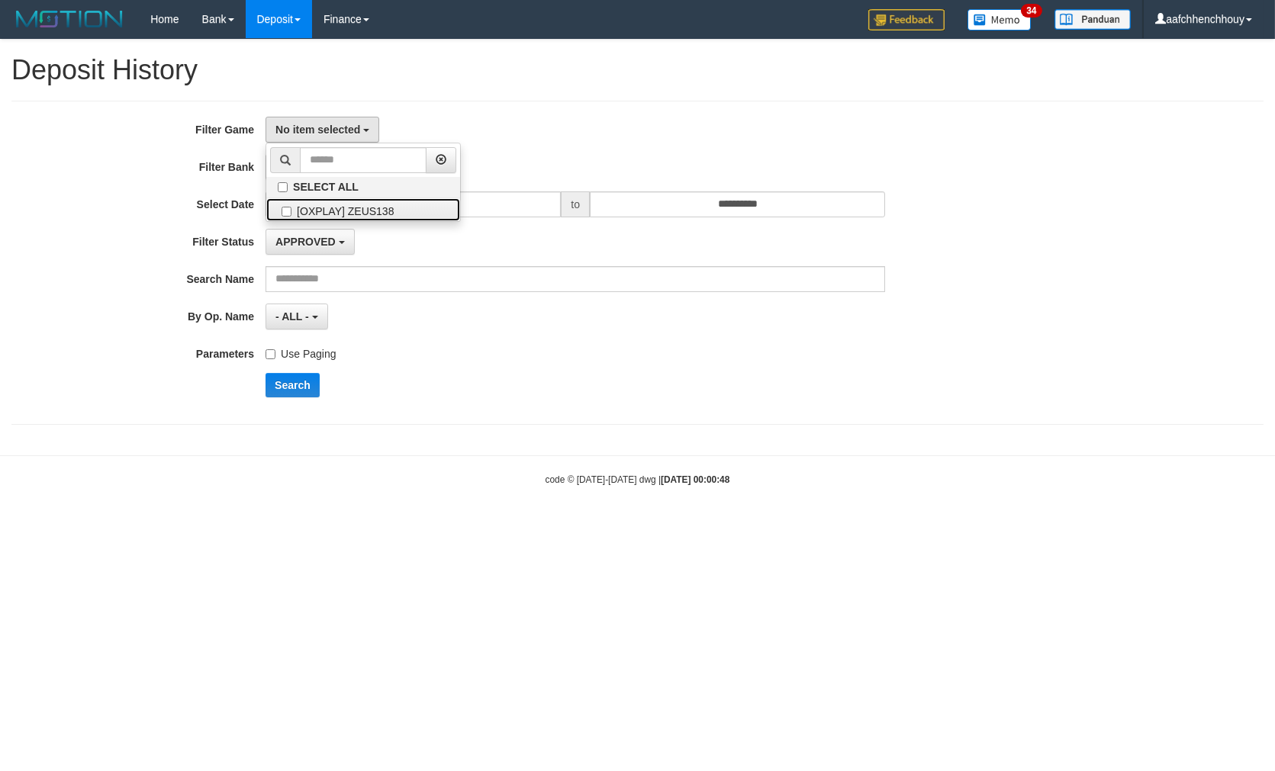
drag, startPoint x: 318, startPoint y: 211, endPoint x: 318, endPoint y: 225, distance: 13.7
click at [317, 211] on label "[OXPLAY] ZEUS138" at bounding box center [363, 209] width 194 height 23
select select "***"
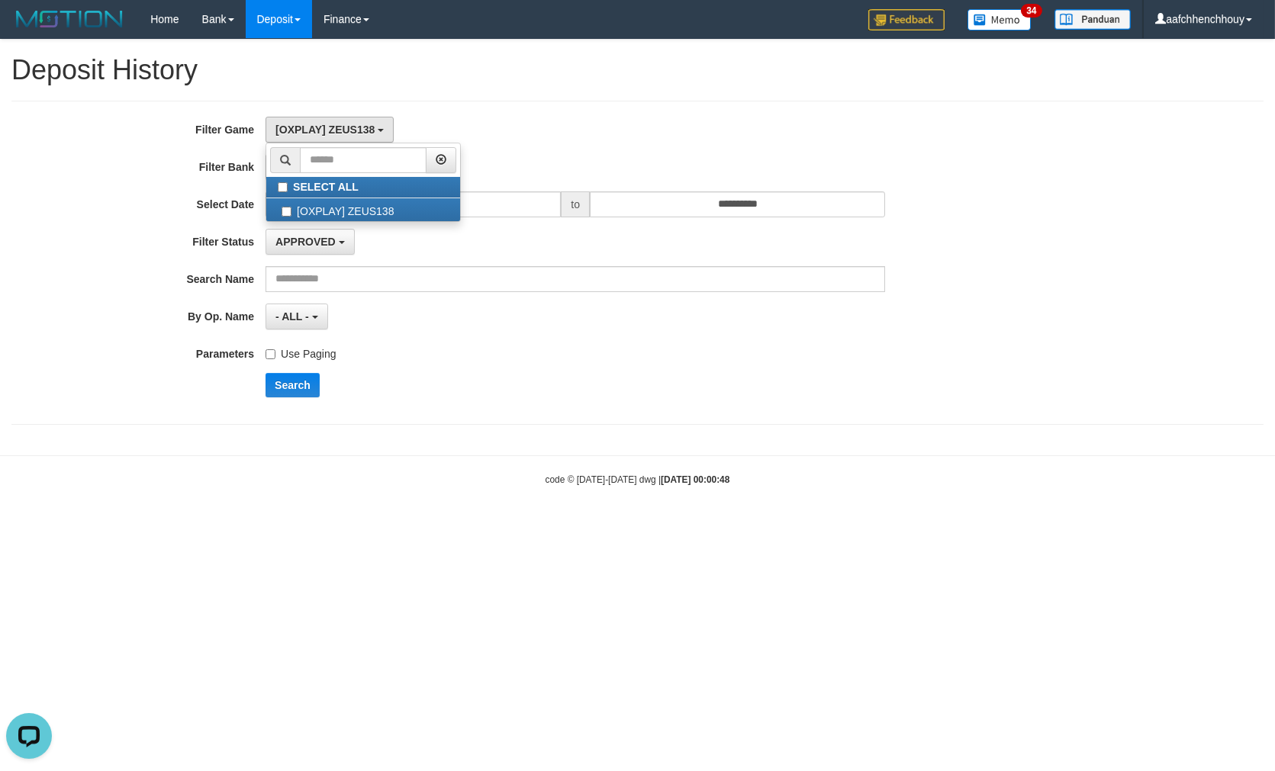
click at [298, 349] on label "Use Paging" at bounding box center [301, 351] width 70 height 21
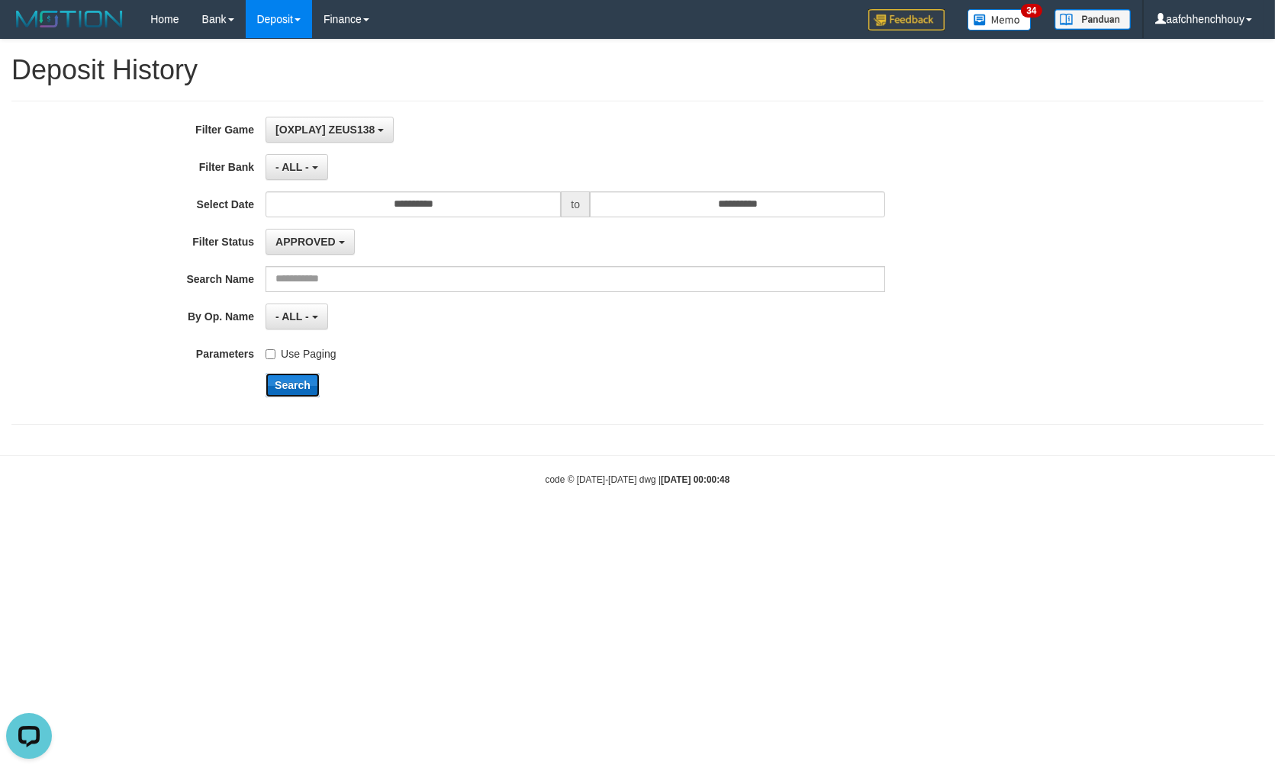
click at [288, 375] on button "Search" at bounding box center [293, 385] width 54 height 24
click at [286, 375] on button "Search" at bounding box center [293, 385] width 54 height 24
click at [285, 375] on button "Search" at bounding box center [293, 385] width 54 height 24
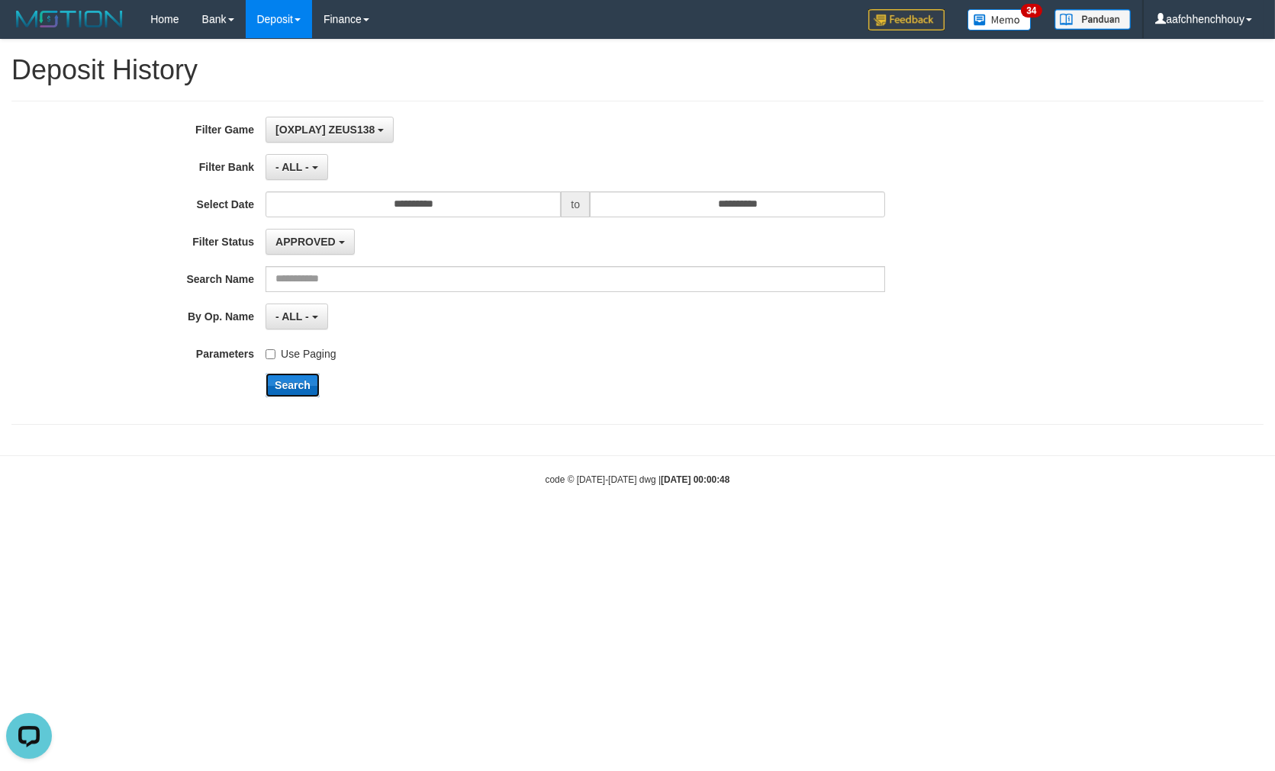
click at [284, 375] on button "Search" at bounding box center [293, 385] width 54 height 24
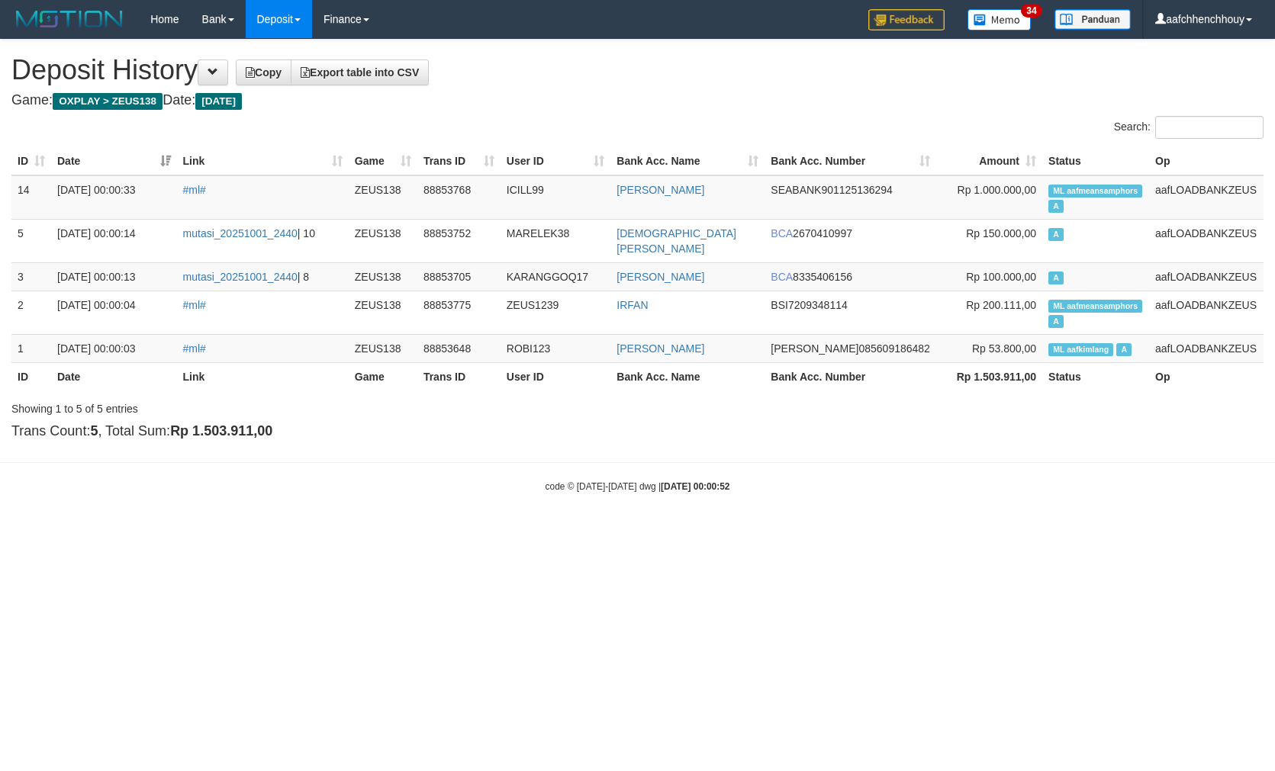
click at [284, 375] on div "ID Date Link Game Trans ID User ID Bank Acc. Name Bank Acc. Number Amount Statu…" at bounding box center [637, 269] width 1275 height 253
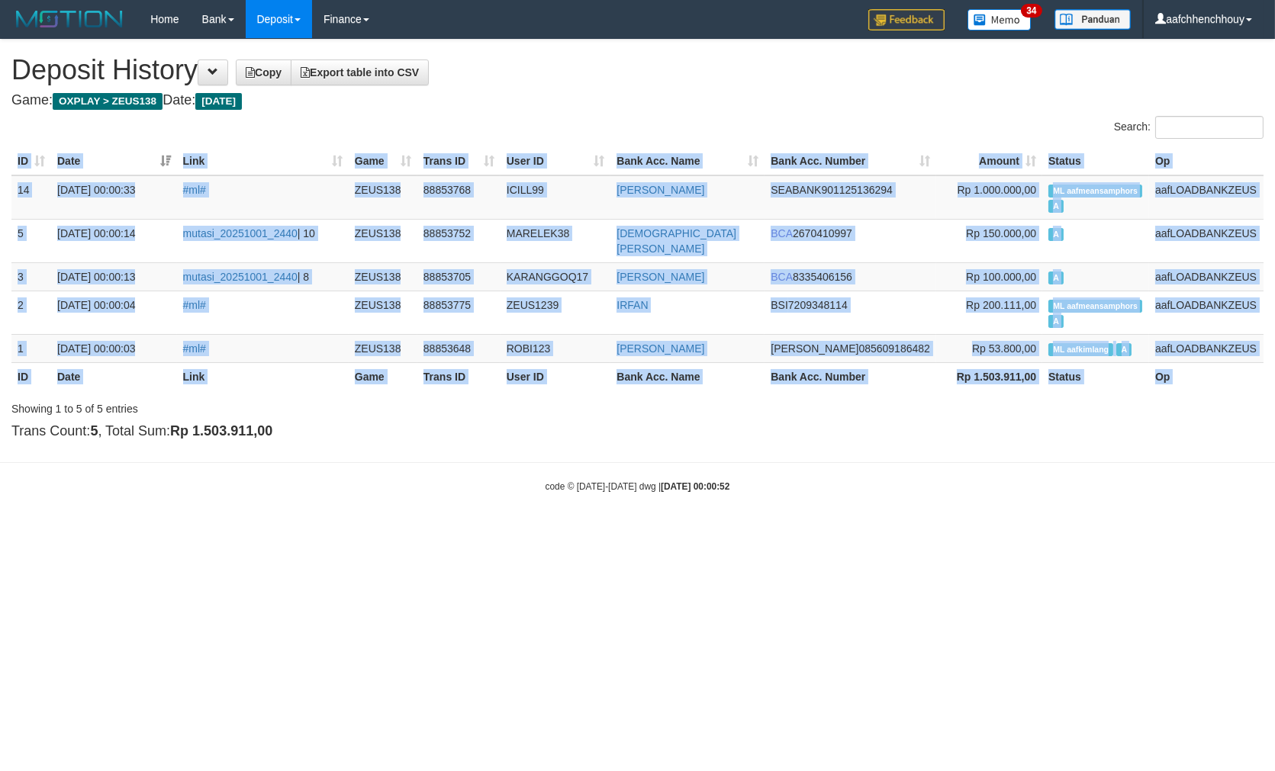
click at [284, 375] on div "ID Date Link Game Trans ID User ID Bank Acc. Name Bank Acc. Number Amount Statu…" at bounding box center [637, 269] width 1275 height 253
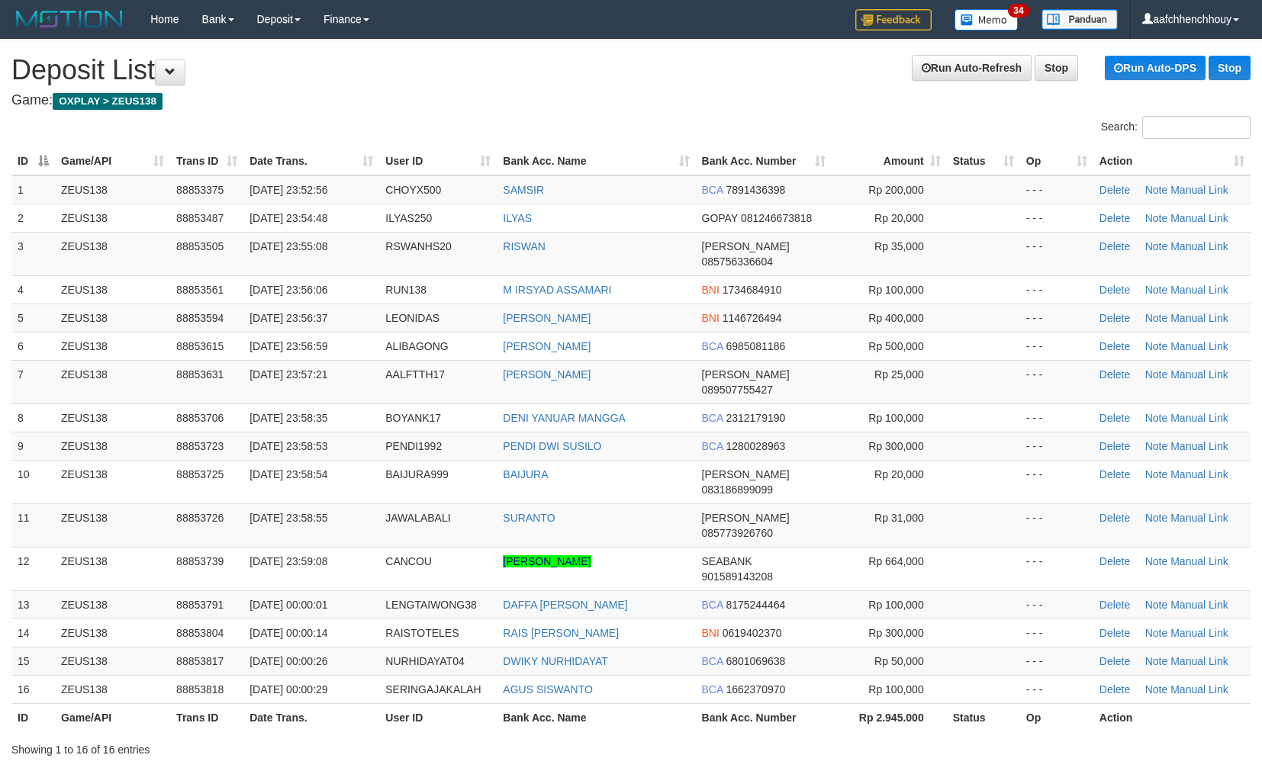
scroll to position [41, 0]
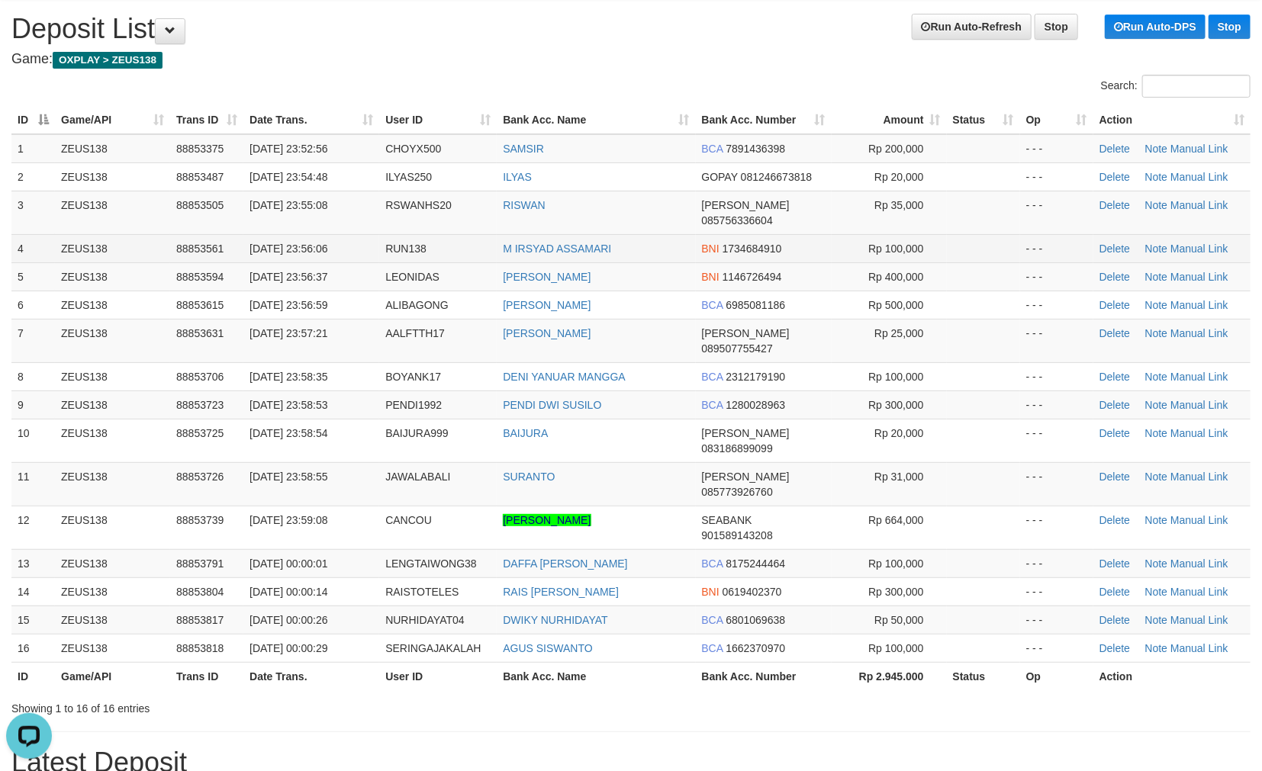
click at [199, 244] on tbody "1 ZEUS138 88853375 30/09/2025 23:52:56 CHOYX500 SAMSIR BCA 7891436398 Rp 200,00…" at bounding box center [630, 398] width 1239 height 529
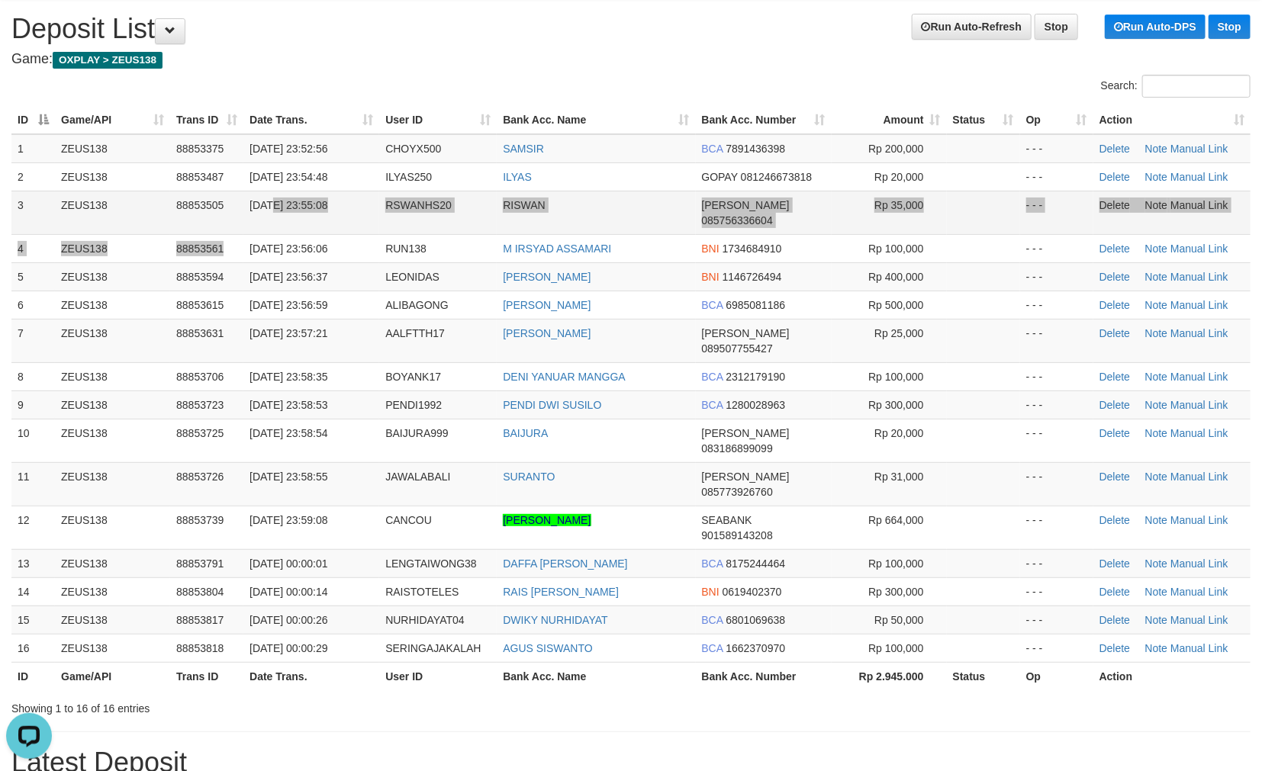
click at [269, 214] on tbody "1 ZEUS138 88853375 30/09/2025 23:52:56 CHOYX500 SAMSIR BCA 7891436398 Rp 200,00…" at bounding box center [630, 398] width 1239 height 529
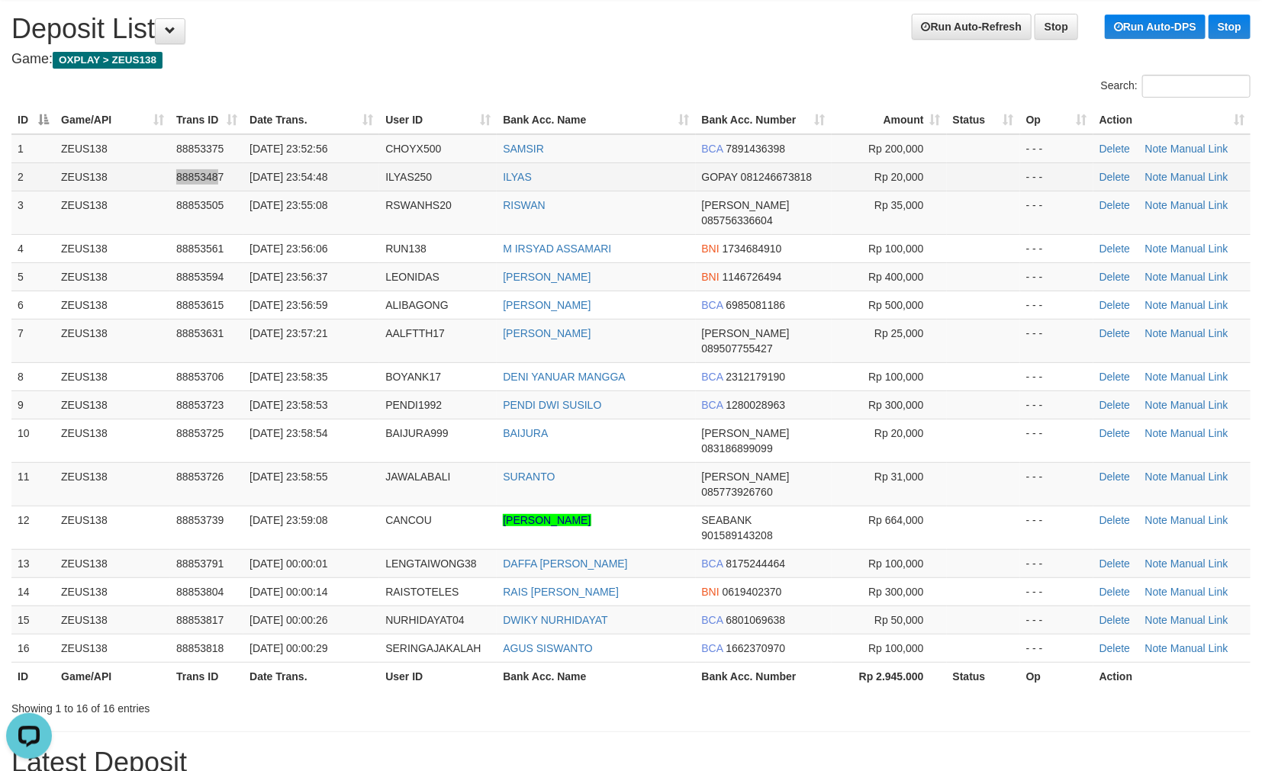
click at [220, 184] on tr "2 ZEUS138 88853487 30/09/2025 23:54:48 ILYAS250 ILYAS GOPAY 081246673818 Rp 20,…" at bounding box center [630, 177] width 1239 height 28
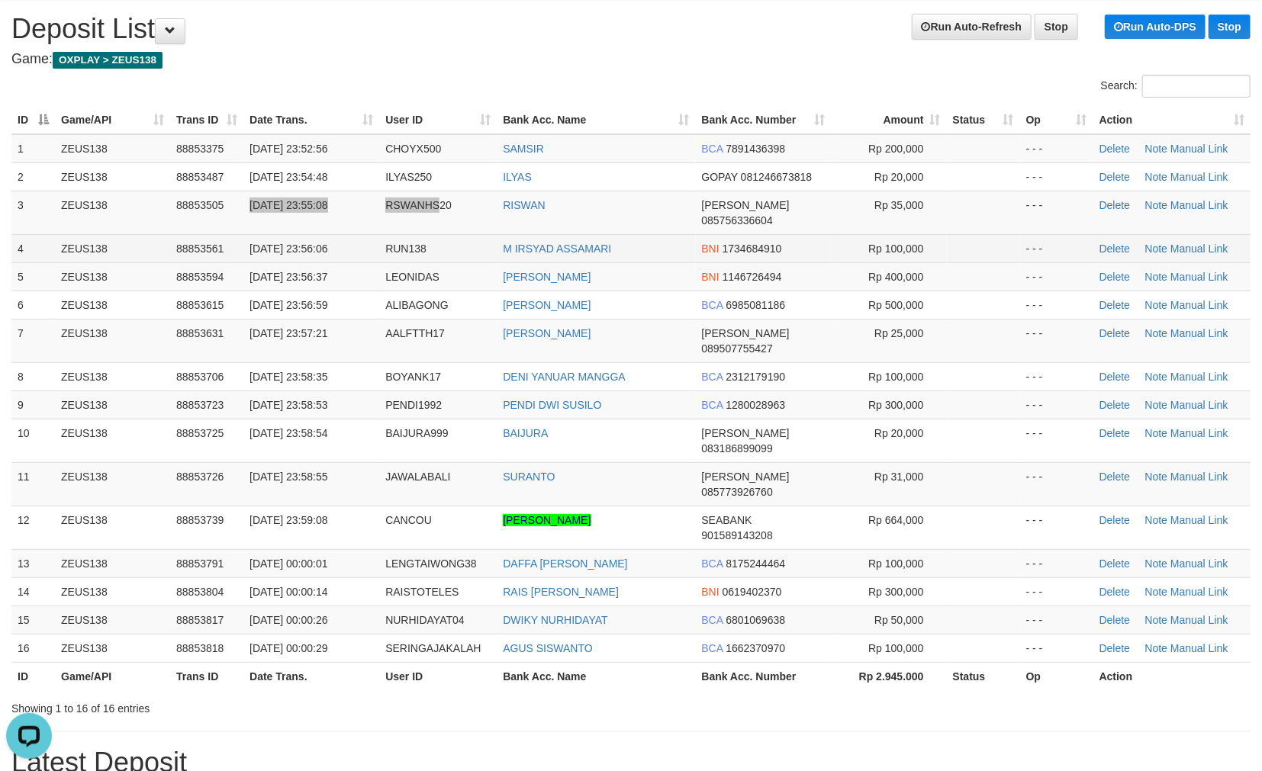
drag, startPoint x: 459, startPoint y: 204, endPoint x: 445, endPoint y: 237, distance: 36.3
click at [459, 202] on tr "3 ZEUS138 88853505 30/09/2025 23:55:08 RSWANHS20 RISWAN DANA 085756336604 Rp 35…" at bounding box center [630, 212] width 1239 height 43
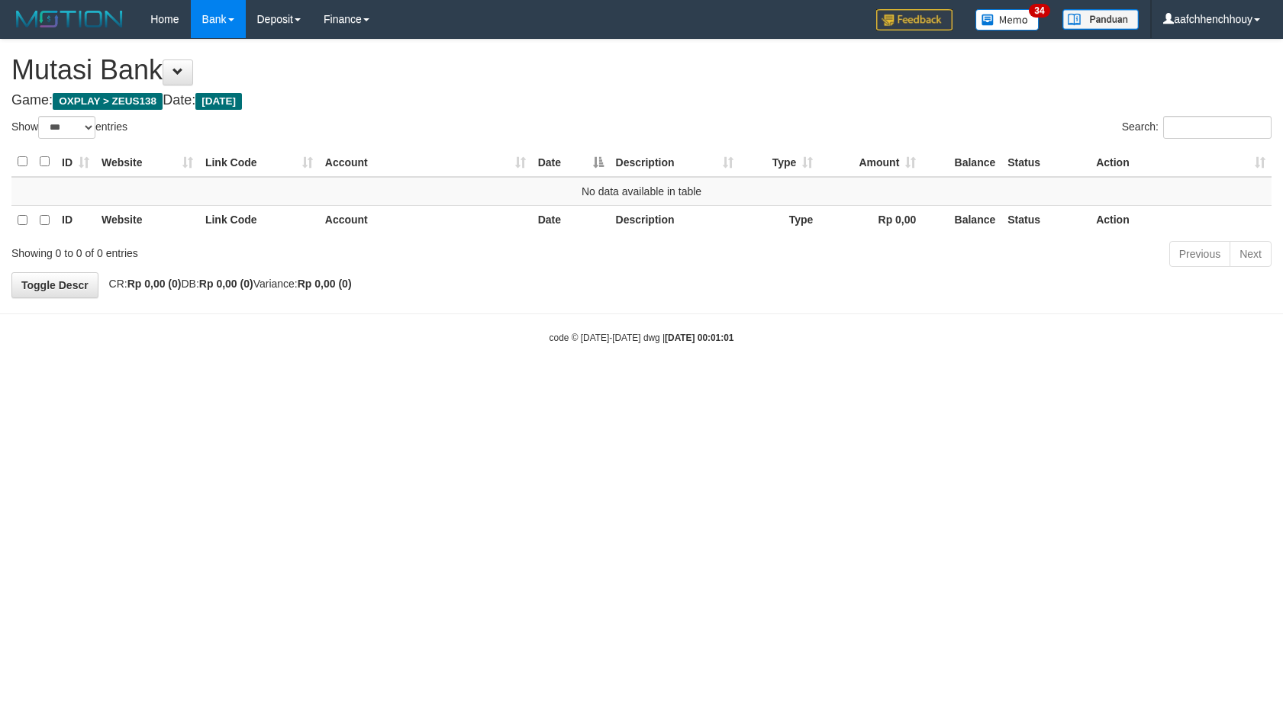
select select "***"
click at [900, 383] on html "Toggle navigation Home Bank Account List Load By Website Group [OXPLAY] ZEUS138…" at bounding box center [641, 191] width 1283 height 383
select select "***"
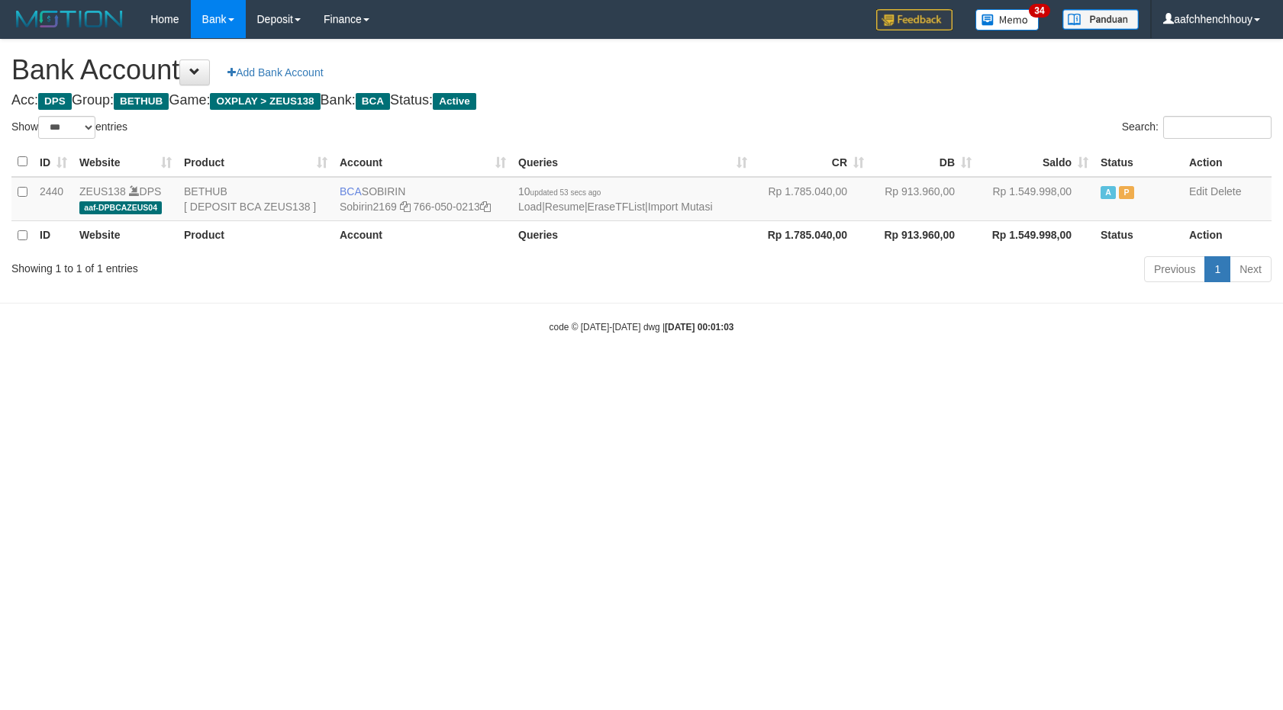
select select "***"
click at [525, 353] on body "Toggle navigation Home Bank Account List Load By Website Group [OXPLAY] ZEUS138…" at bounding box center [641, 186] width 1283 height 372
select select "***"
click at [899, 111] on div "Bank Account Add Bank Account Acc: DPS Group: BETHUB Game: OXPLAY > ZEUS138 Ban…" at bounding box center [641, 163] width 1283 height 247
drag, startPoint x: 899, startPoint y: 111, endPoint x: 794, endPoint y: 256, distance: 179.8
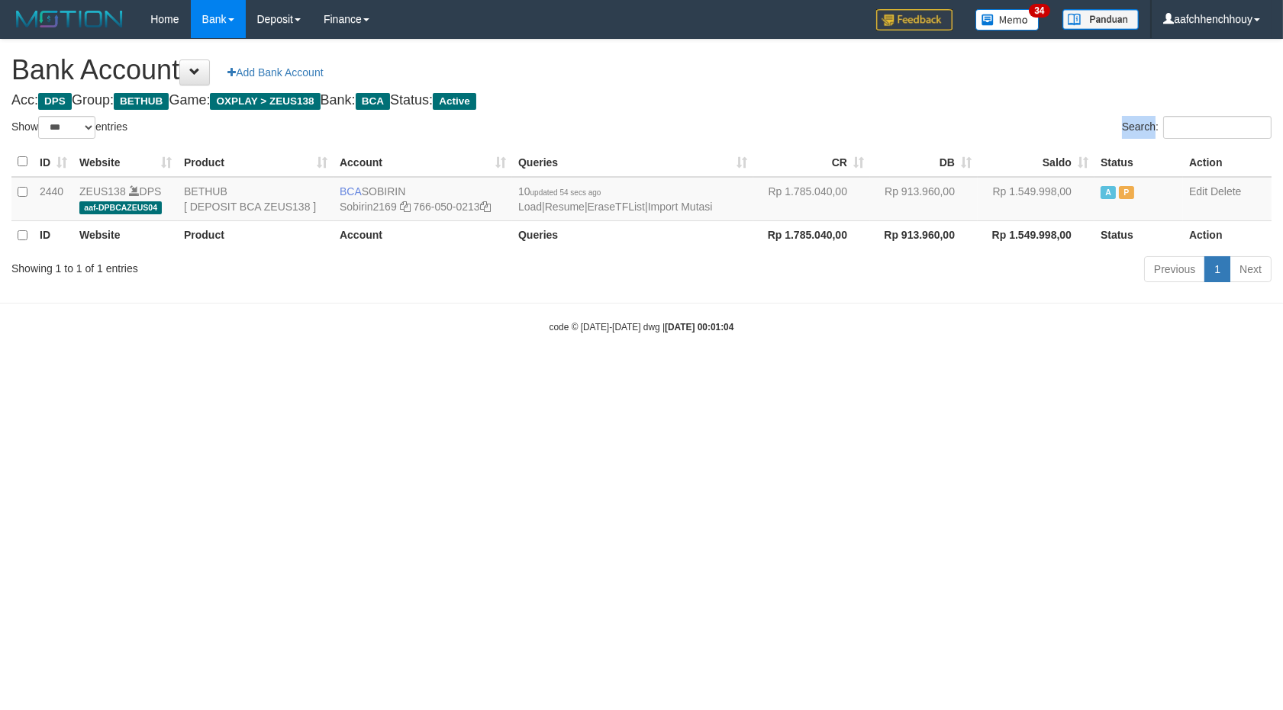
click at [855, 150] on div "Bank Account Add Bank Account Acc: DPS Group: BETHUB Game: OXPLAY > ZEUS138 Ban…" at bounding box center [641, 163] width 1283 height 247
click at [779, 301] on body "Toggle navigation Home Bank Account List Load By Website Group [OXPLAY] ZEUS138…" at bounding box center [641, 186] width 1283 height 372
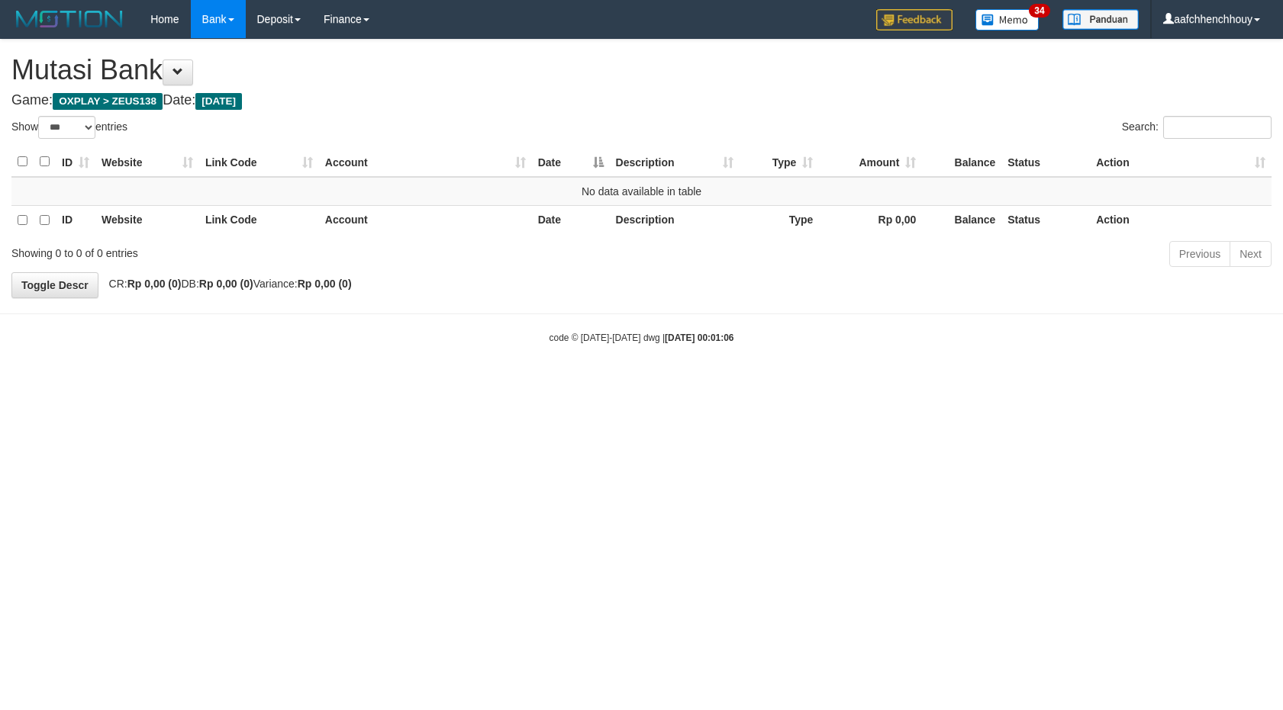
select select "***"
click at [575, 383] on html "Toggle navigation Home Bank Account List Load By Website Group [OXPLAY] ZEUS138…" at bounding box center [641, 191] width 1283 height 383
select select "***"
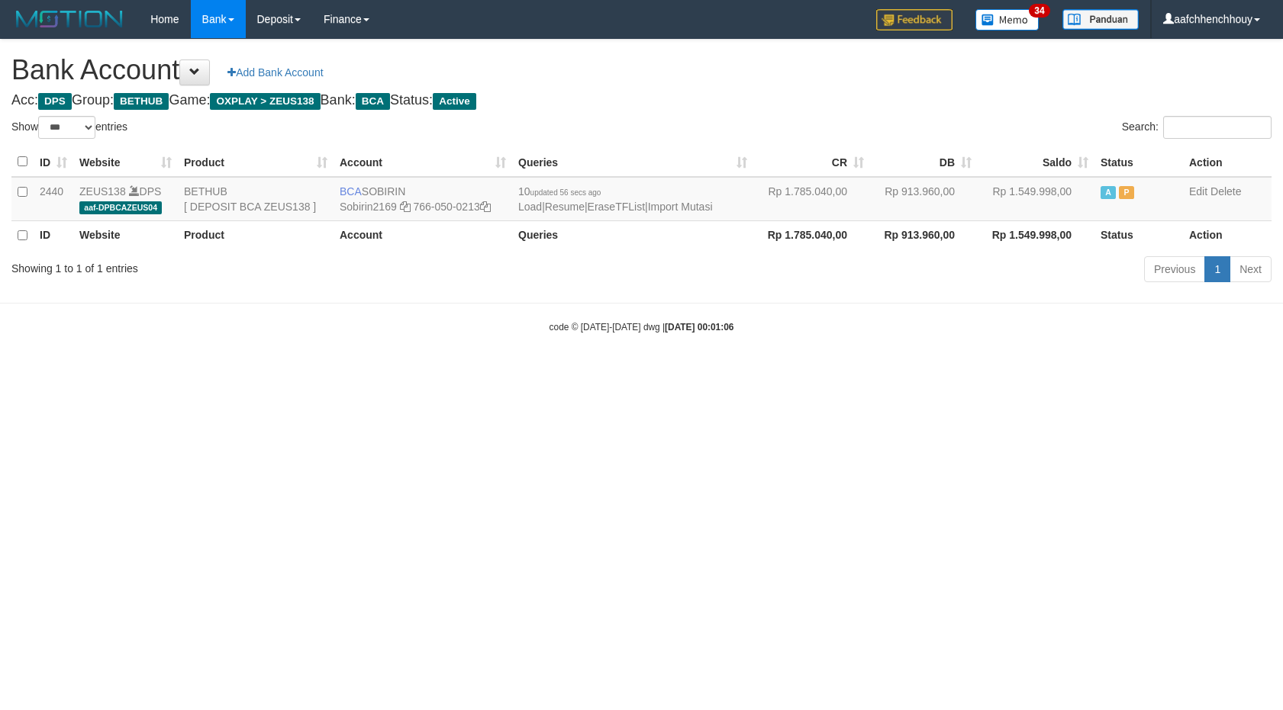
select select "***"
drag, startPoint x: 653, startPoint y: 283, endPoint x: 635, endPoint y: 272, distance: 21.6
click at [623, 268] on div "Previous 1 Next" at bounding box center [909, 271] width 726 height 33
drag, startPoint x: 577, startPoint y: 336, endPoint x: 593, endPoint y: 347, distance: 19.3
click at [593, 347] on body "Toggle navigation Home Bank Account List Load By Website Group [OXPLAY] ZEUS138…" at bounding box center [641, 186] width 1283 height 372
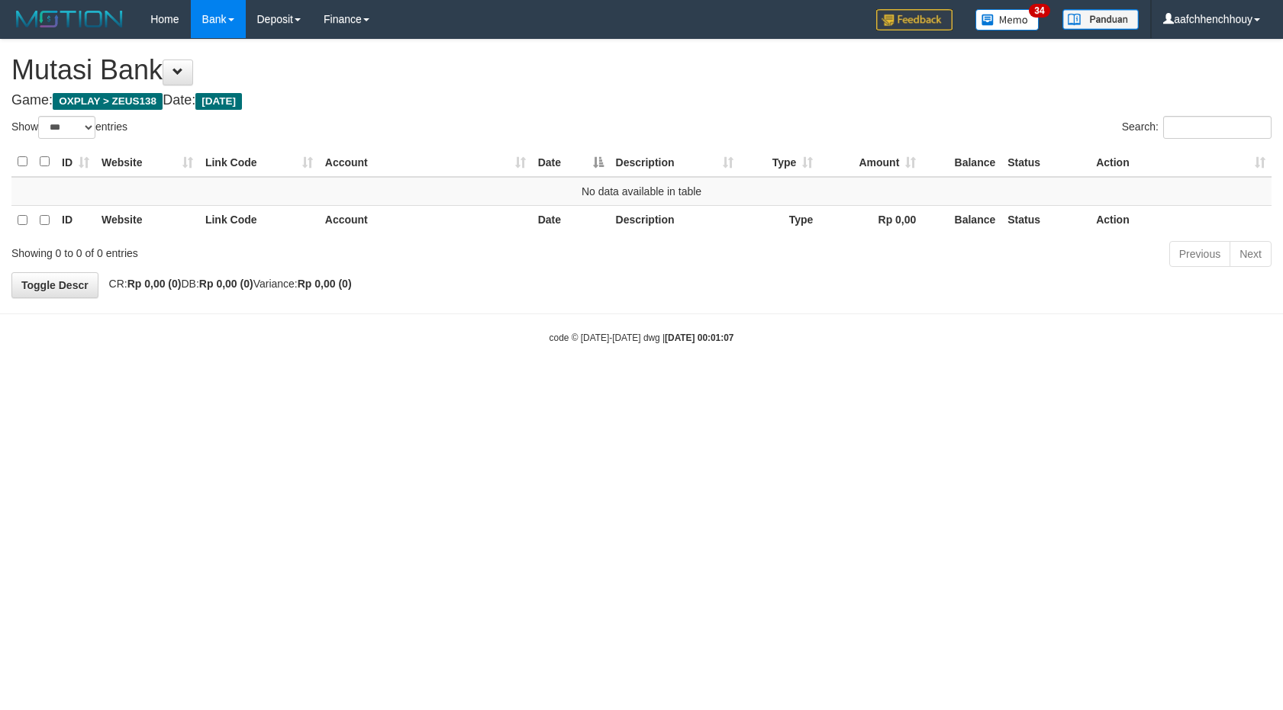
select select "***"
click at [639, 140] on div "Show ** ** ** *** entries" at bounding box center [321, 129] width 642 height 27
